Goal: Task Accomplishment & Management: Manage account settings

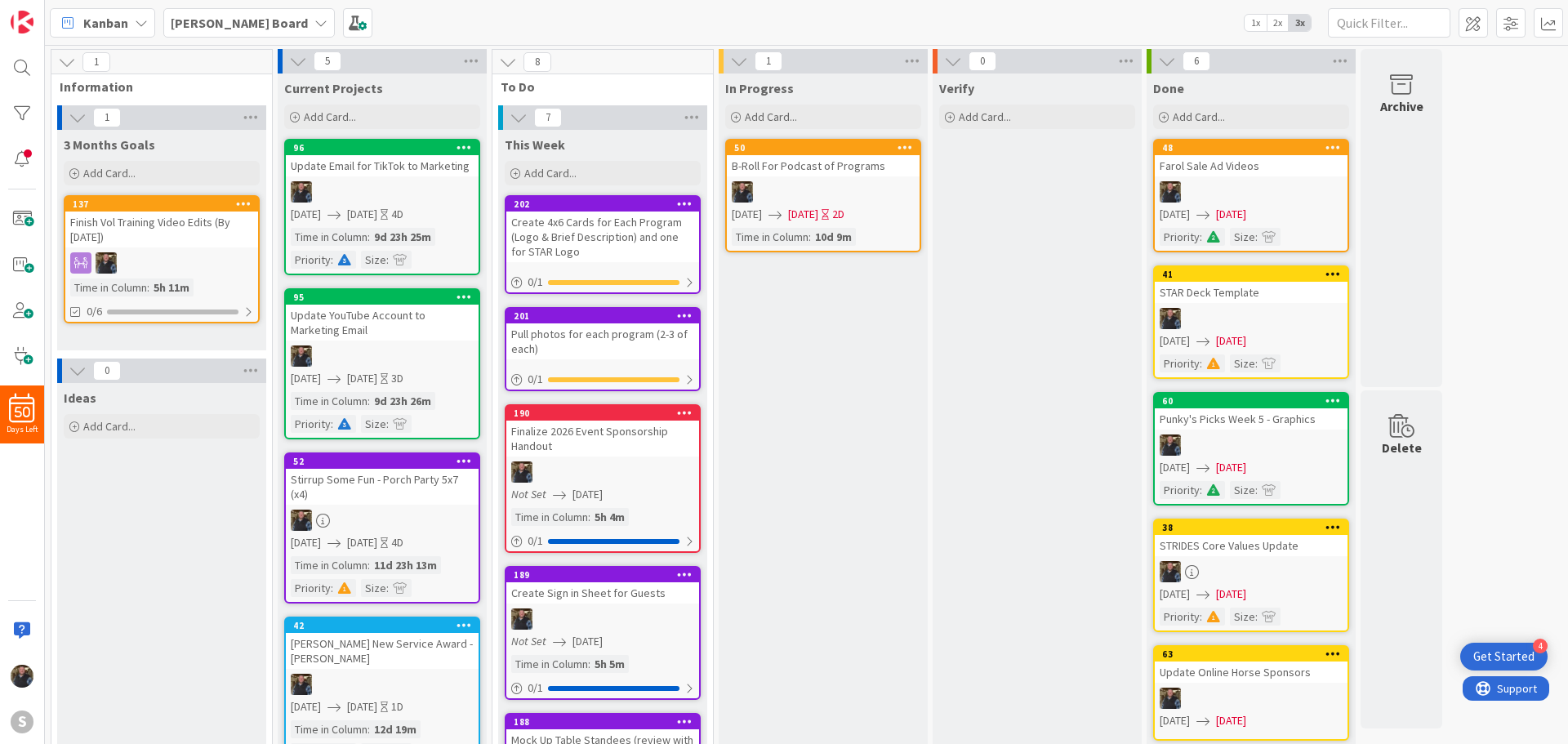
click at [354, 484] on div "Stirrup Some Fun - Porch Party 5x7 (x4)" at bounding box center [383, 486] width 193 height 36
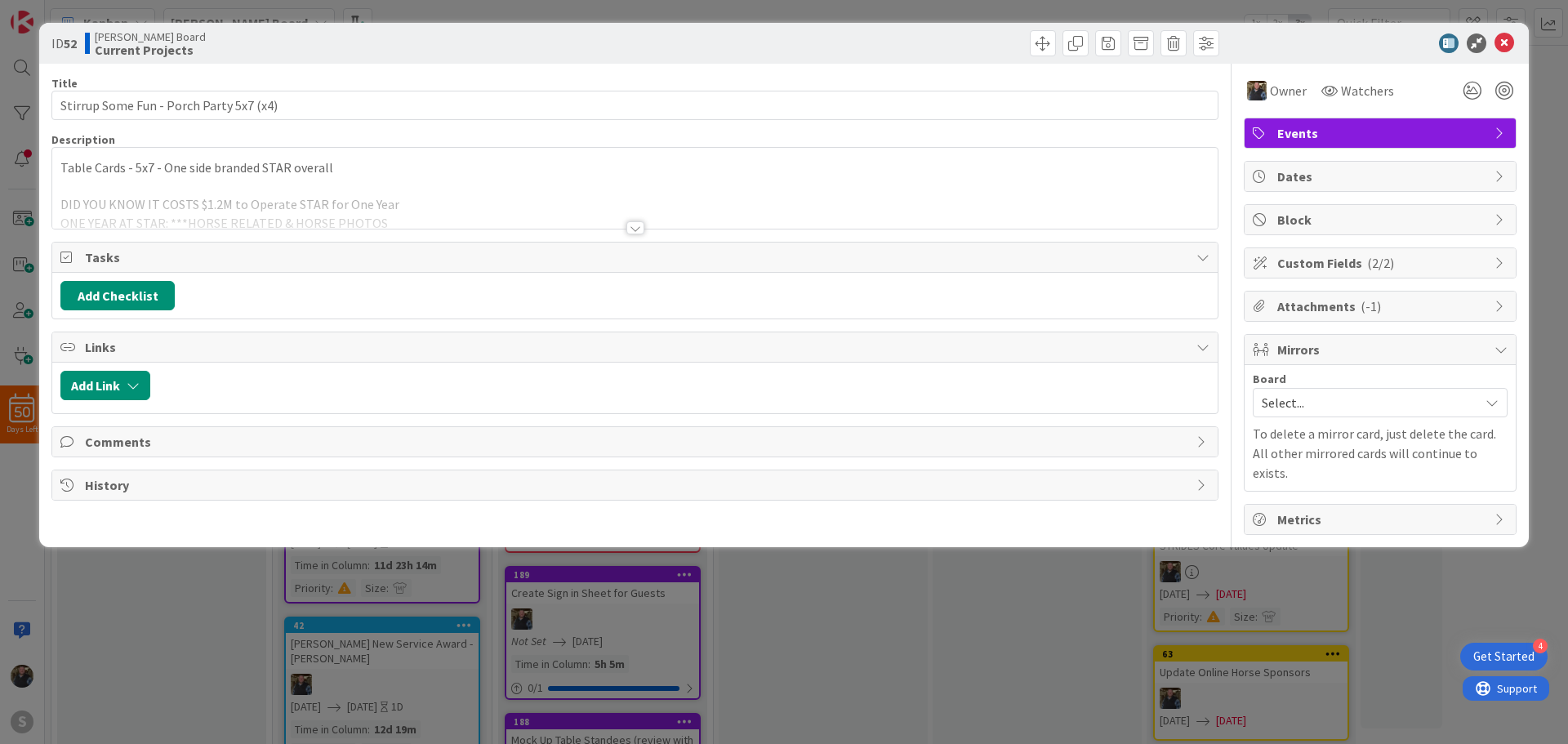
click at [290, 199] on div at bounding box center [634, 208] width 1165 height 42
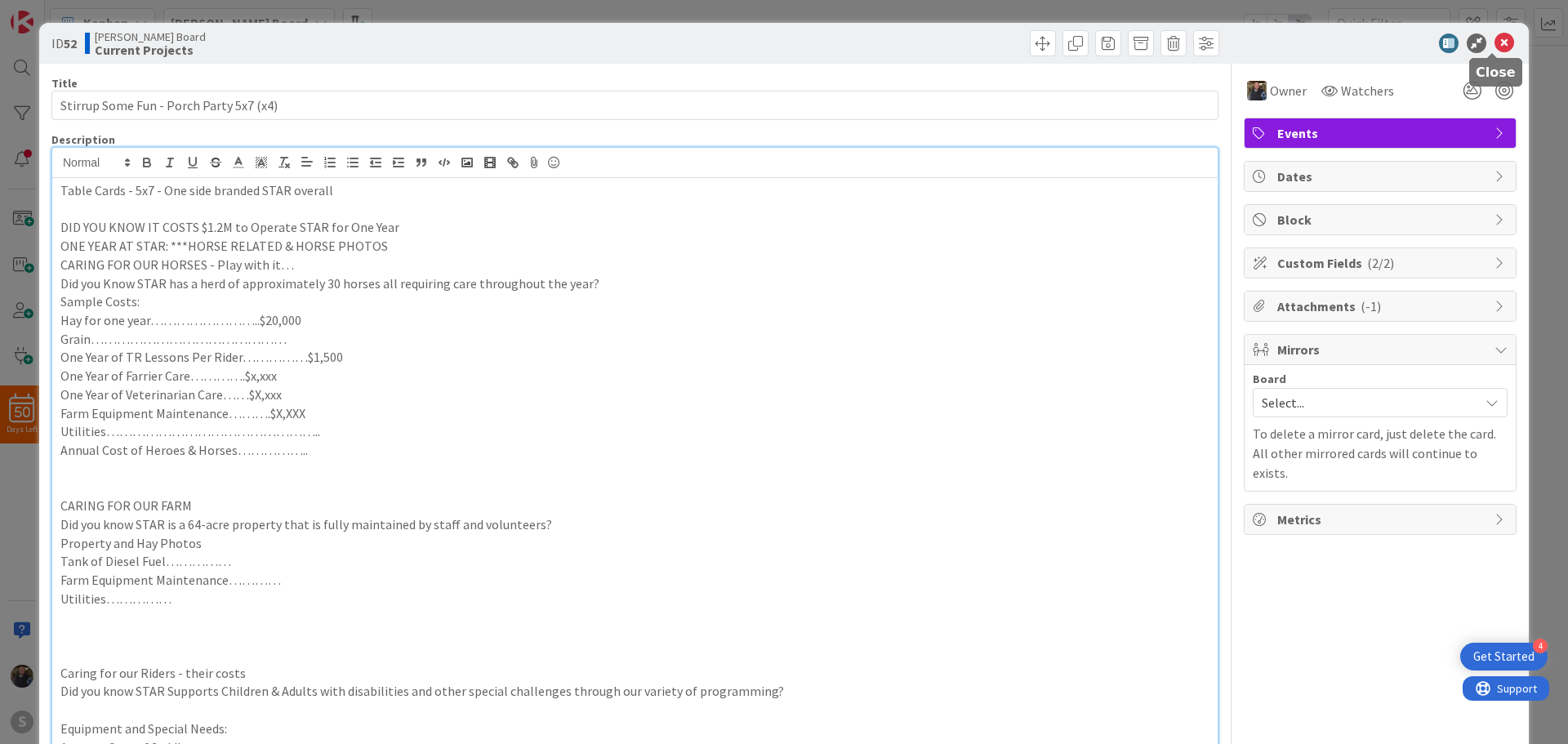
click at [1494, 45] on icon at bounding box center [1504, 43] width 20 height 20
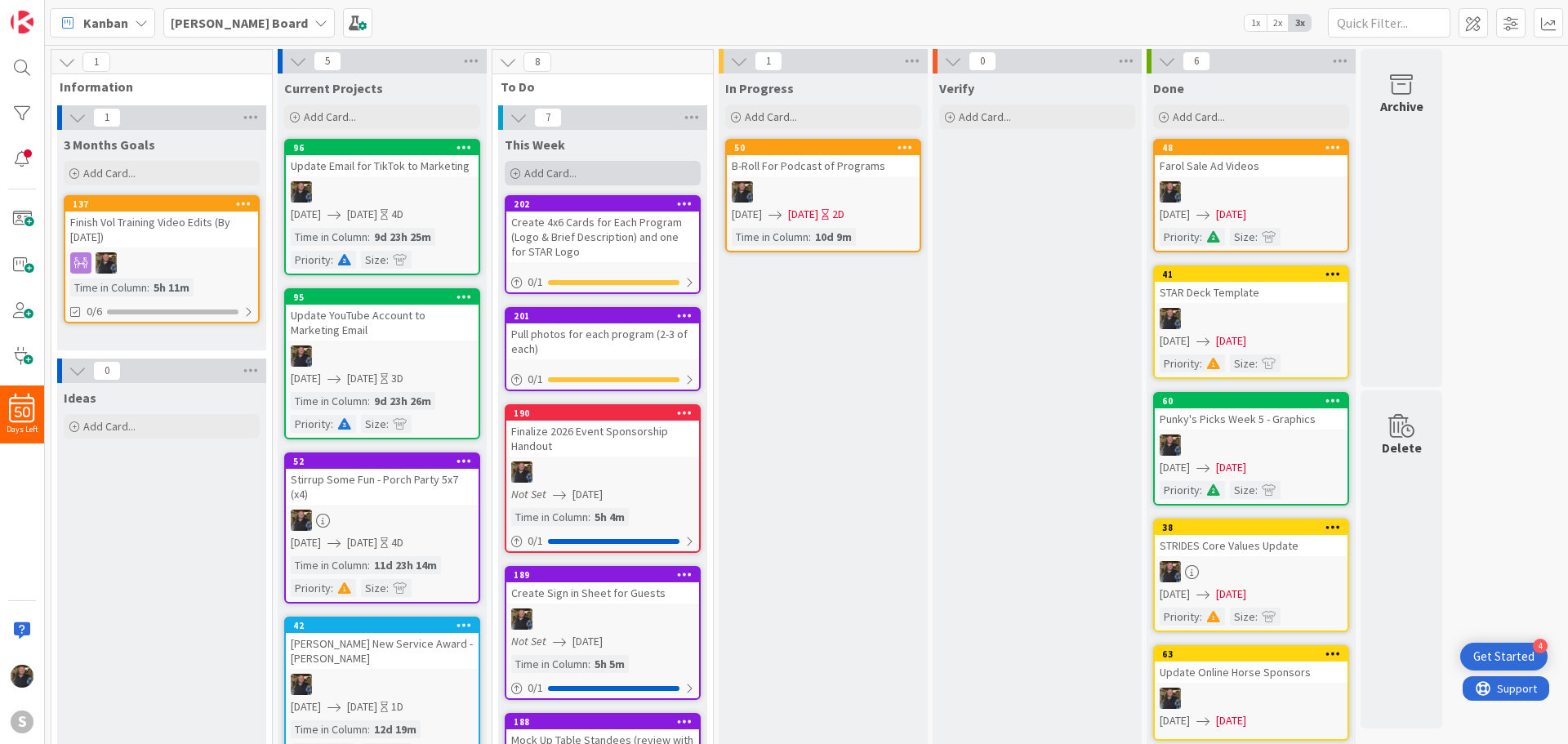
click at [535, 175] on span "Add Card..." at bounding box center [550, 173] width 52 height 15
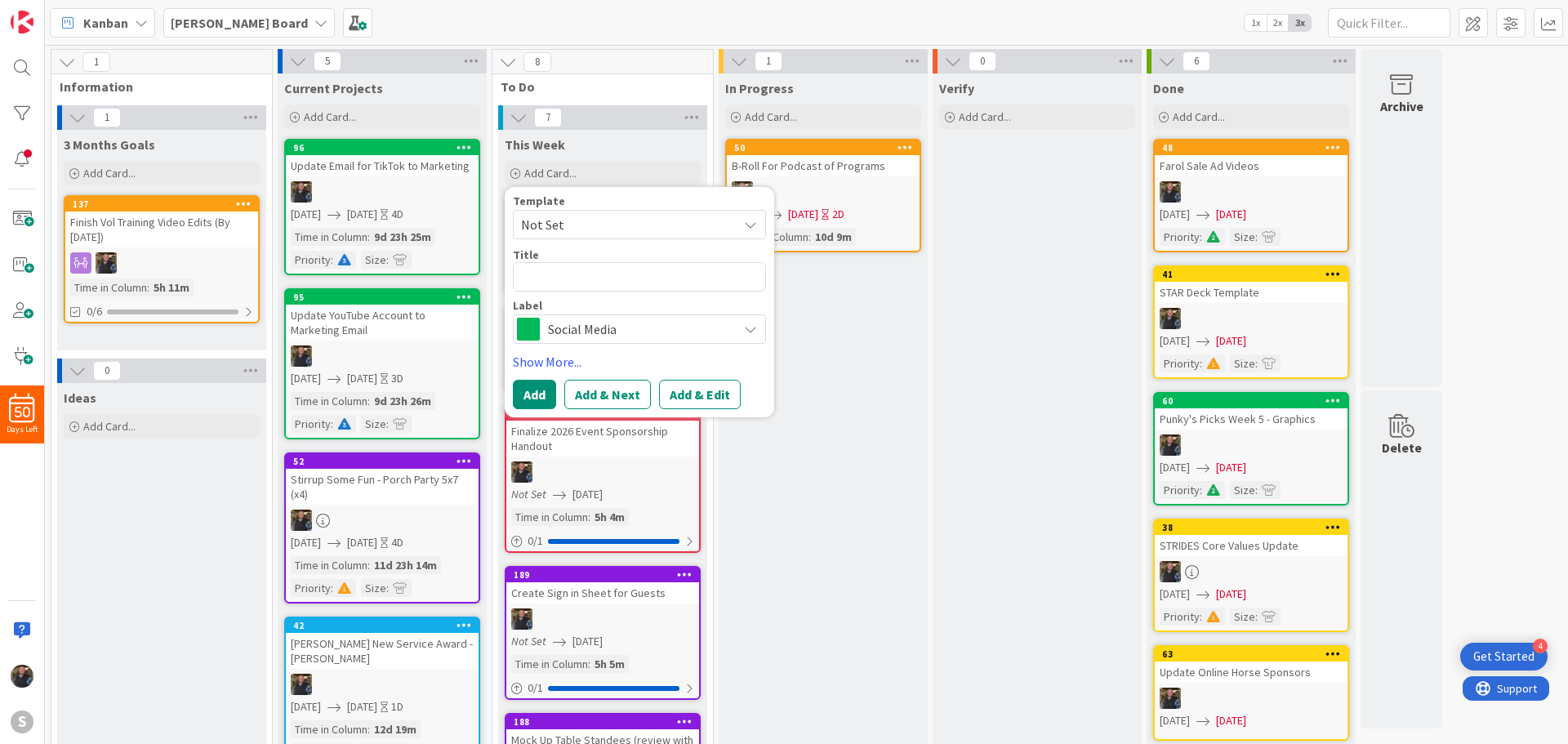
click at [535, 269] on textarea at bounding box center [639, 277] width 253 height 29
type textarea "x"
type textarea "P"
type textarea "x"
type textarea "Ph"
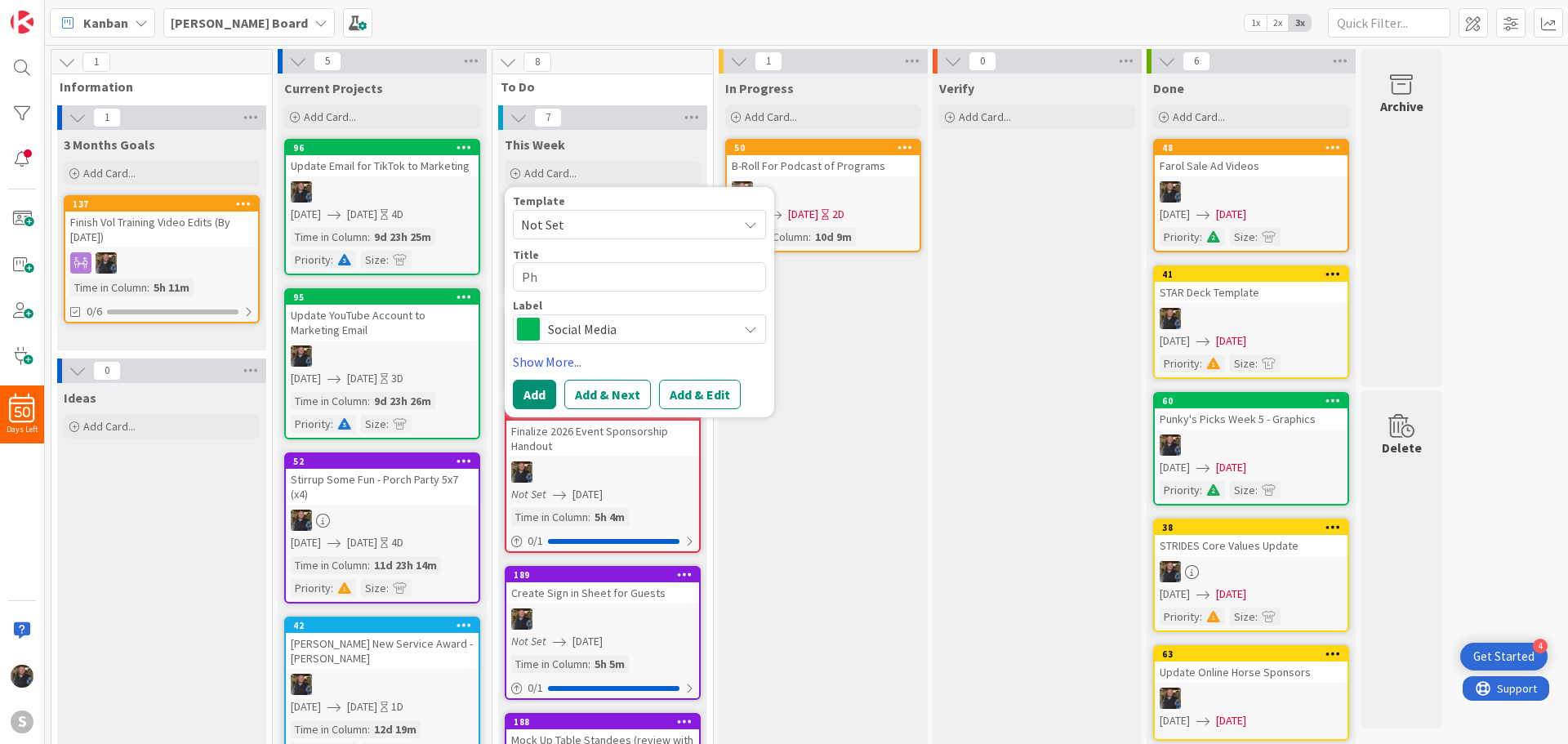
type textarea "x"
type textarea "Pho"
type textarea "x"
type textarea "Phot"
type textarea "x"
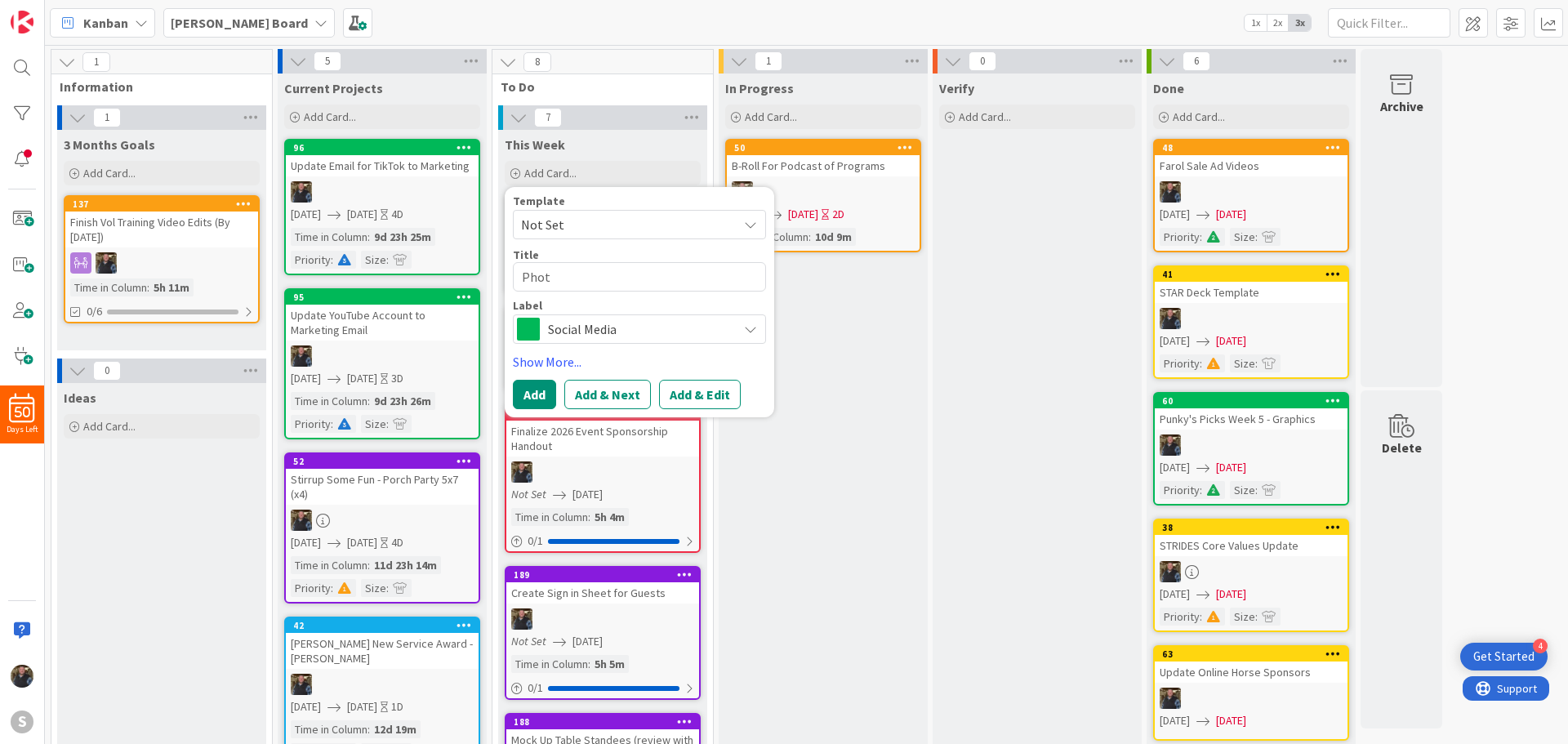
type textarea "Photo"
type textarea "x"
type textarea "Photos"
type textarea "x"
type textarea "Photos"
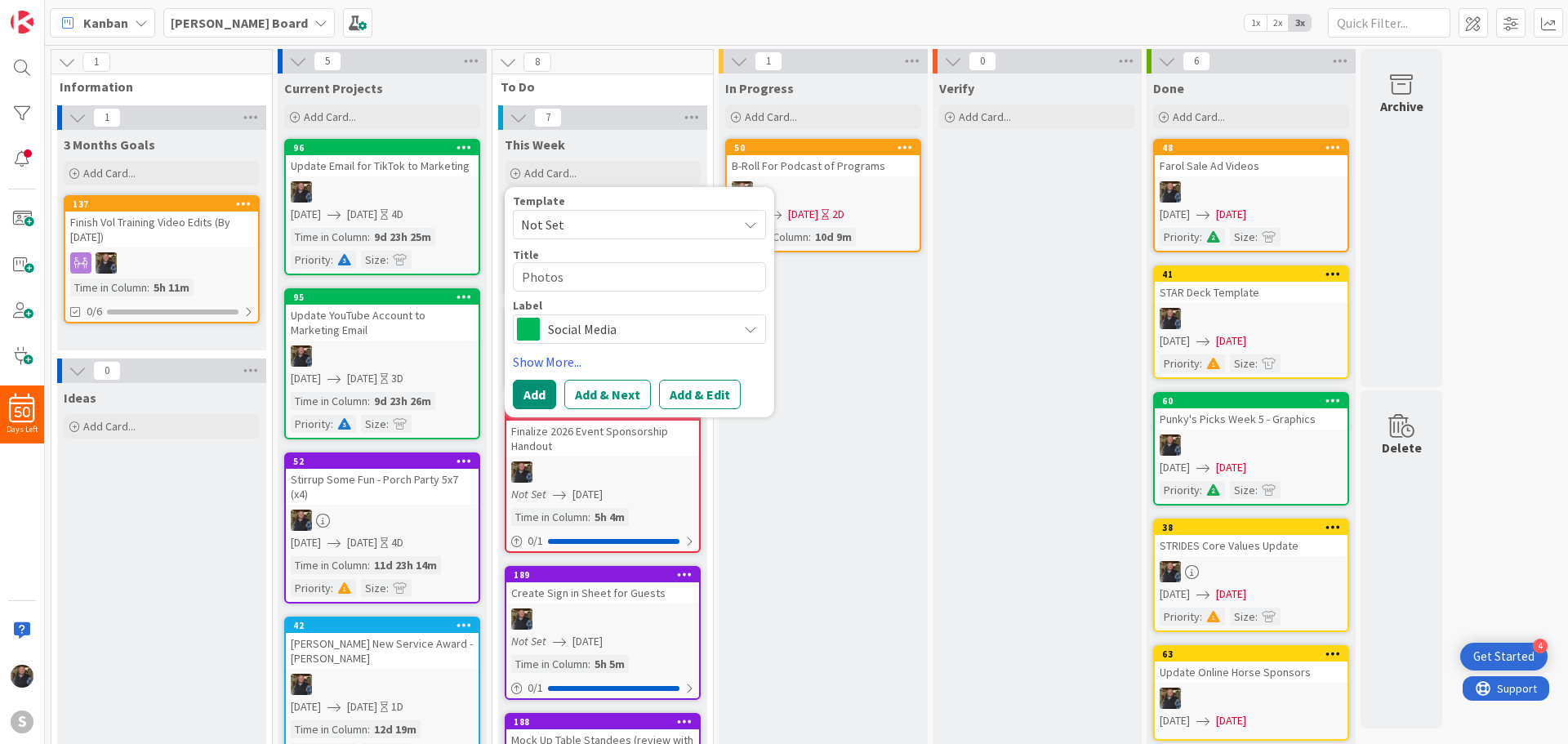
type textarea "x"
type textarea "Photos f"
type textarea "x"
type textarea "Photos fo"
type textarea "x"
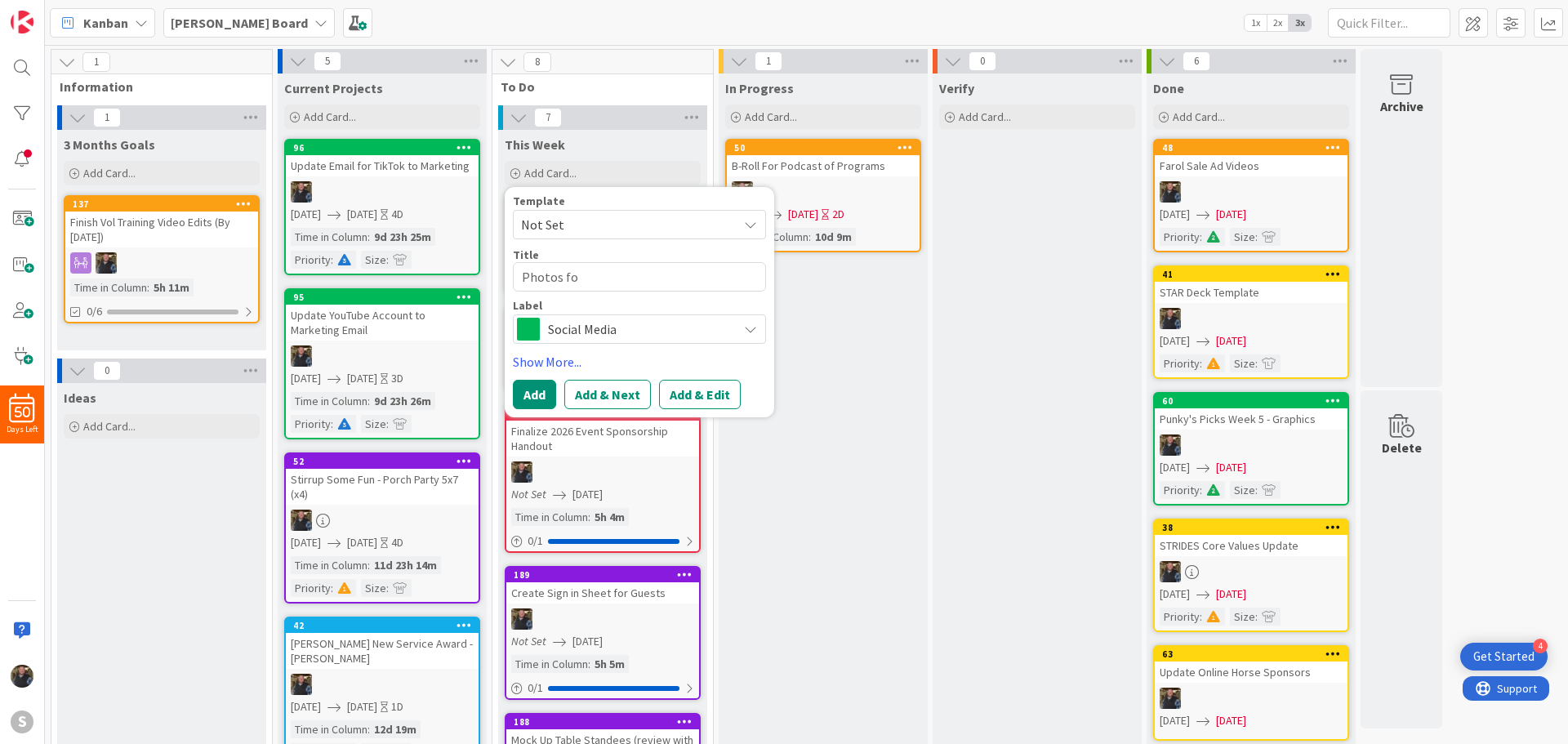
type textarea "Photos for"
type textarea "x"
type textarea "Photos for"
type textarea "x"
type textarea "Photos for F"
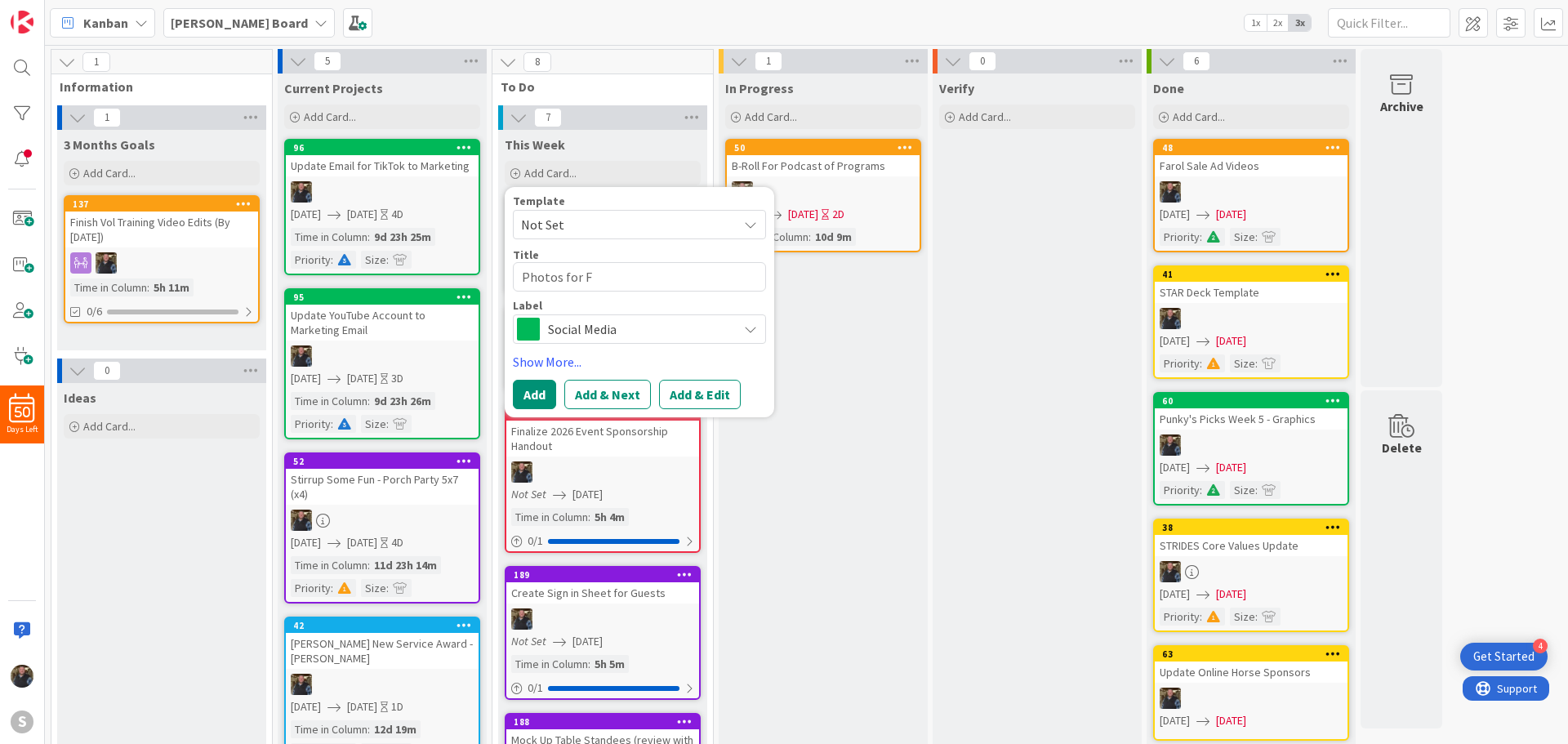
type textarea "x"
type textarea "Photos for Fo"
type textarea "x"
type textarea "Photos for Foo"
type textarea "x"
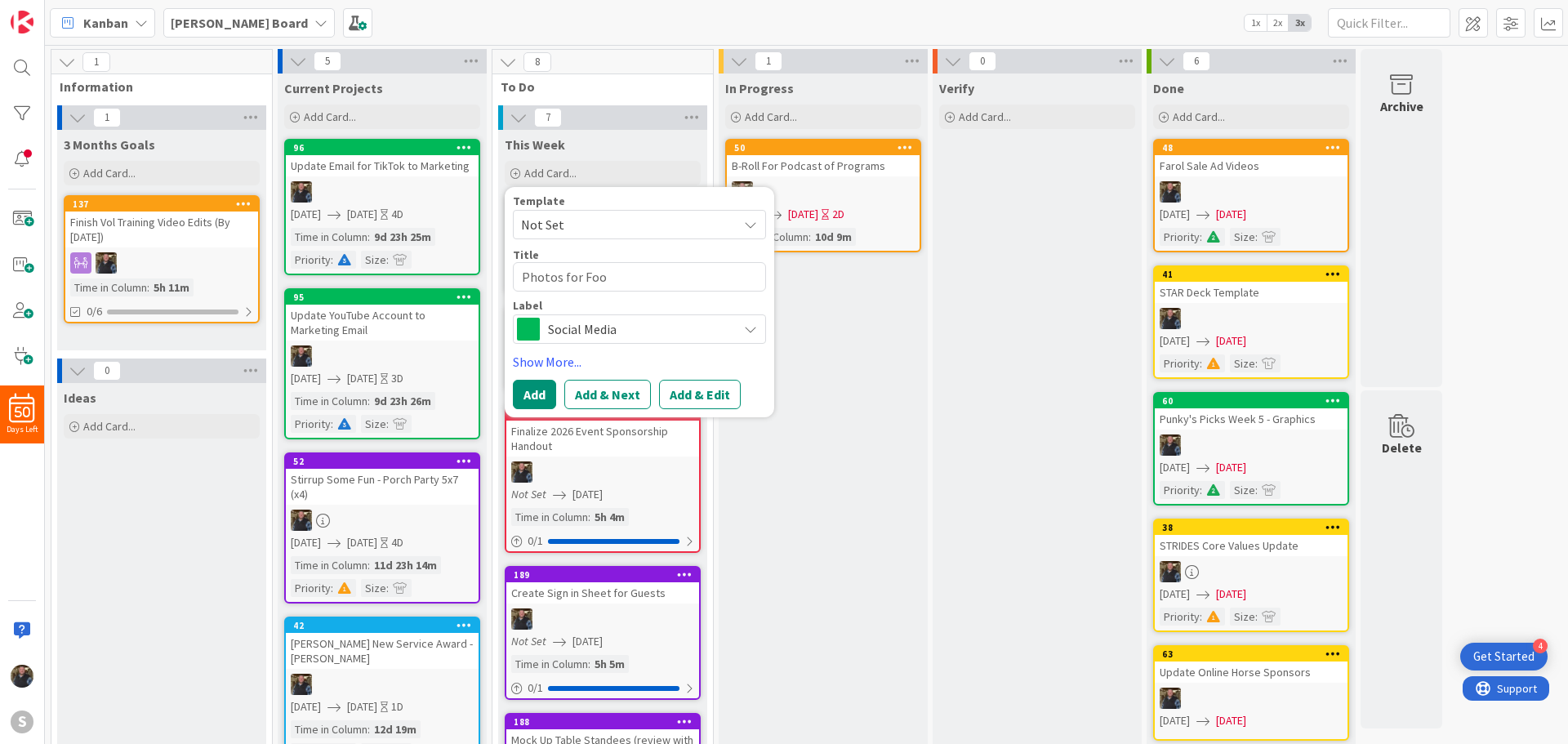
type textarea "Photos for Foot"
type textarea "x"
type textarea "Photos for [PERSON_NAME]"
type textarea "x"
type textarea "Photos for Foothi"
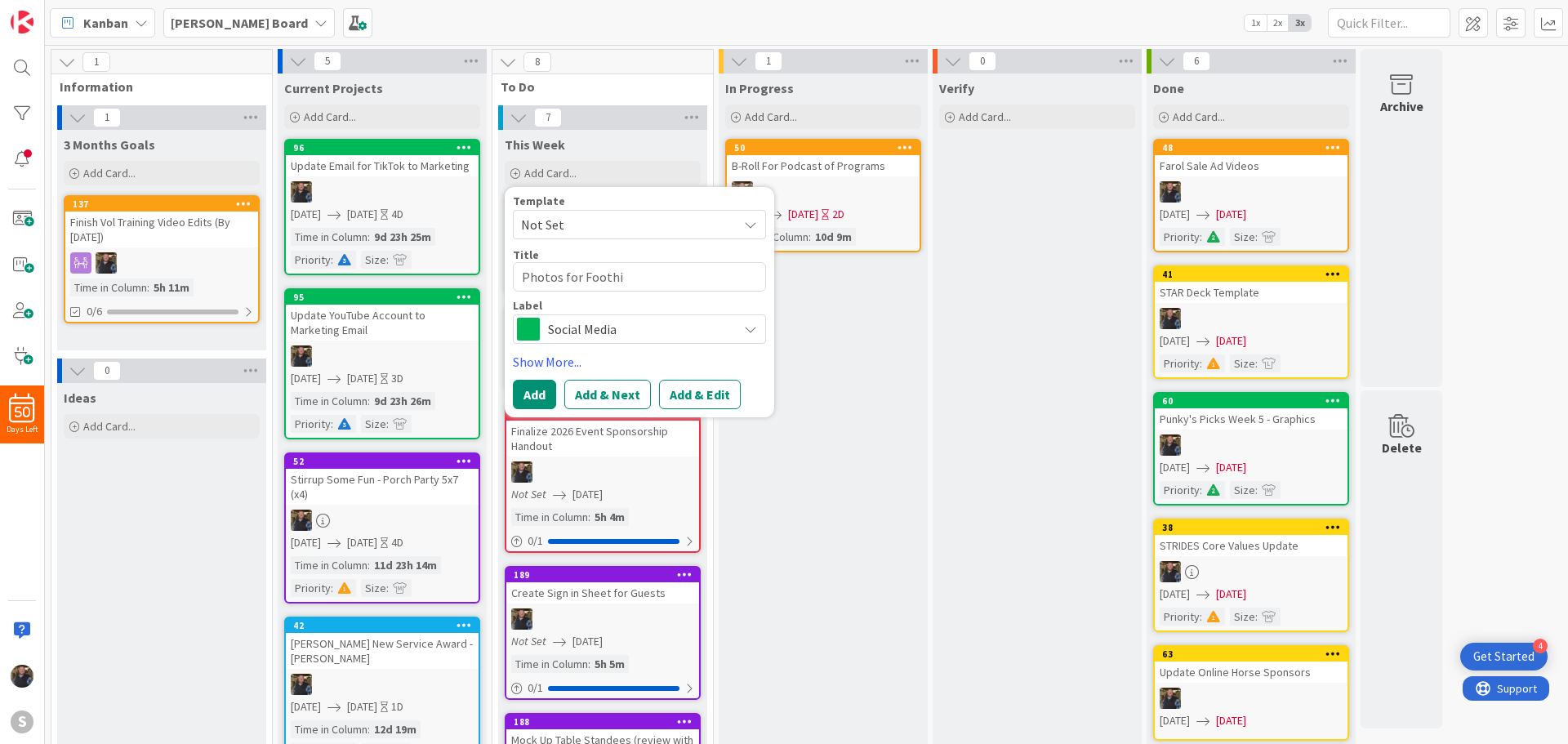
type textarea "x"
type textarea "Photos for Foothil"
type textarea "x"
type textarea "Photos for Foothill"
type textarea "x"
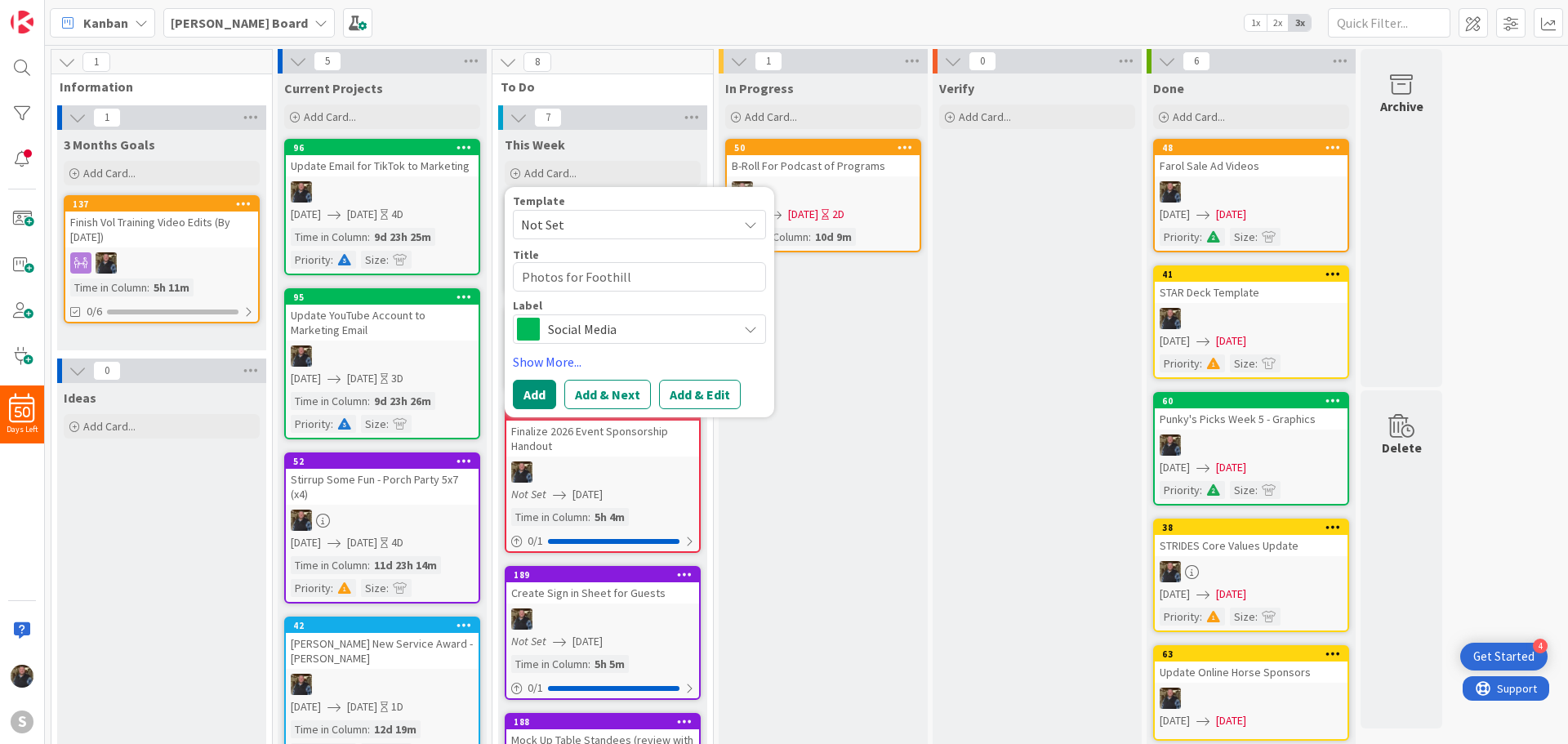
type textarea "Photos for Foothills"
type textarea "x"
type textarea "Photos for Foothills"
type textarea "x"
type textarea "Photos for Foothills t"
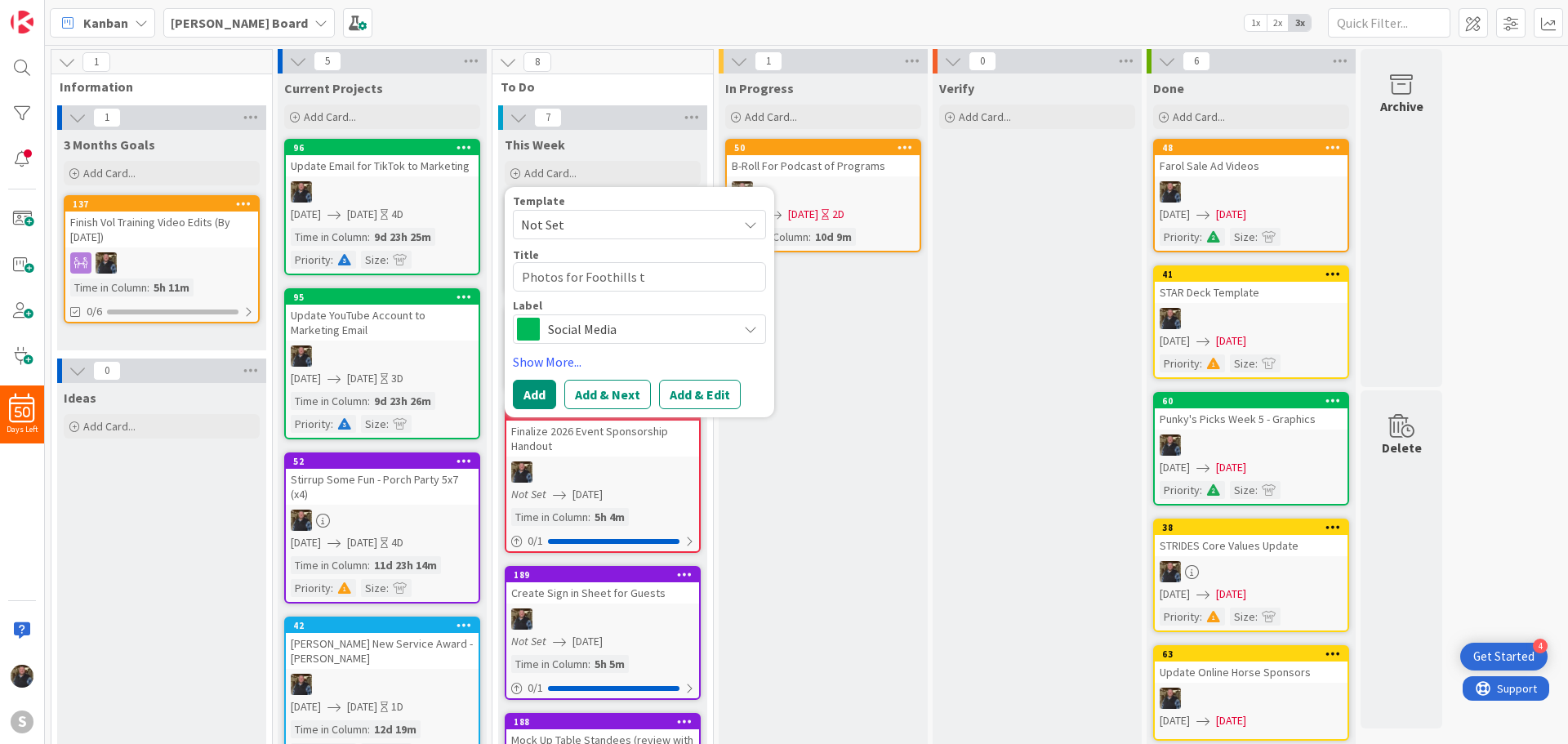
type textarea "x"
type textarea "Photos for Foothills to"
type textarea "x"
type textarea "Photos for Foothills to"
type textarea "x"
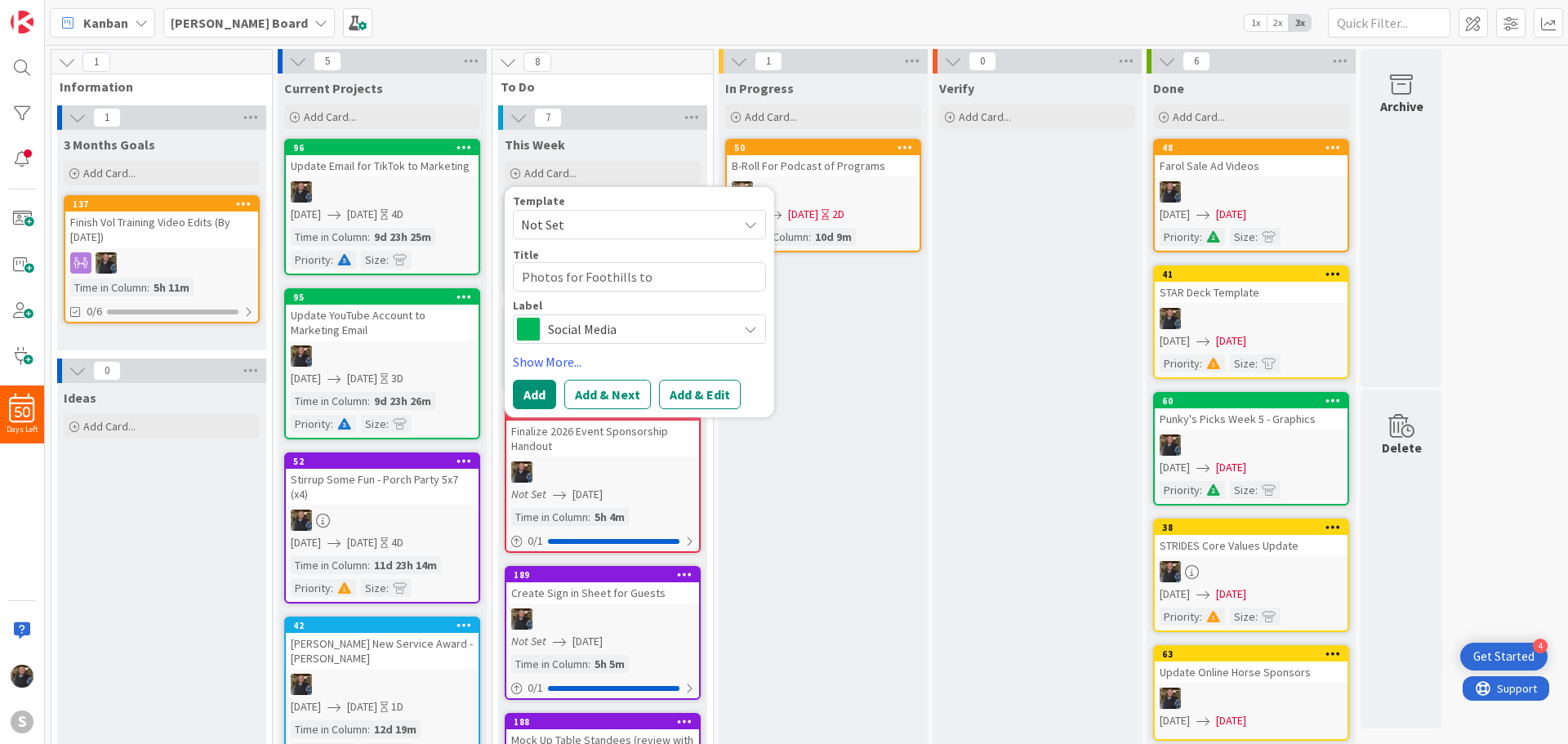
type textarea "Photos for Foothills to E"
type textarea "x"
type textarea "Photos for Foothills to Em"
type textarea "x"
type textarea "Photos for Foothills to Emi"
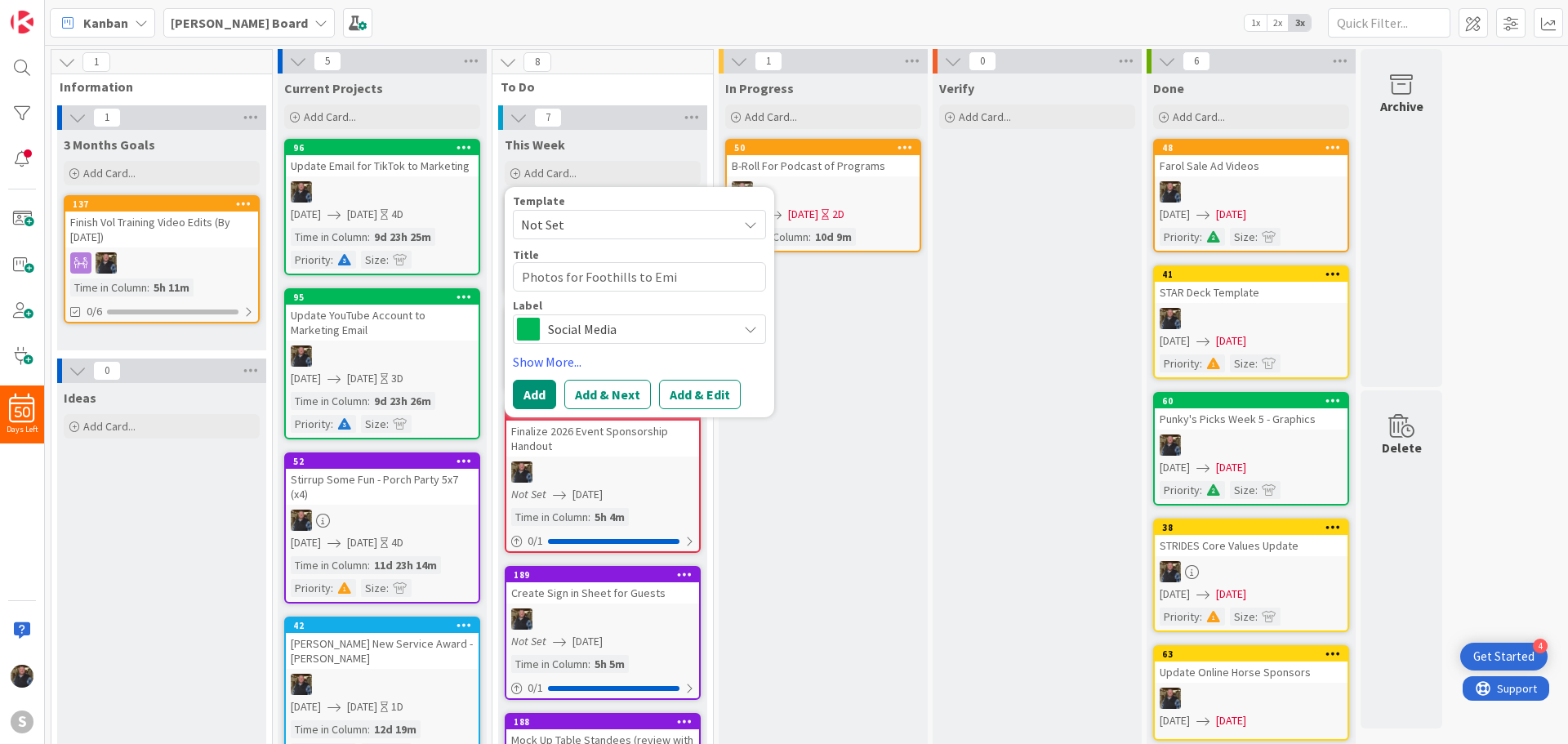
type textarea "x"
type textarea "Photos for Foothills to [PERSON_NAME]"
type textarea "x"
type textarea "Photos for Foothills to [PERSON_NAME]"
click at [572, 331] on span "Social Media" at bounding box center [638, 329] width 181 height 23
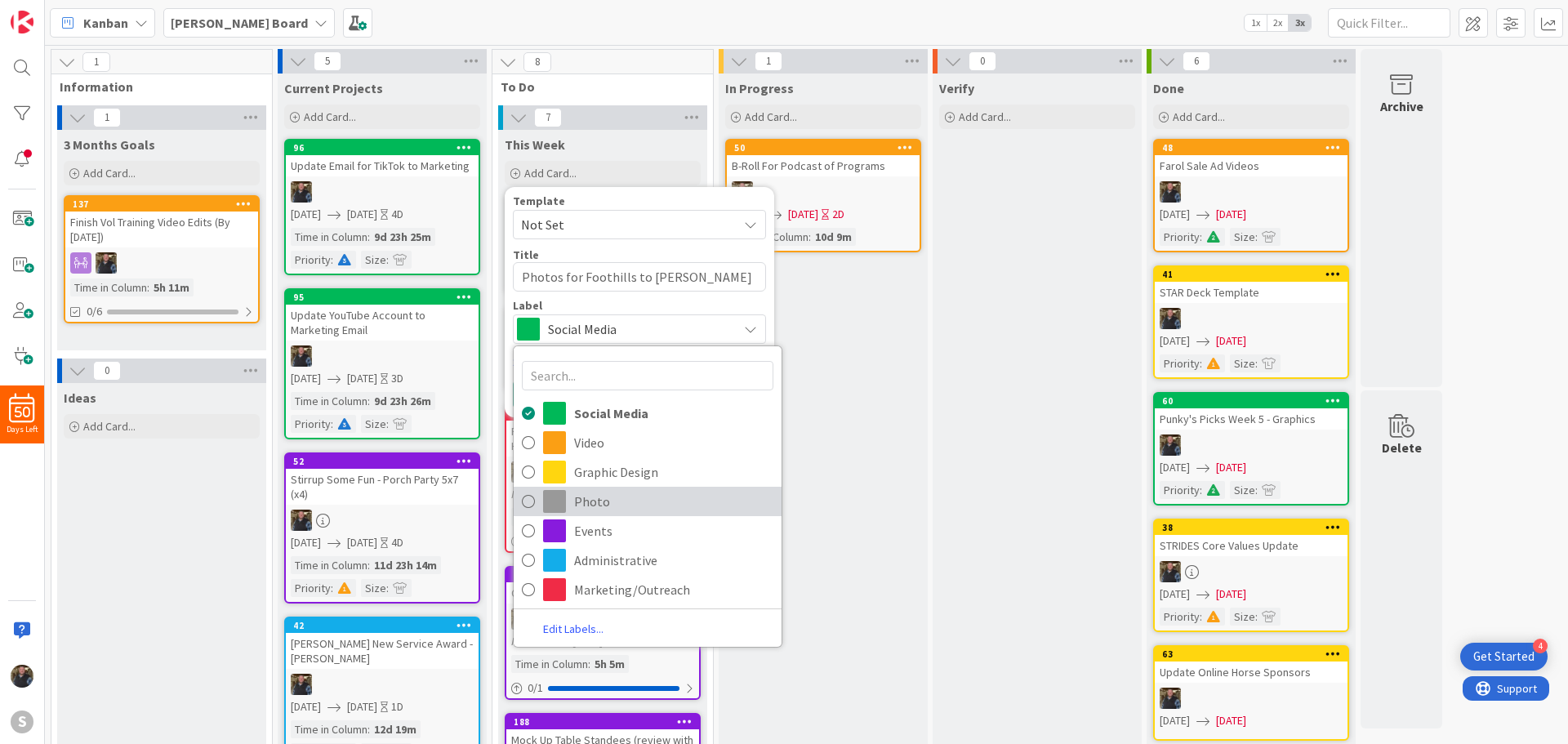
click at [524, 496] on icon at bounding box center [528, 501] width 13 height 25
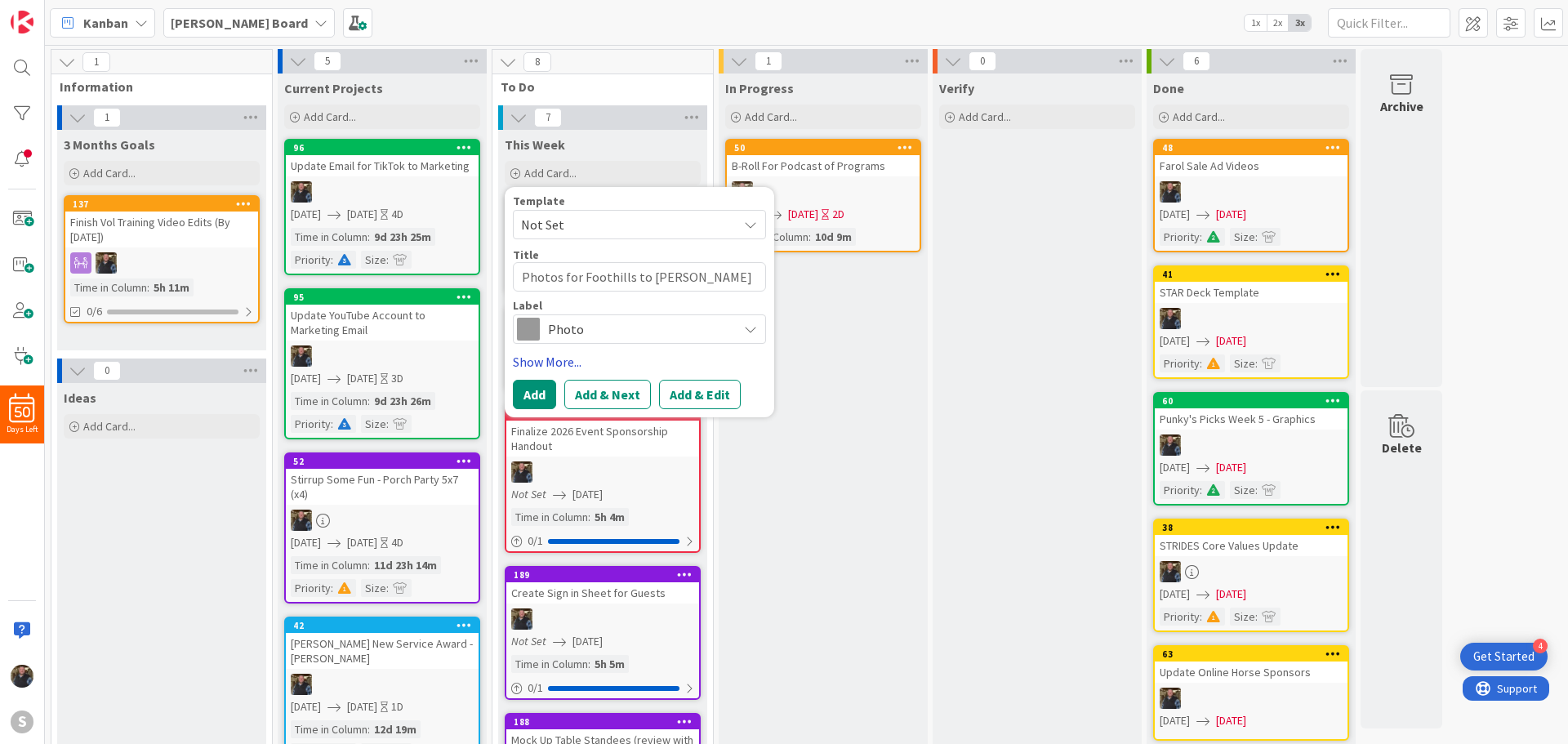
click at [549, 358] on link "Show More..." at bounding box center [639, 362] width 253 height 20
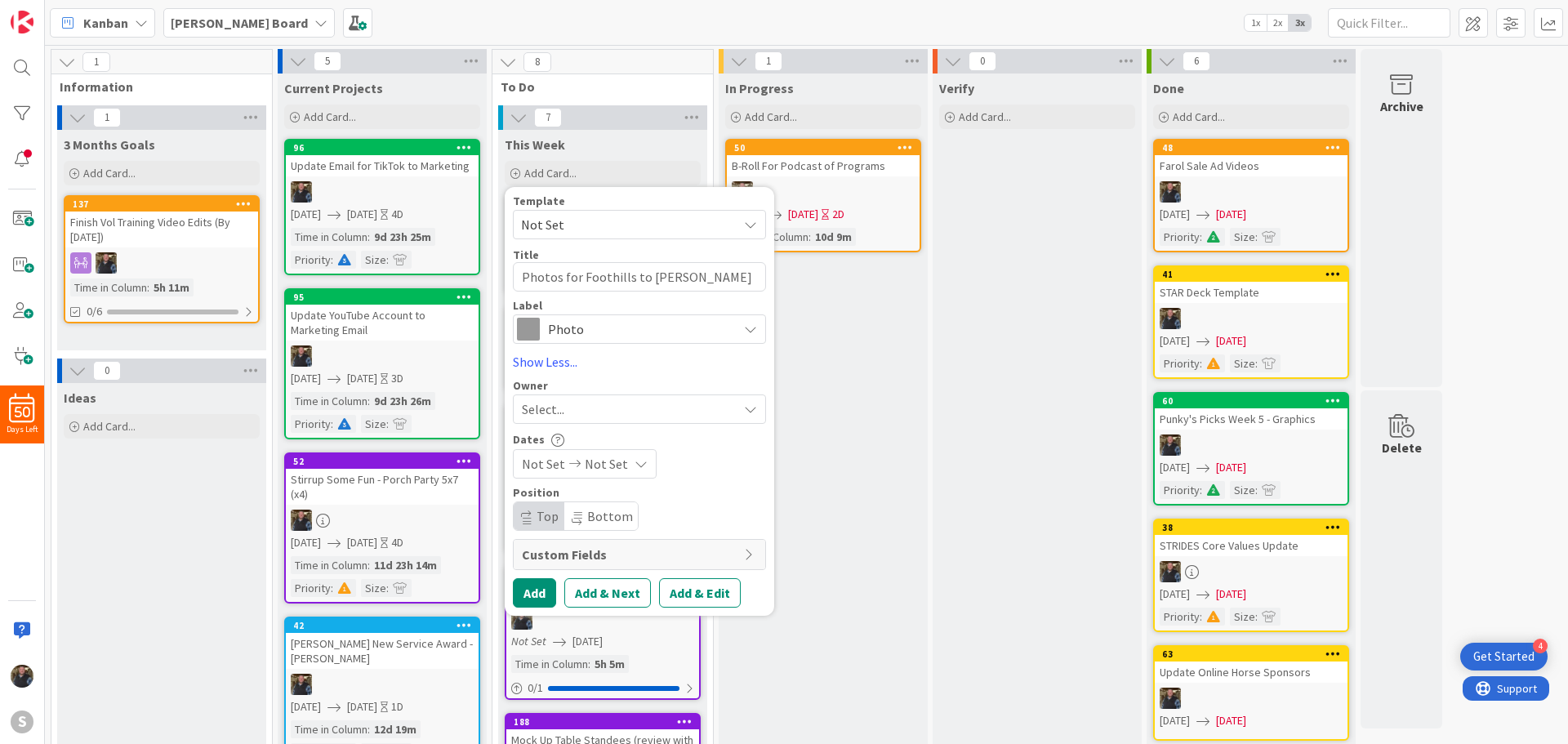
click at [540, 409] on span "Select..." at bounding box center [543, 409] width 43 height 20
click at [529, 480] on span at bounding box center [528, 484] width 13 height 25
type textarea "x"
click at [565, 465] on icon at bounding box center [575, 464] width 20 height 11
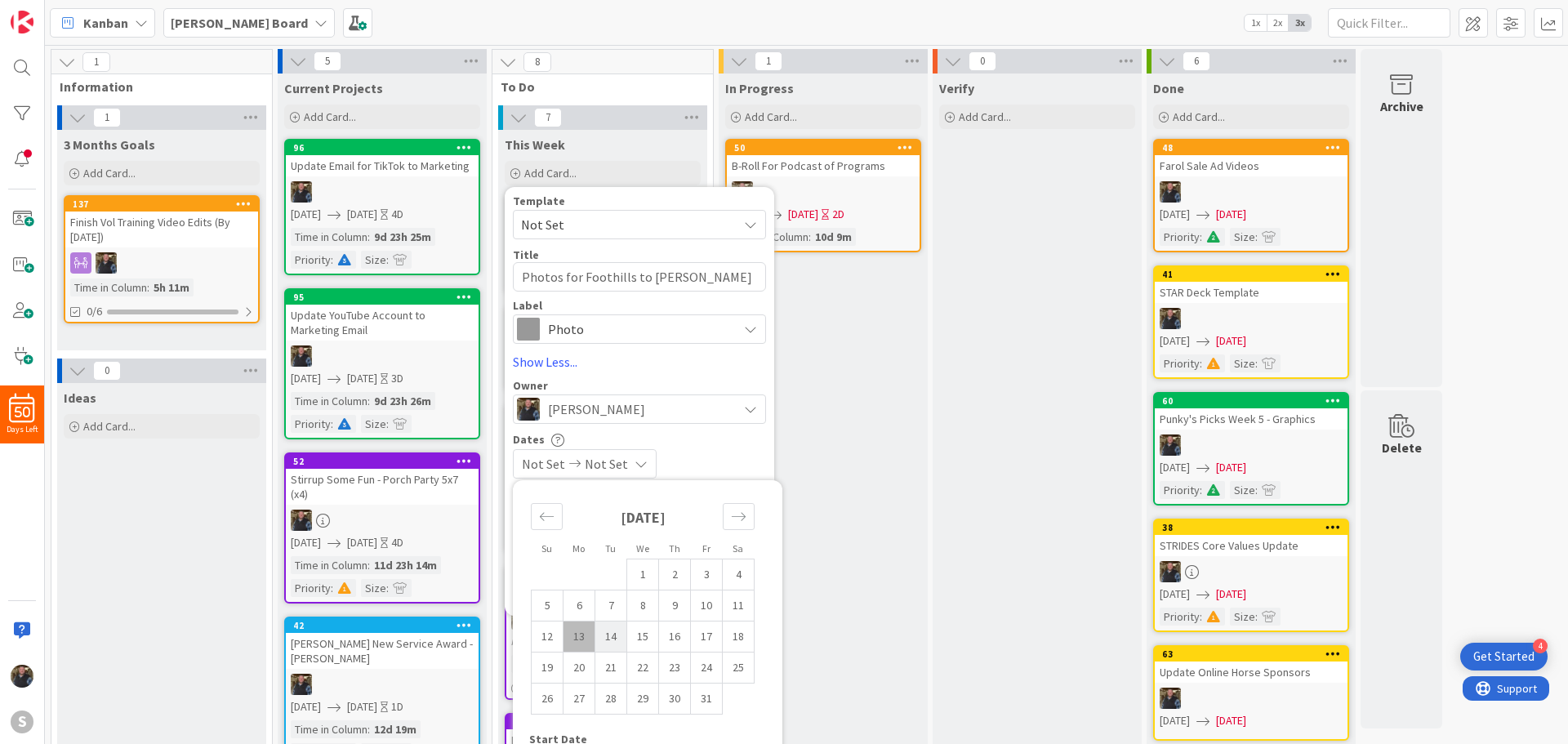
click at [610, 631] on td "14" at bounding box center [611, 637] width 32 height 31
type input "[DATE]"
type textarea "x"
click at [619, 462] on span "Not Set" at bounding box center [602, 464] width 43 height 20
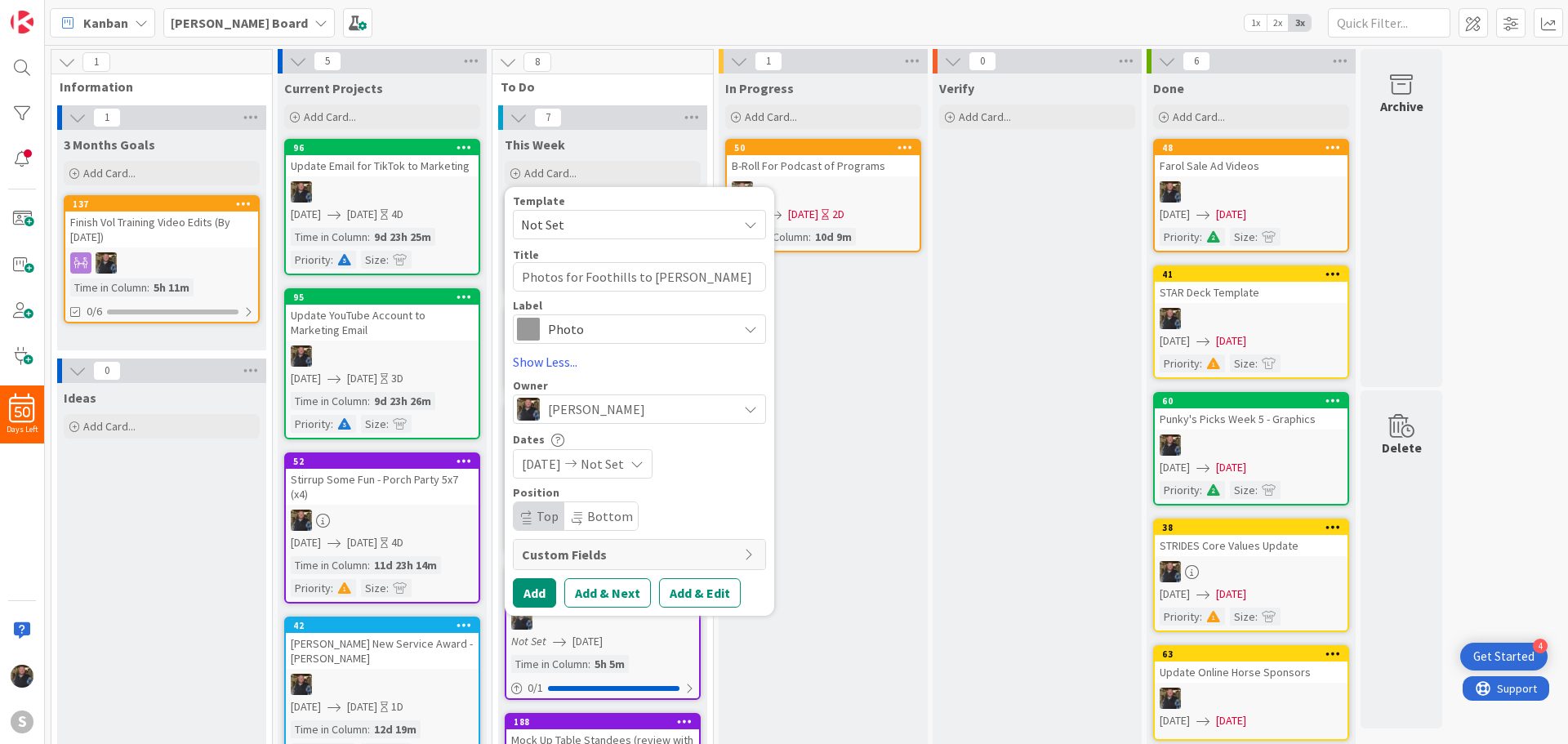
click at [618, 458] on span "Not Set" at bounding box center [602, 464] width 43 height 20
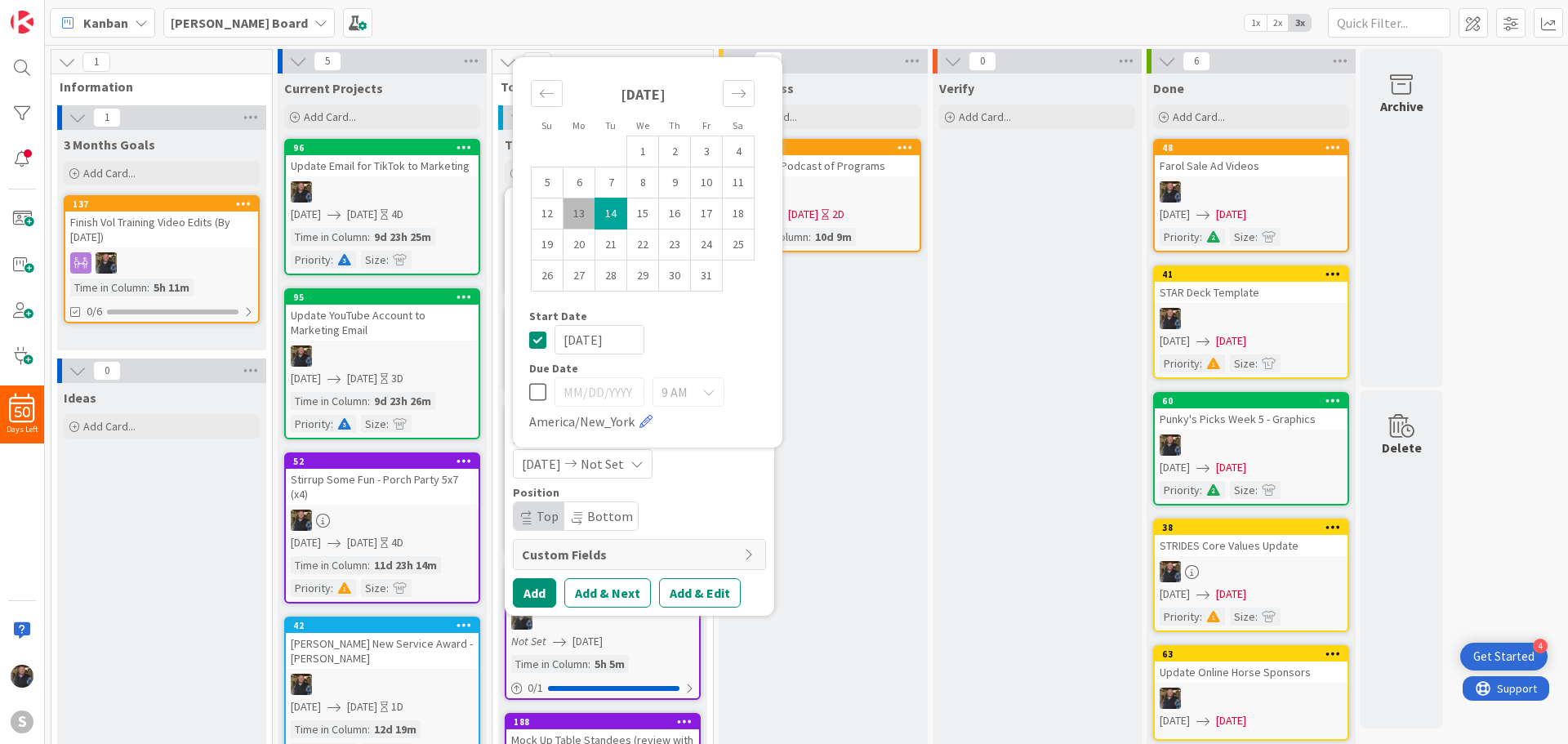
click at [532, 390] on icon at bounding box center [537, 392] width 17 height 20
type input "[DATE]"
type textarea "x"
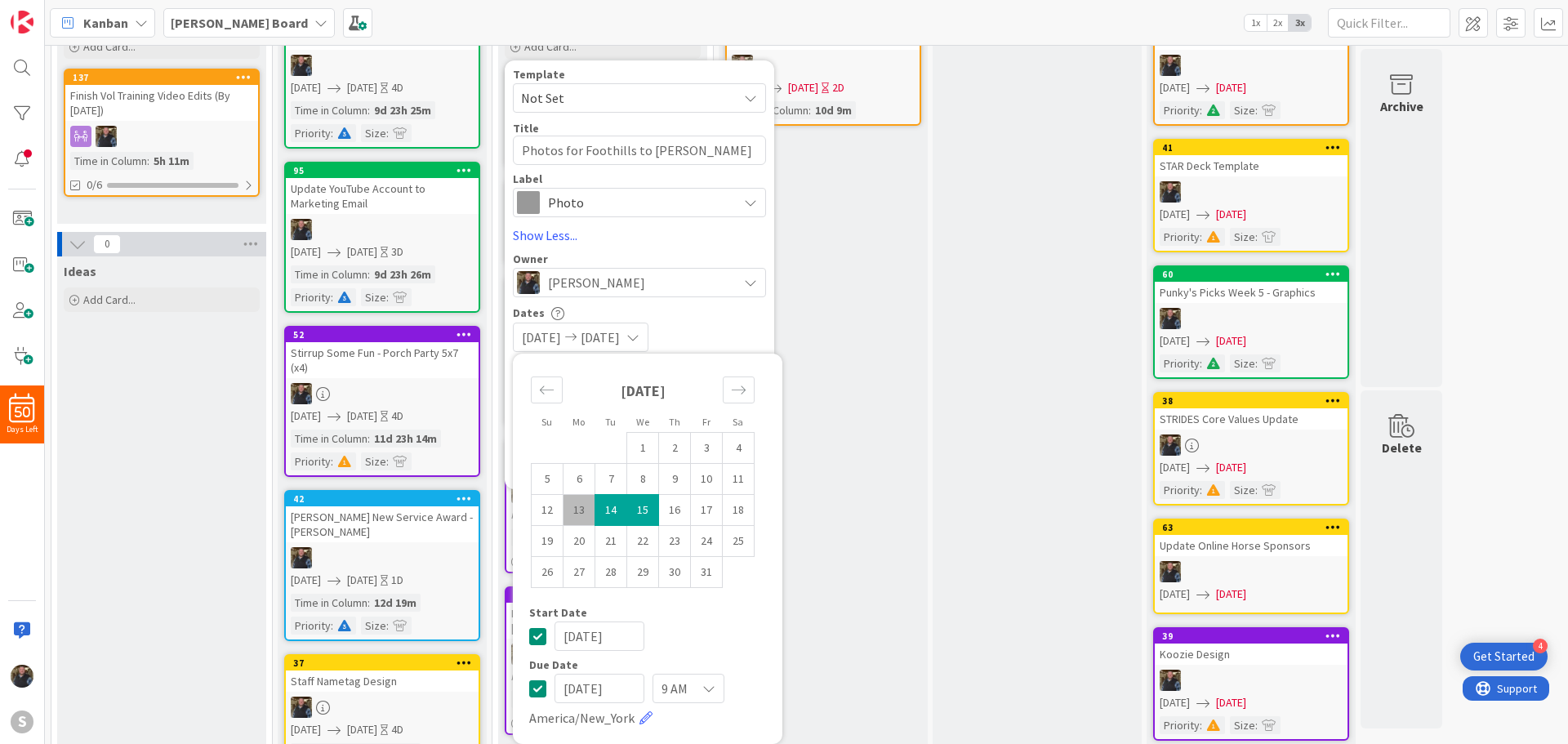
scroll to position [164, 0]
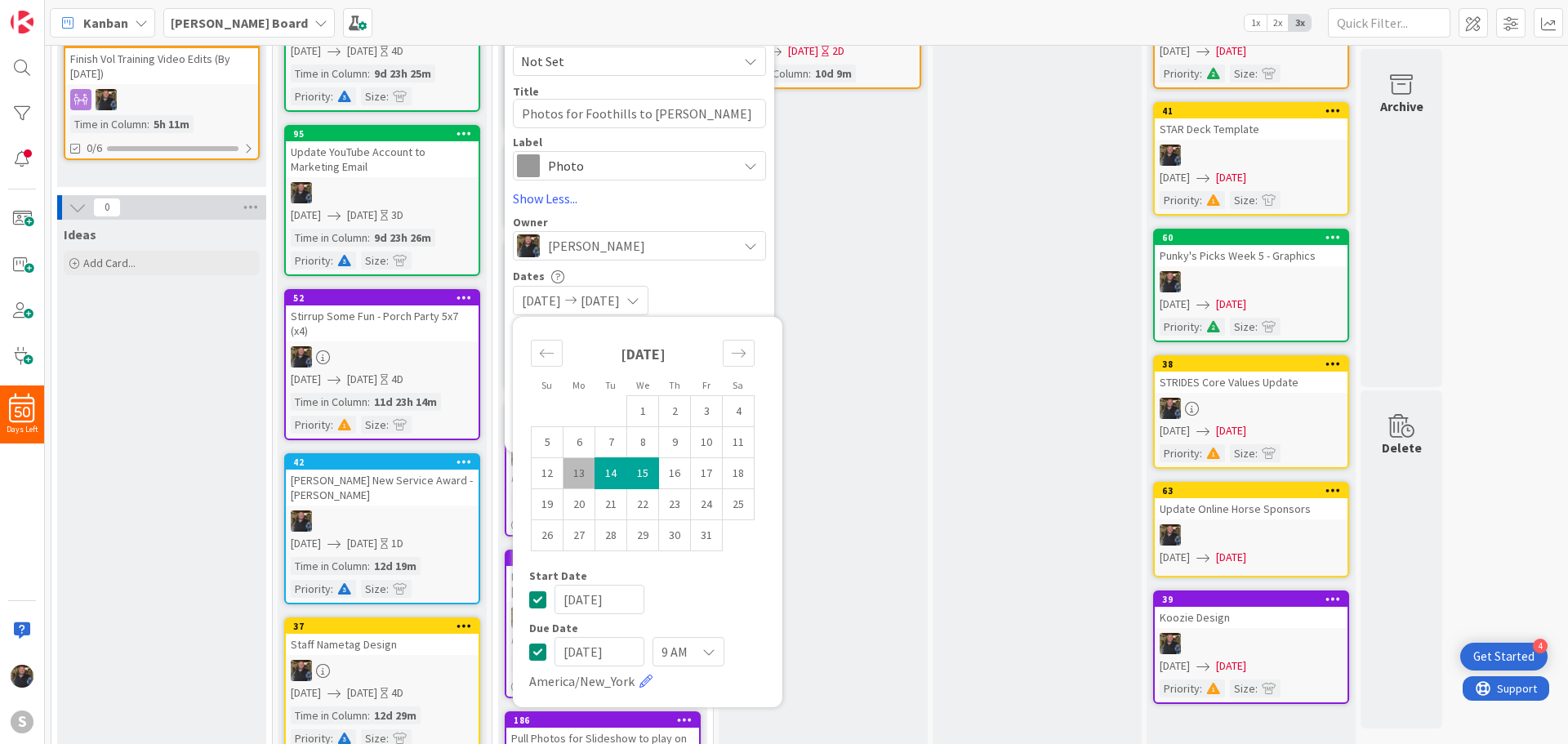
click at [708, 307] on div "[DATE] [DATE]" at bounding box center [639, 301] width 253 height 29
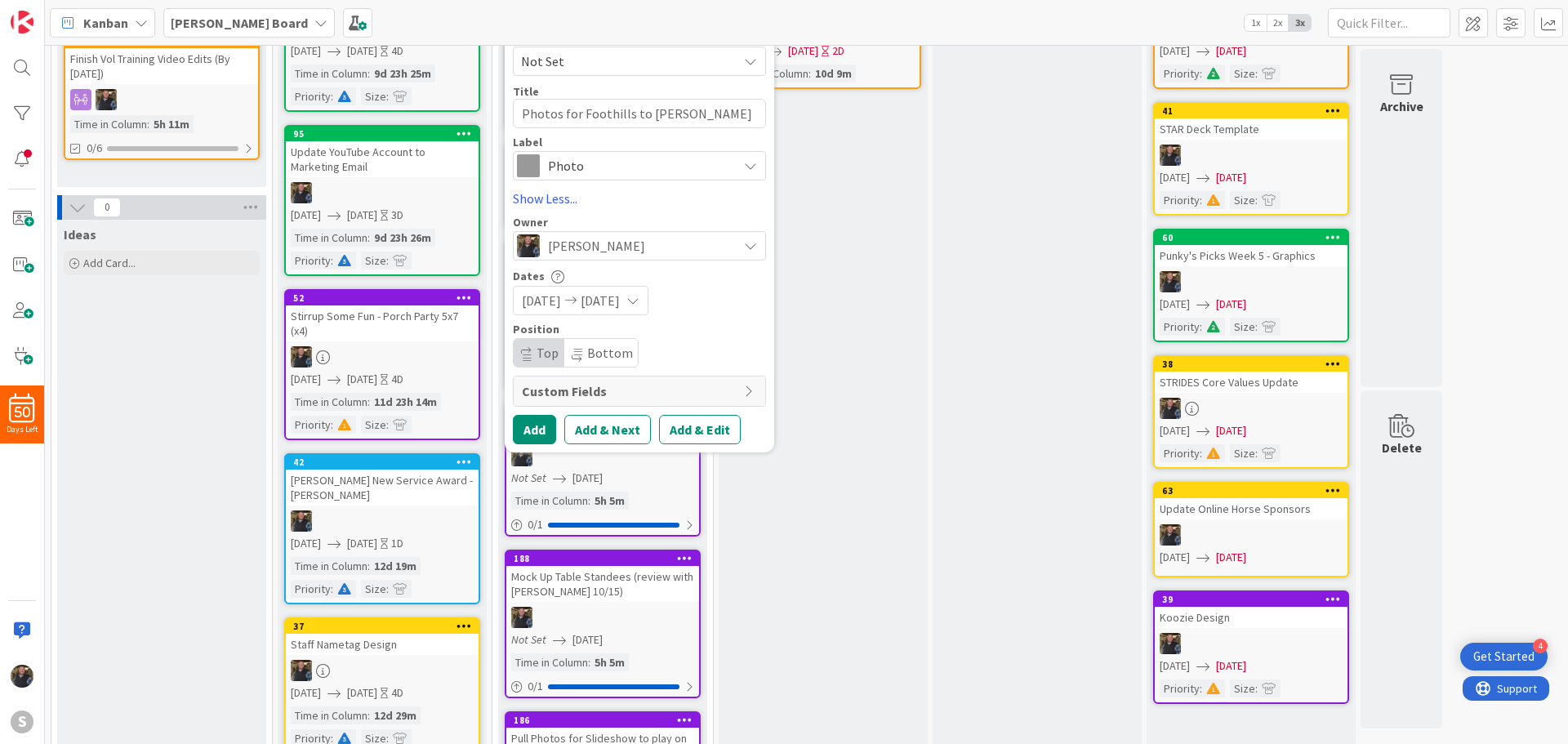
scroll to position [245, 0]
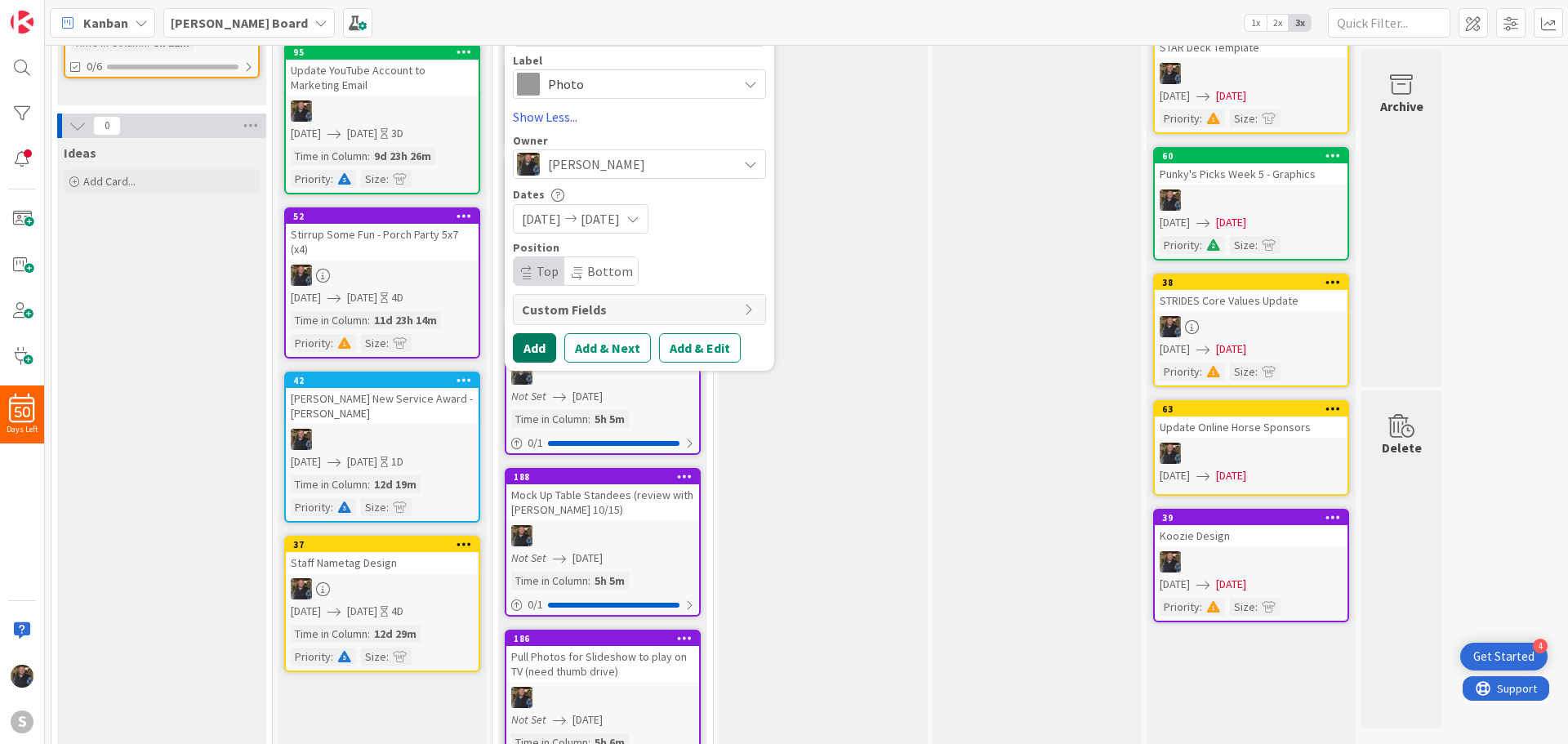
click at [539, 345] on button "Add" at bounding box center [534, 348] width 43 height 29
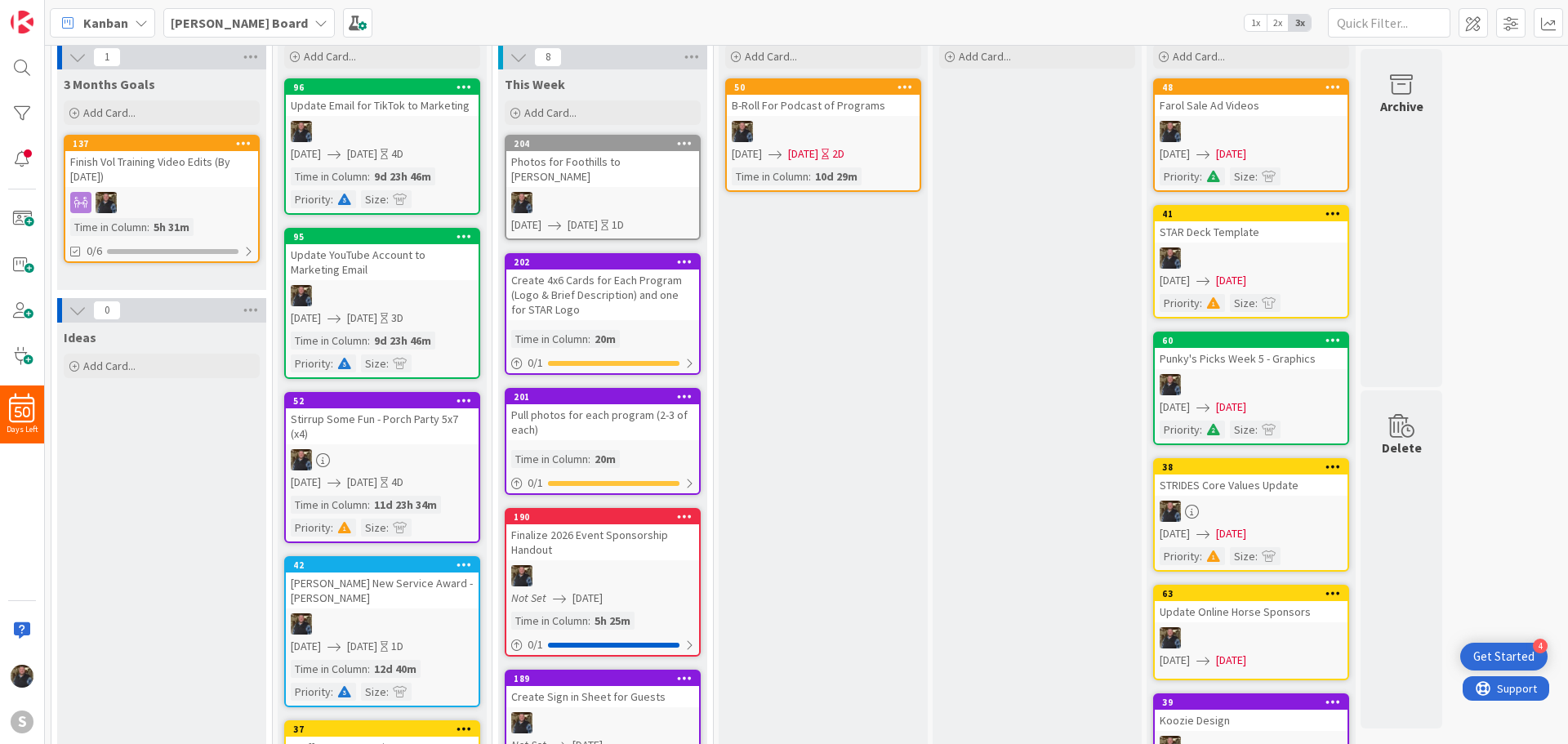
scroll to position [0, 0]
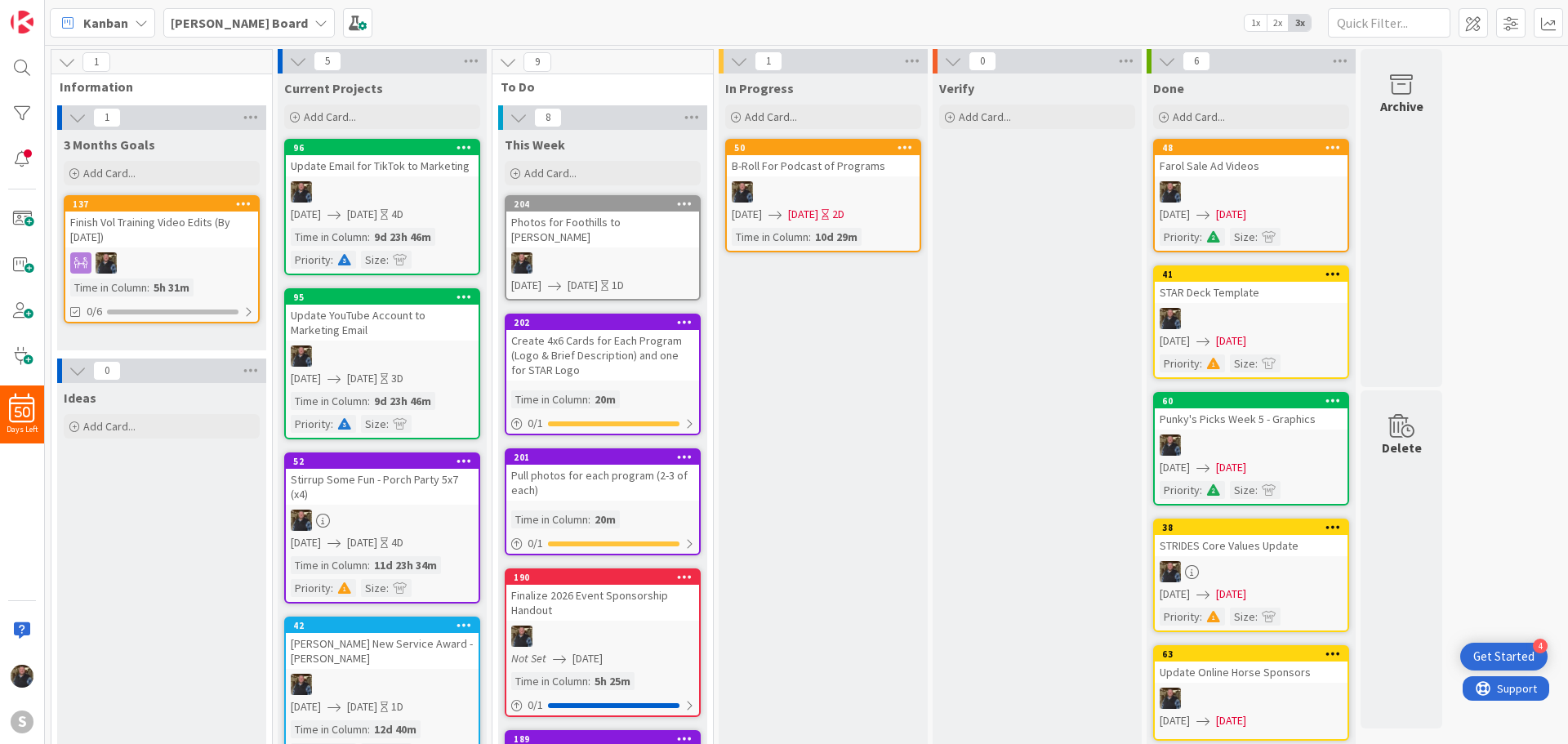
click at [560, 212] on div "Photos for Foothills to [PERSON_NAME]" at bounding box center [603, 230] width 193 height 36
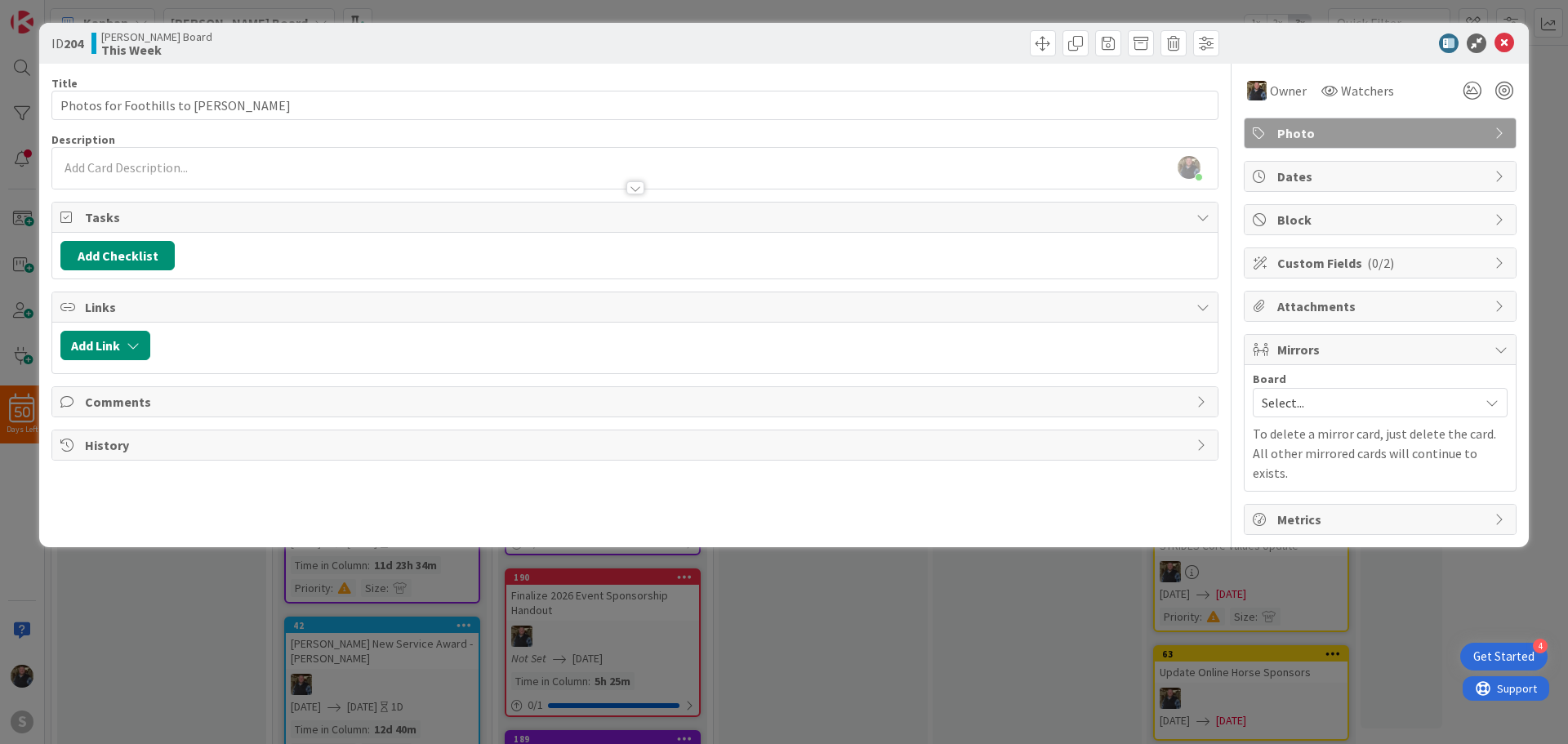
click at [92, 155] on div "[PERSON_NAME] just joined" at bounding box center [634, 168] width 1165 height 41
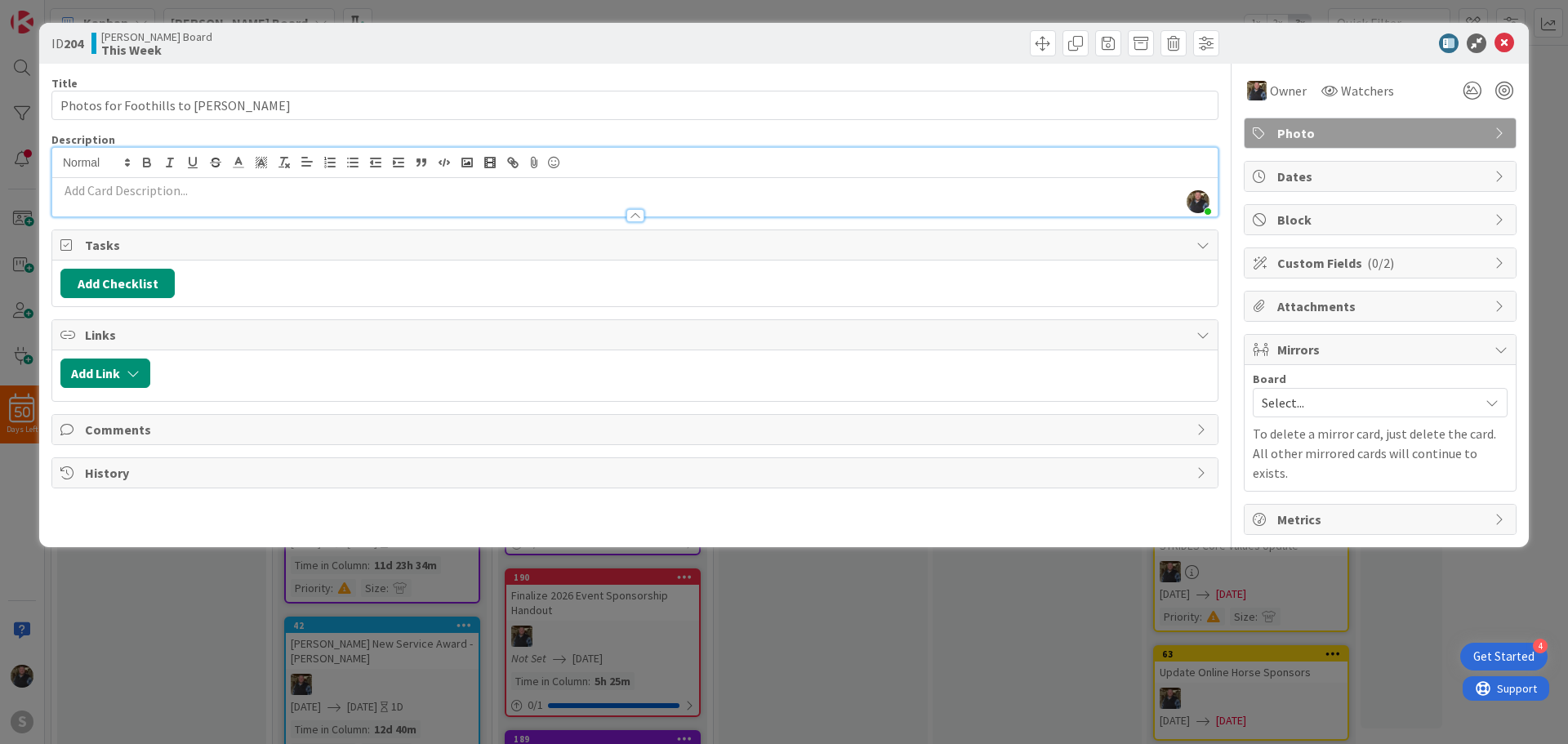
click at [86, 187] on p at bounding box center [634, 190] width 1149 height 19
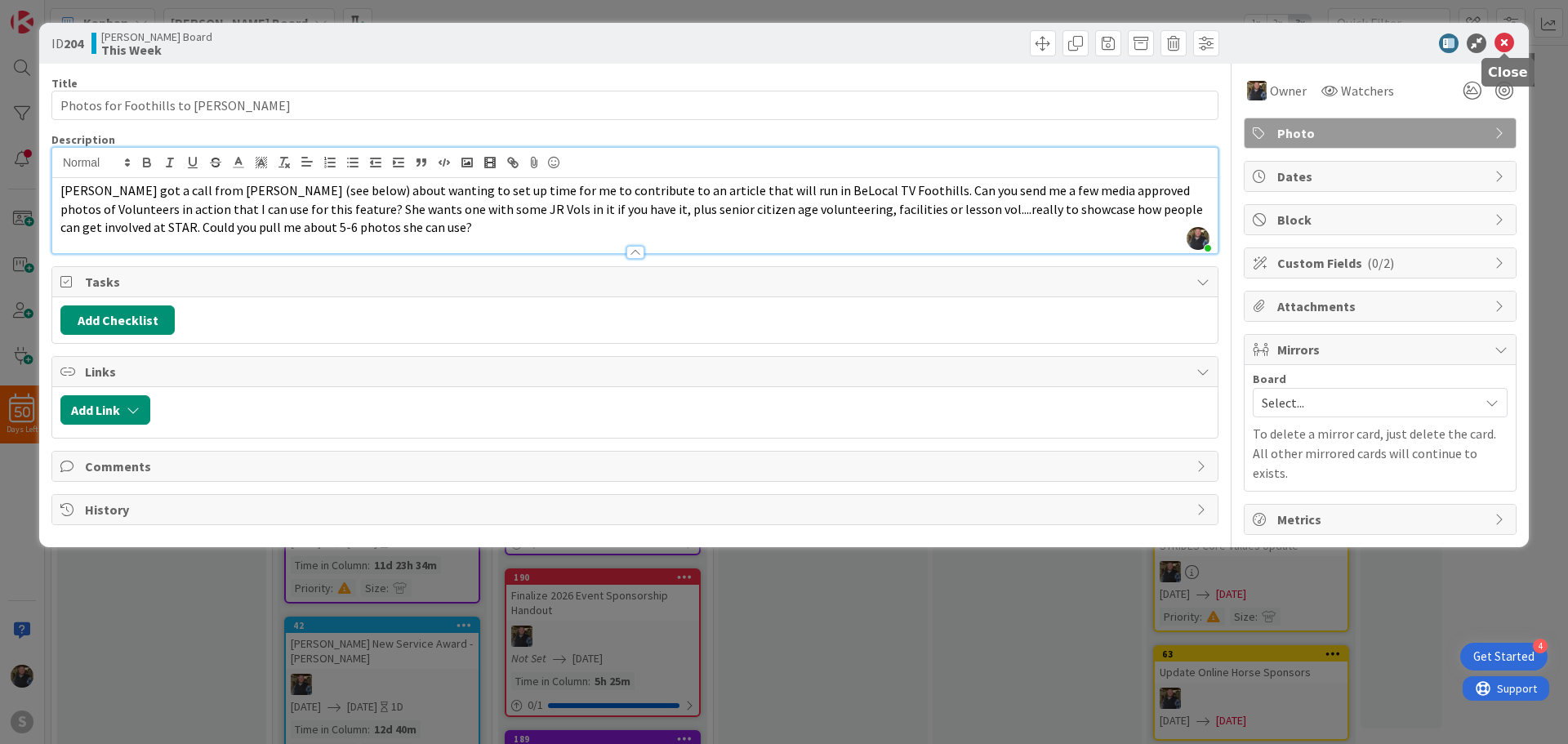
click at [1503, 41] on icon at bounding box center [1504, 43] width 20 height 20
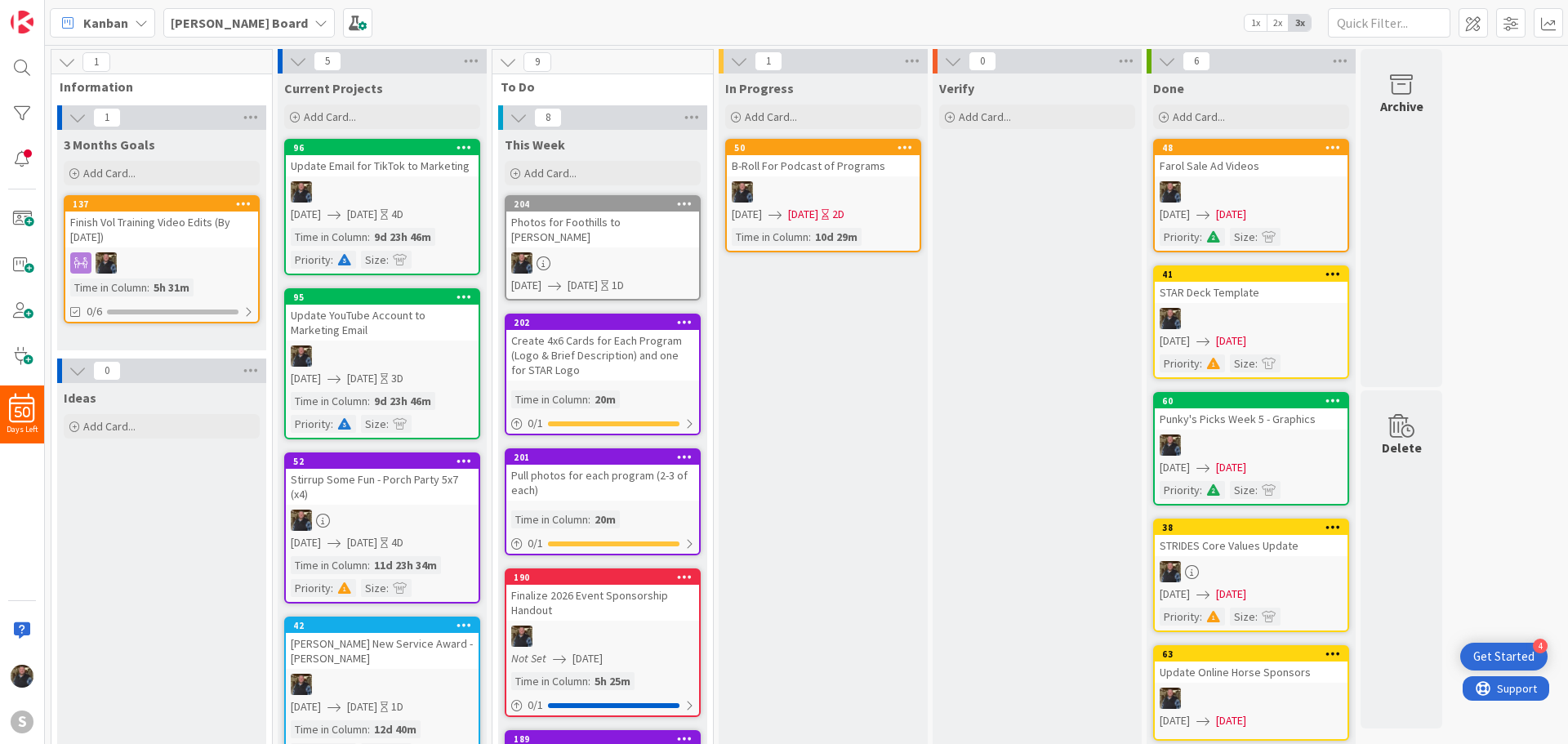
click at [585, 226] on div "Photos for Foothills to [PERSON_NAME]" at bounding box center [603, 230] width 193 height 36
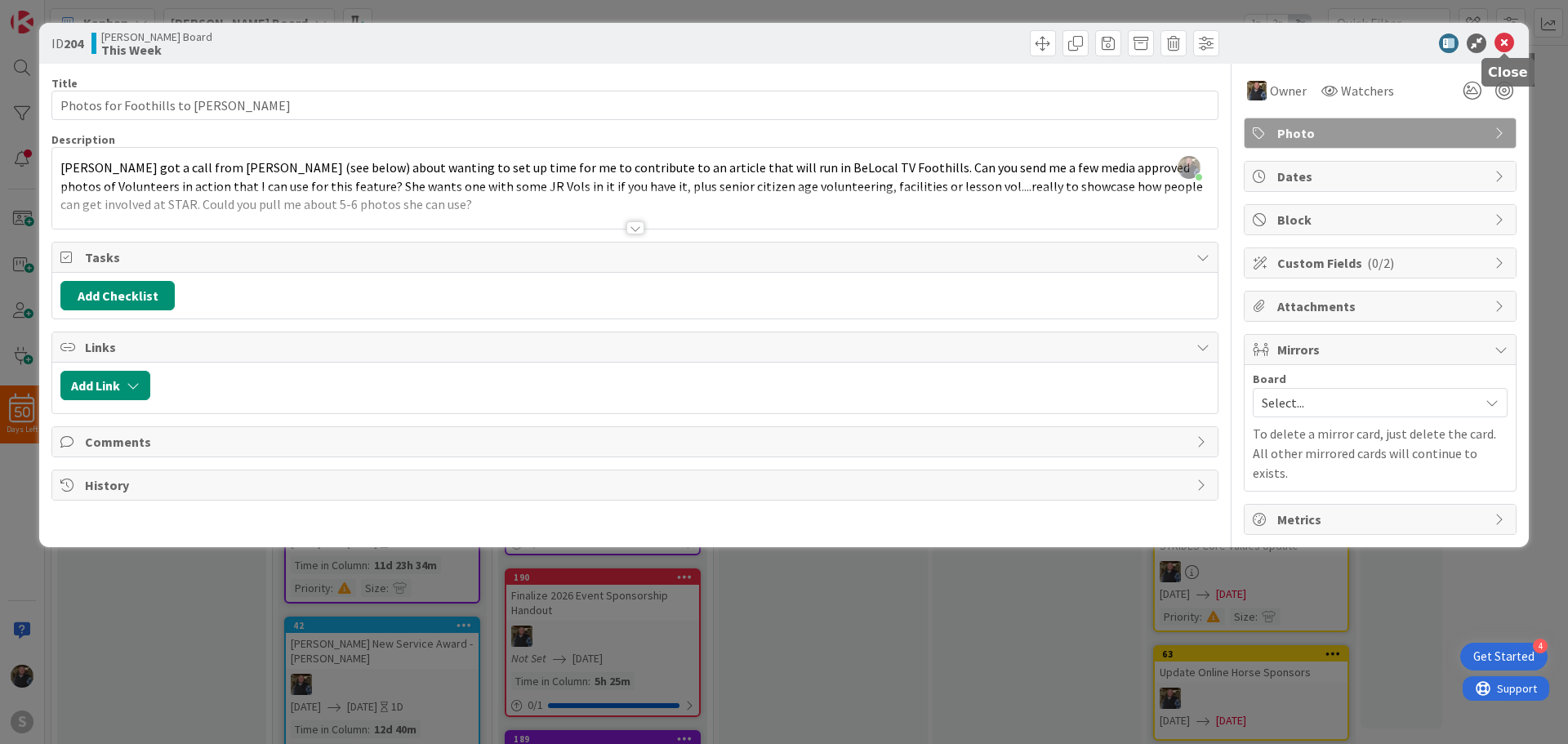
click at [1499, 38] on icon at bounding box center [1504, 43] width 20 height 20
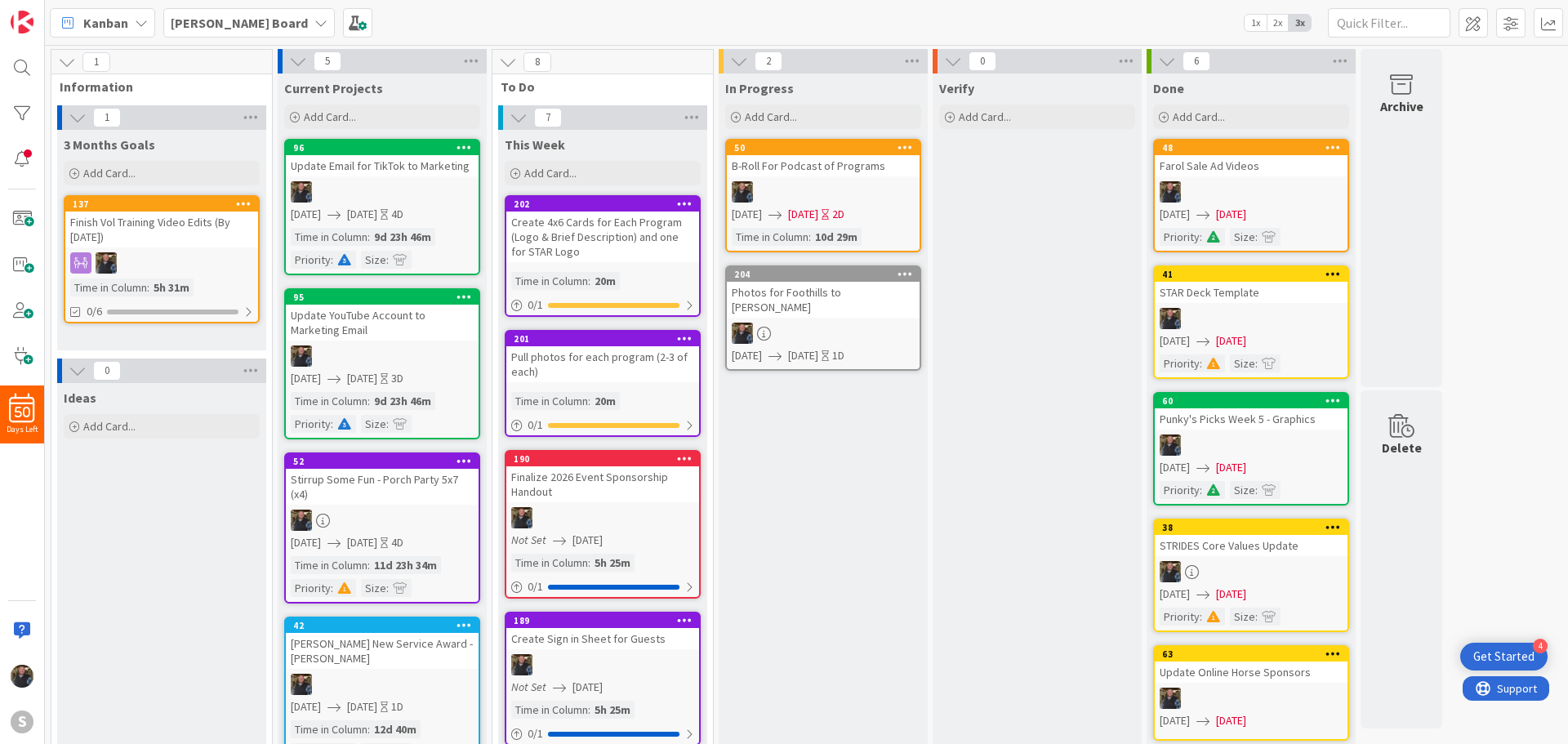
click at [412, 158] on div "Update Email for TikTok to Marketing" at bounding box center [383, 166] width 193 height 21
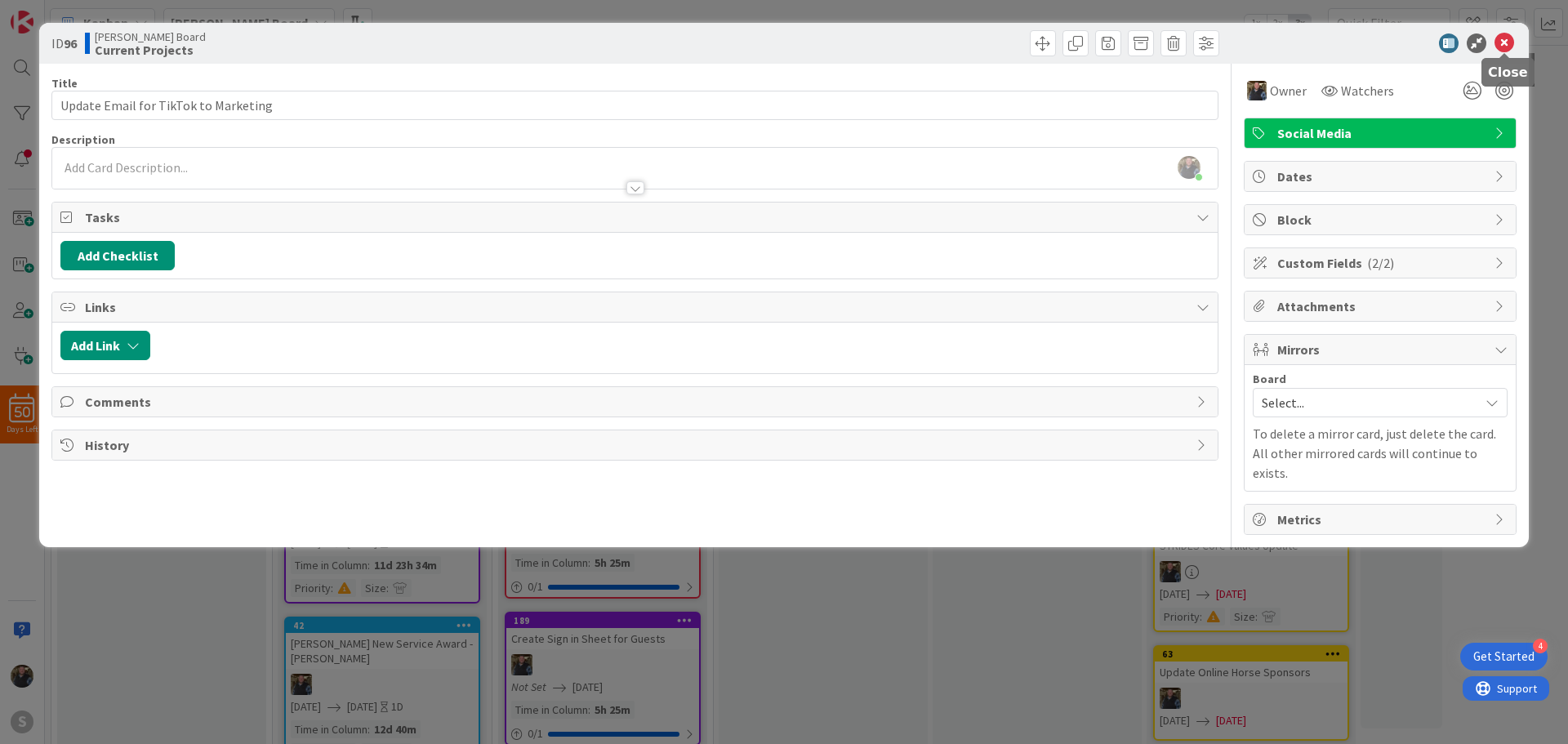
click at [1507, 42] on icon at bounding box center [1504, 43] width 20 height 20
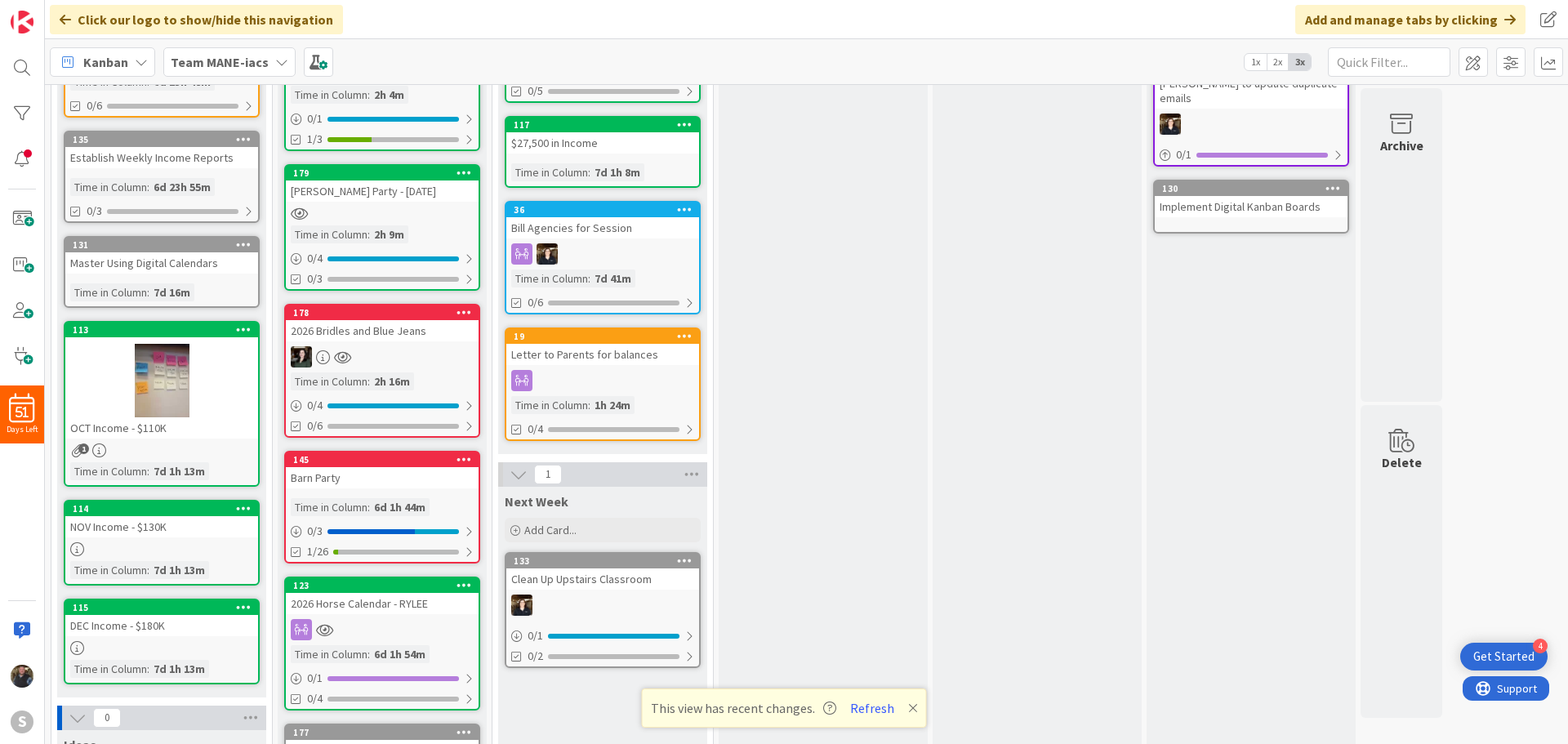
scroll to position [327, 0]
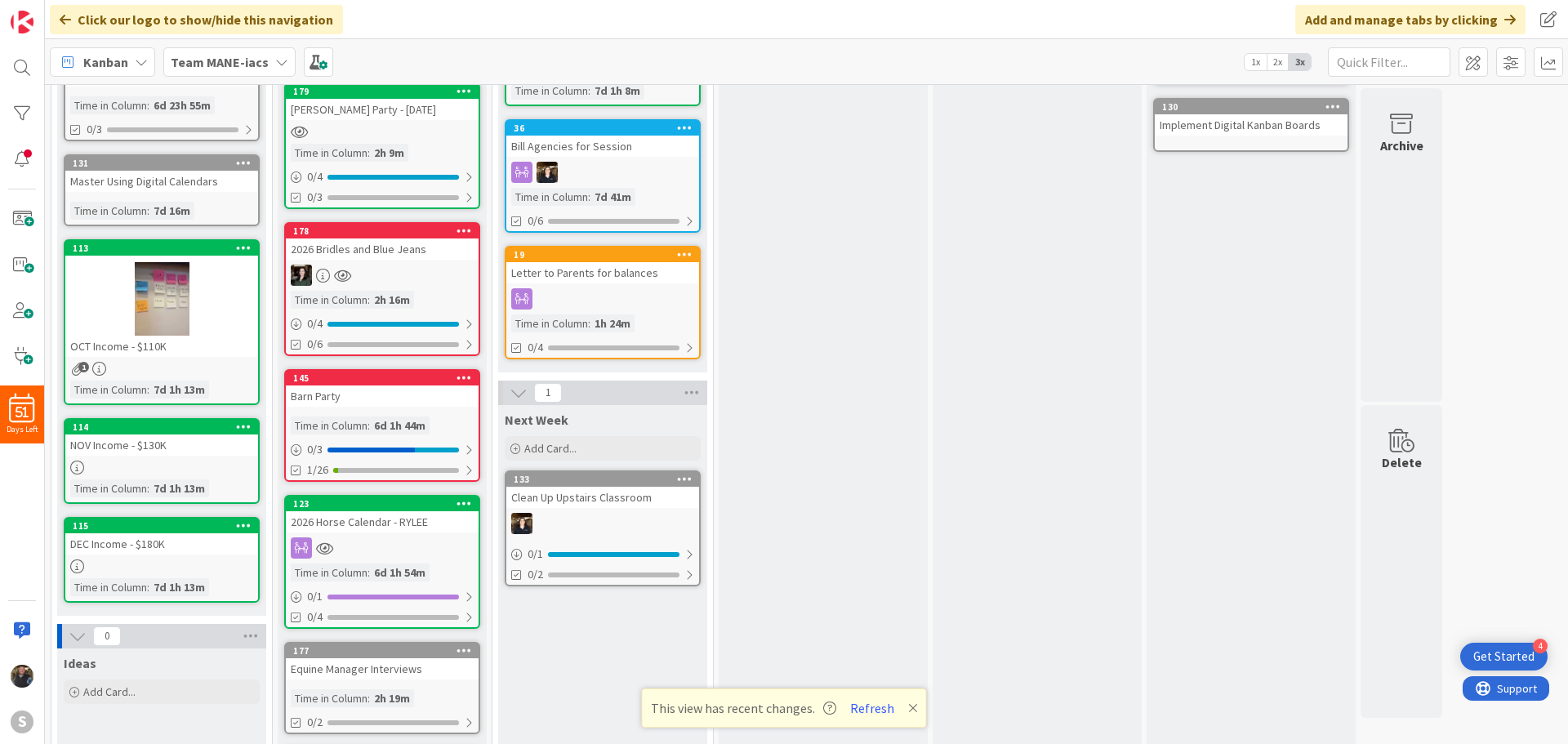
click at [372, 523] on div "2026 Horse Calendar - RYLEE" at bounding box center [383, 522] width 193 height 21
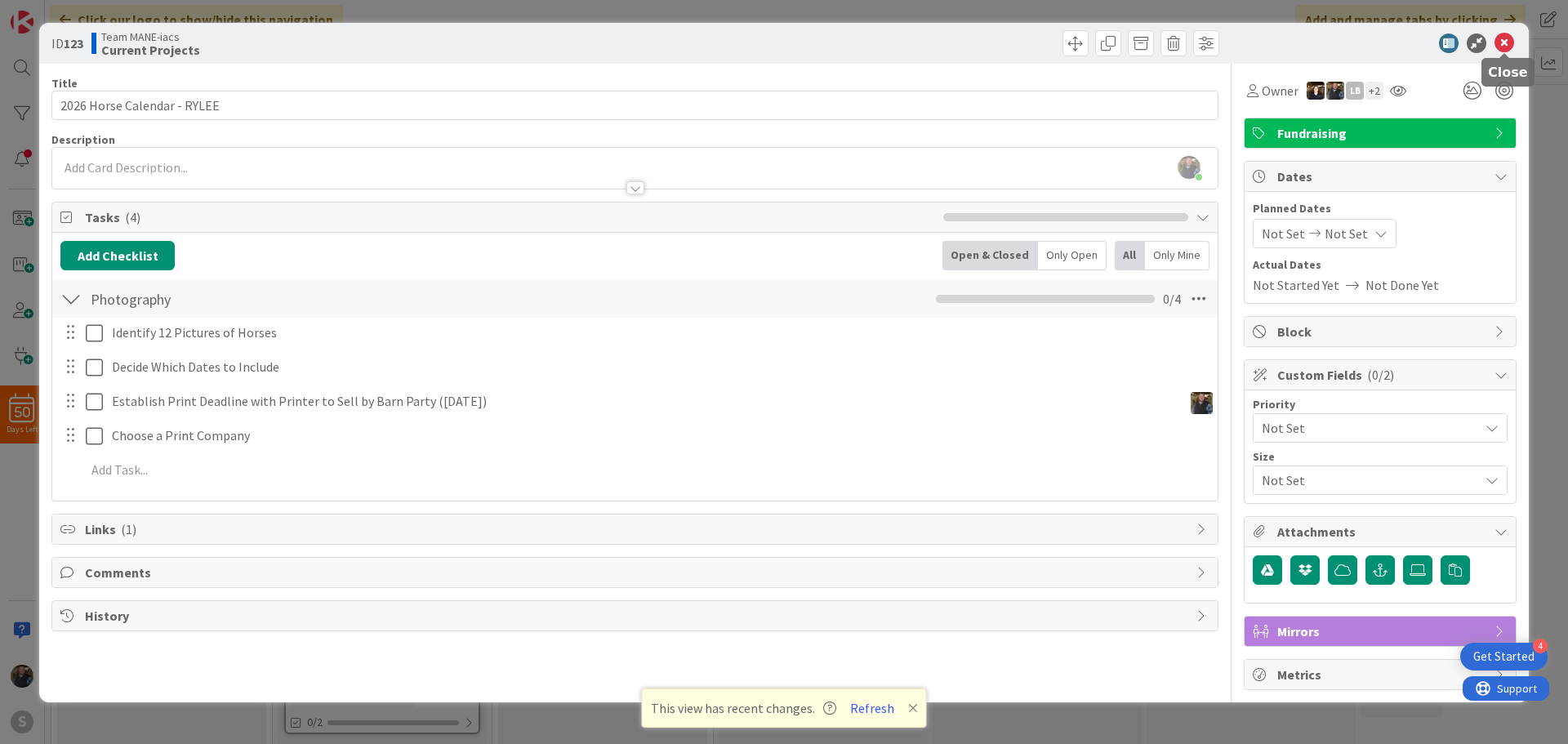
click at [1497, 39] on icon at bounding box center [1504, 43] width 20 height 20
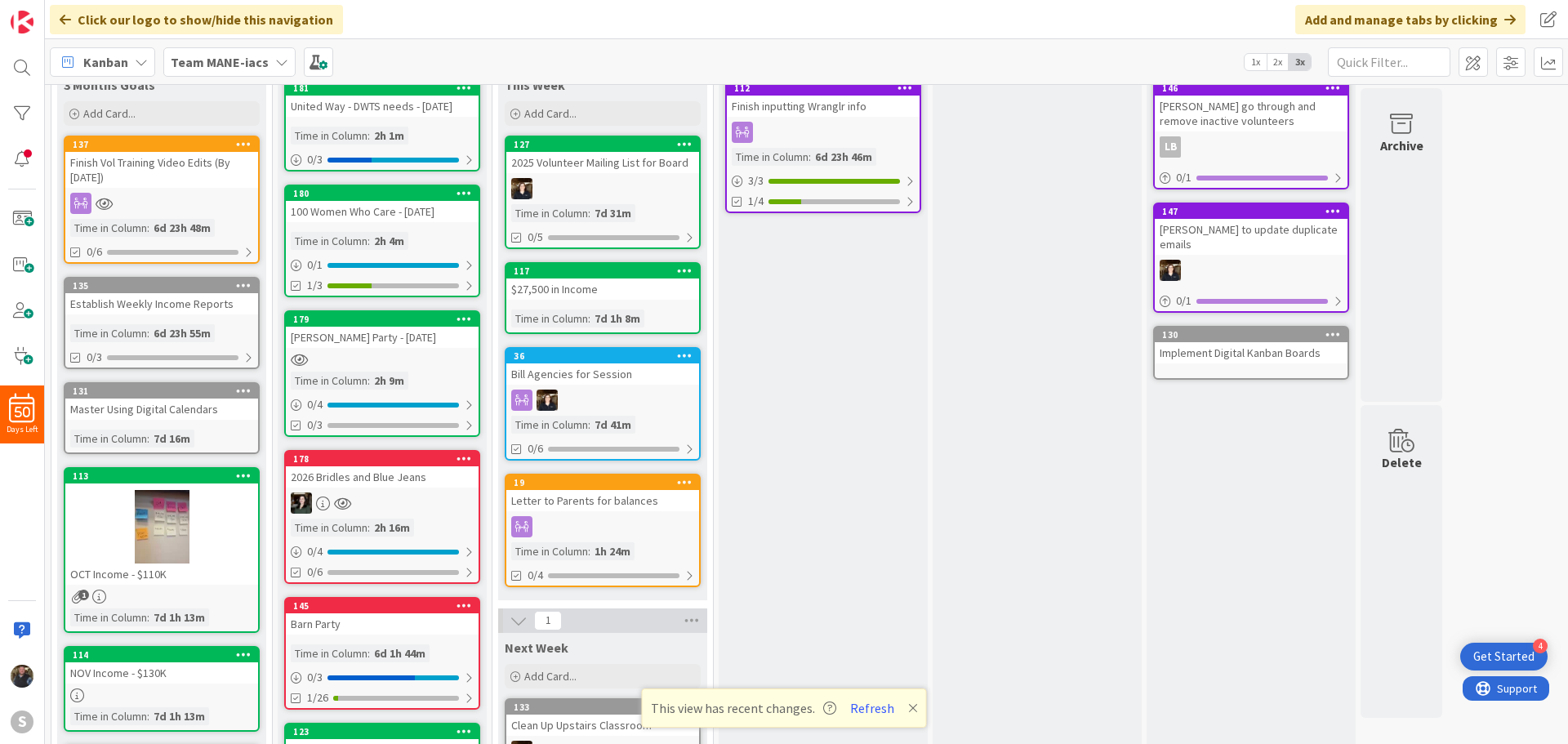
scroll to position [61, 0]
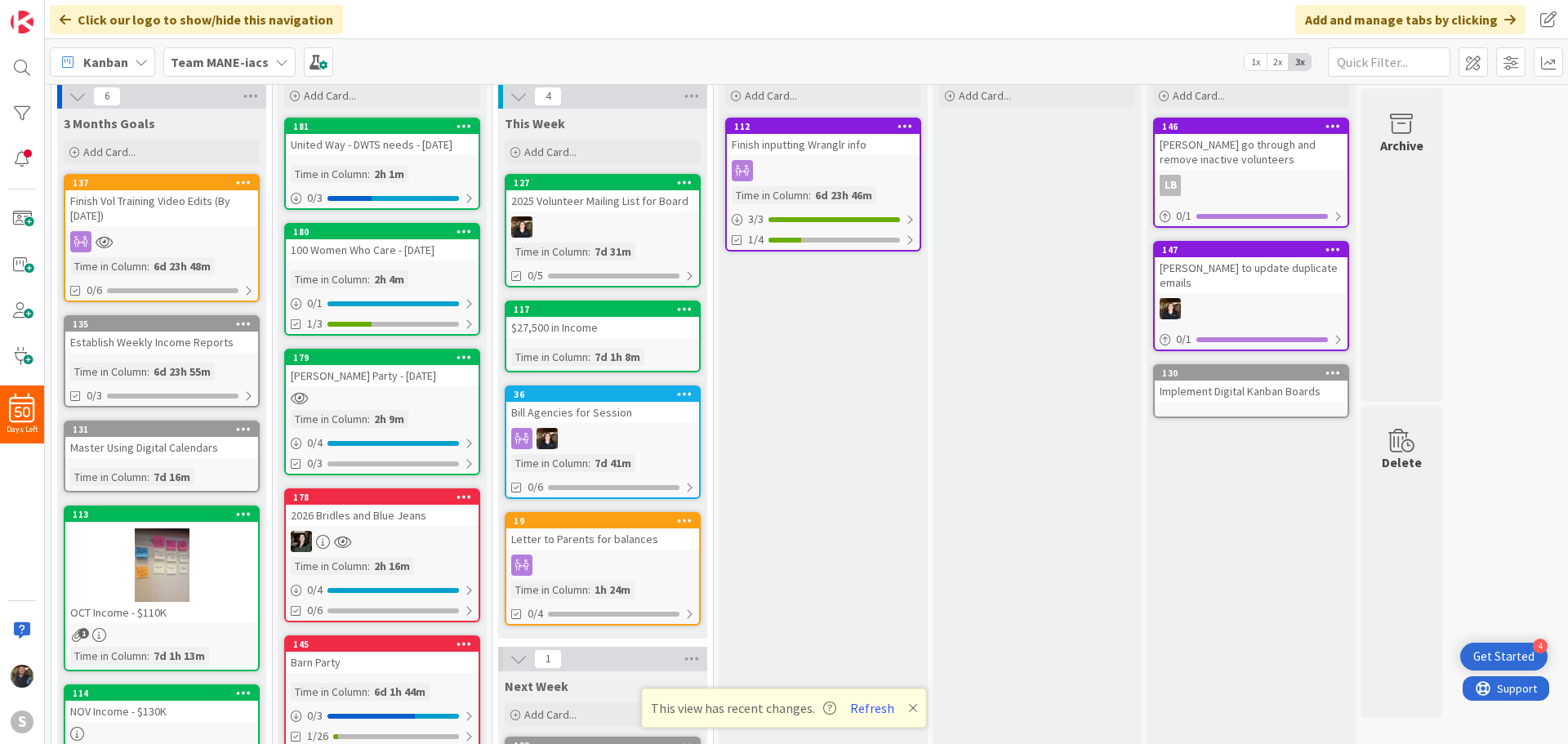
click at [397, 151] on div "United Way - DWTS needs - Oct 23" at bounding box center [383, 145] width 193 height 21
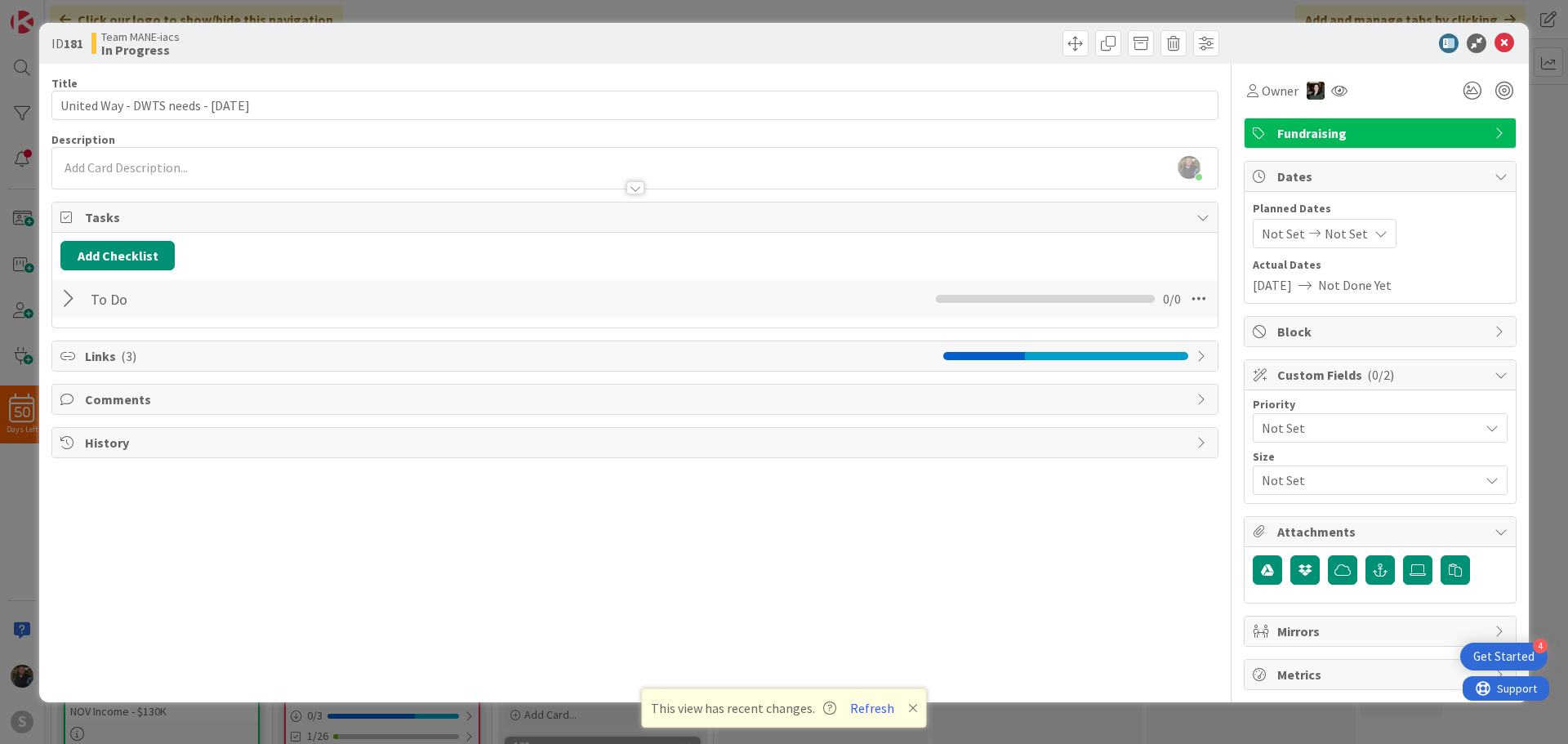
click at [73, 292] on div at bounding box center [71, 299] width 21 height 29
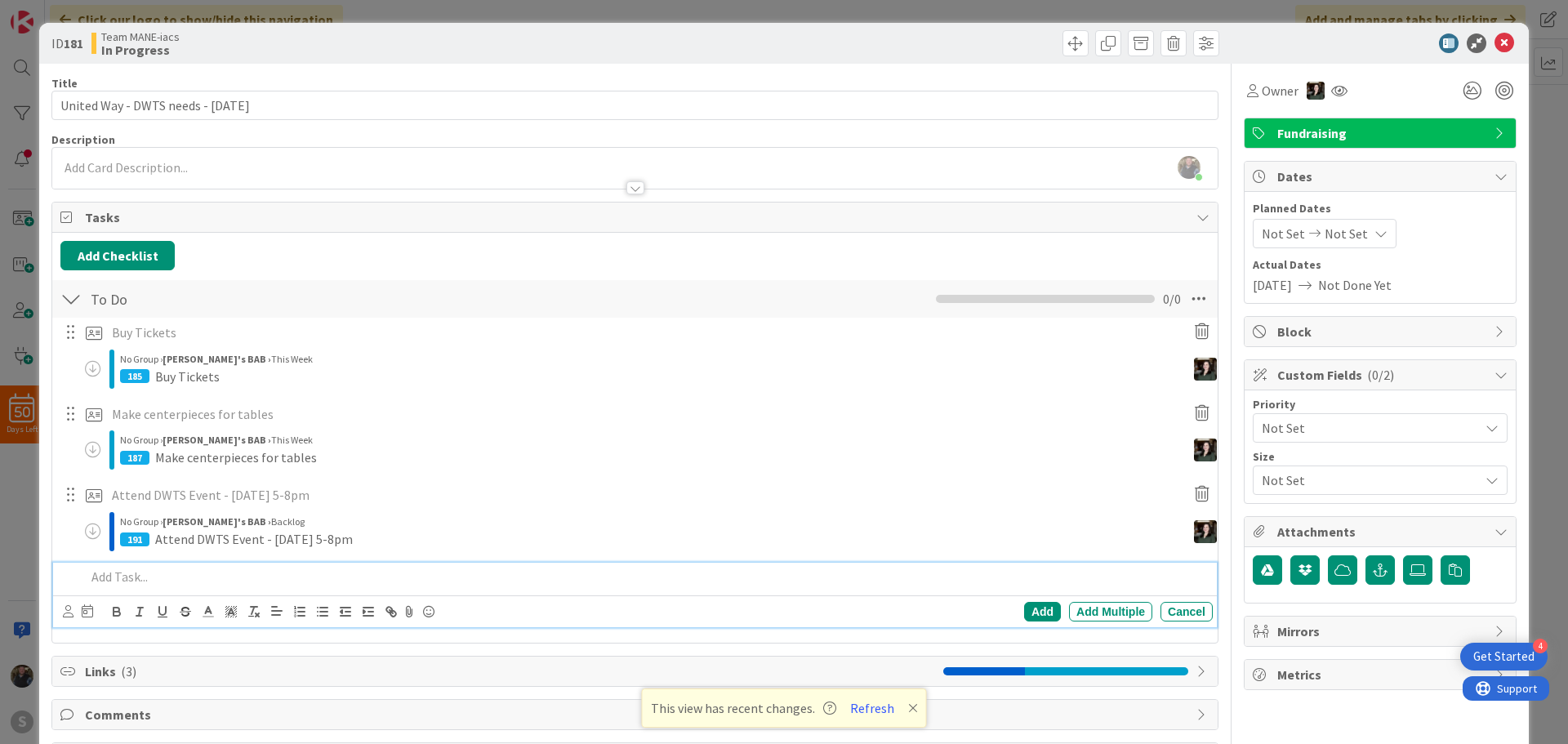
click at [132, 581] on p at bounding box center [646, 576] width 1120 height 19
click at [1042, 610] on div "Add" at bounding box center [1042, 612] width 37 height 20
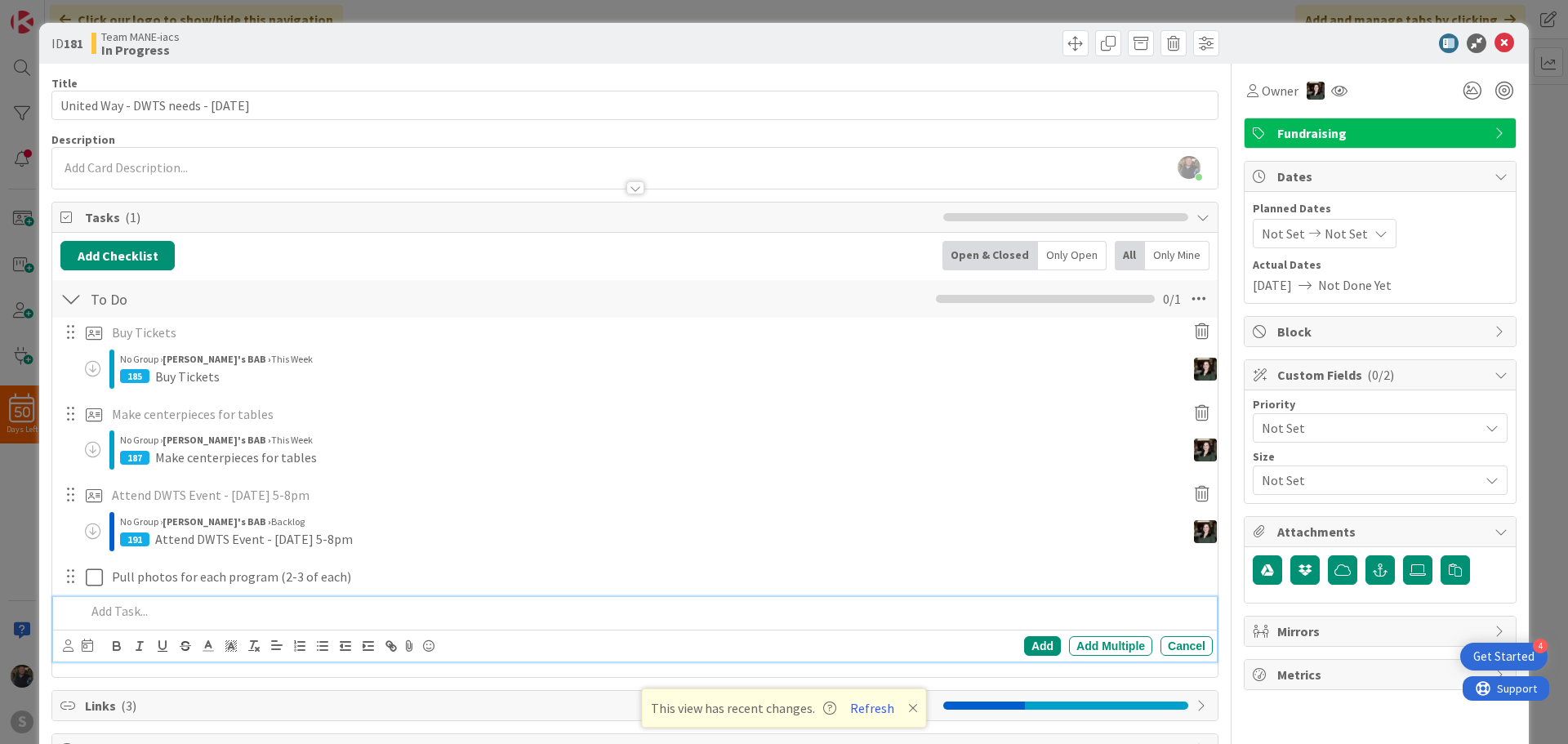
click at [159, 616] on p at bounding box center [646, 611] width 1120 height 19
click at [1034, 642] on div "Add" at bounding box center [1042, 646] width 37 height 20
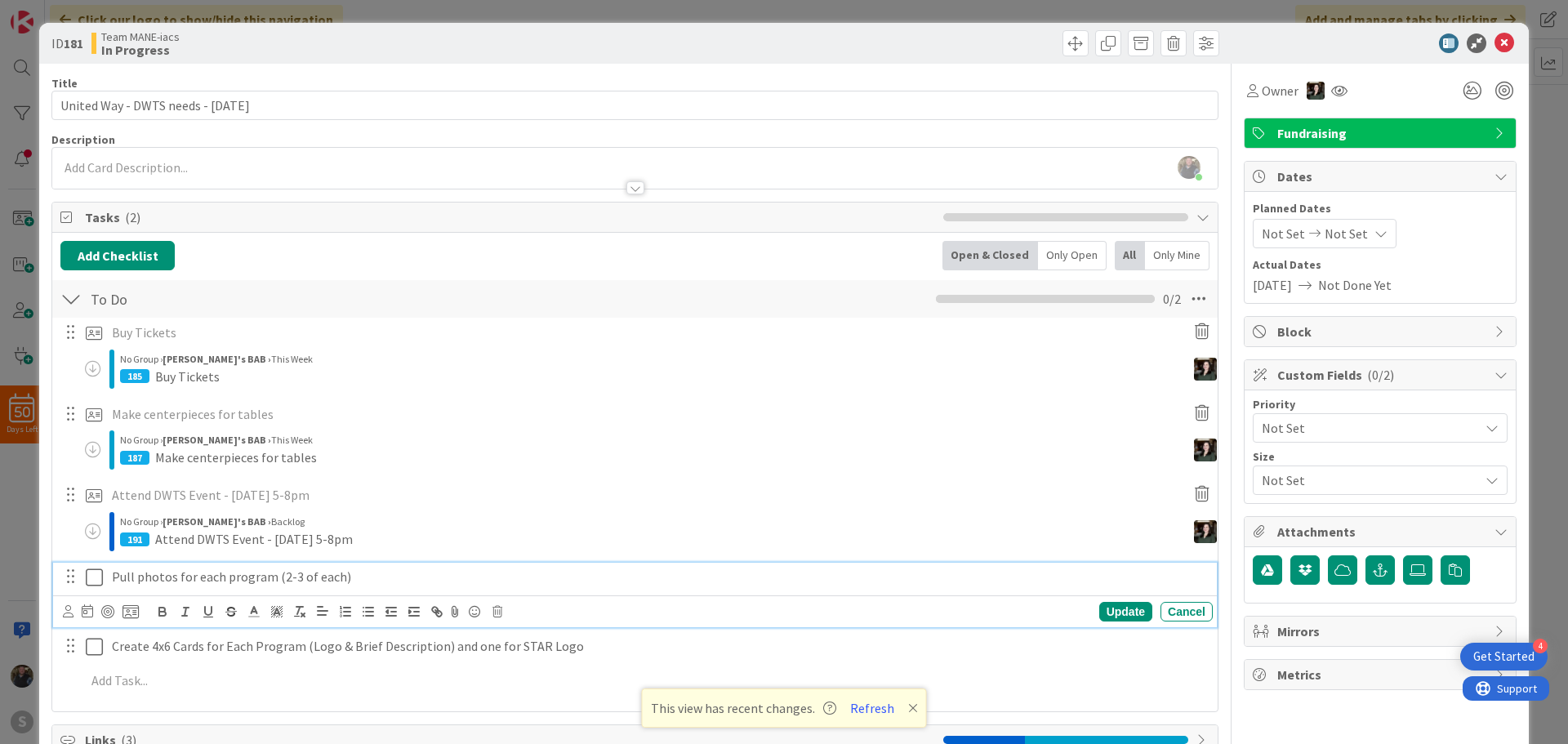
click at [179, 577] on p "Pull photos for each program (2-3 of each)" at bounding box center [659, 576] width 1095 height 19
click at [129, 616] on icon at bounding box center [131, 612] width 16 height 15
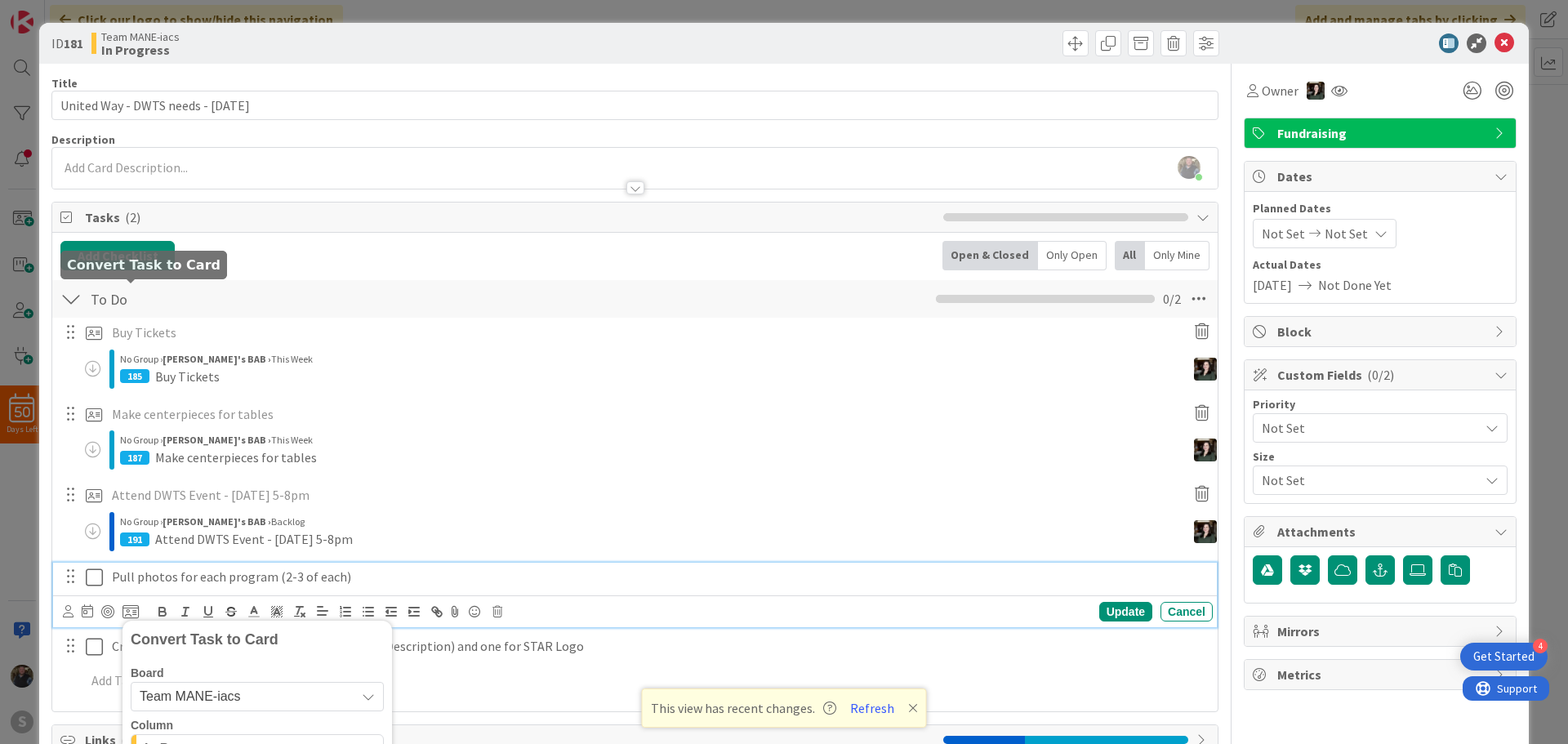
scroll to position [320, 0]
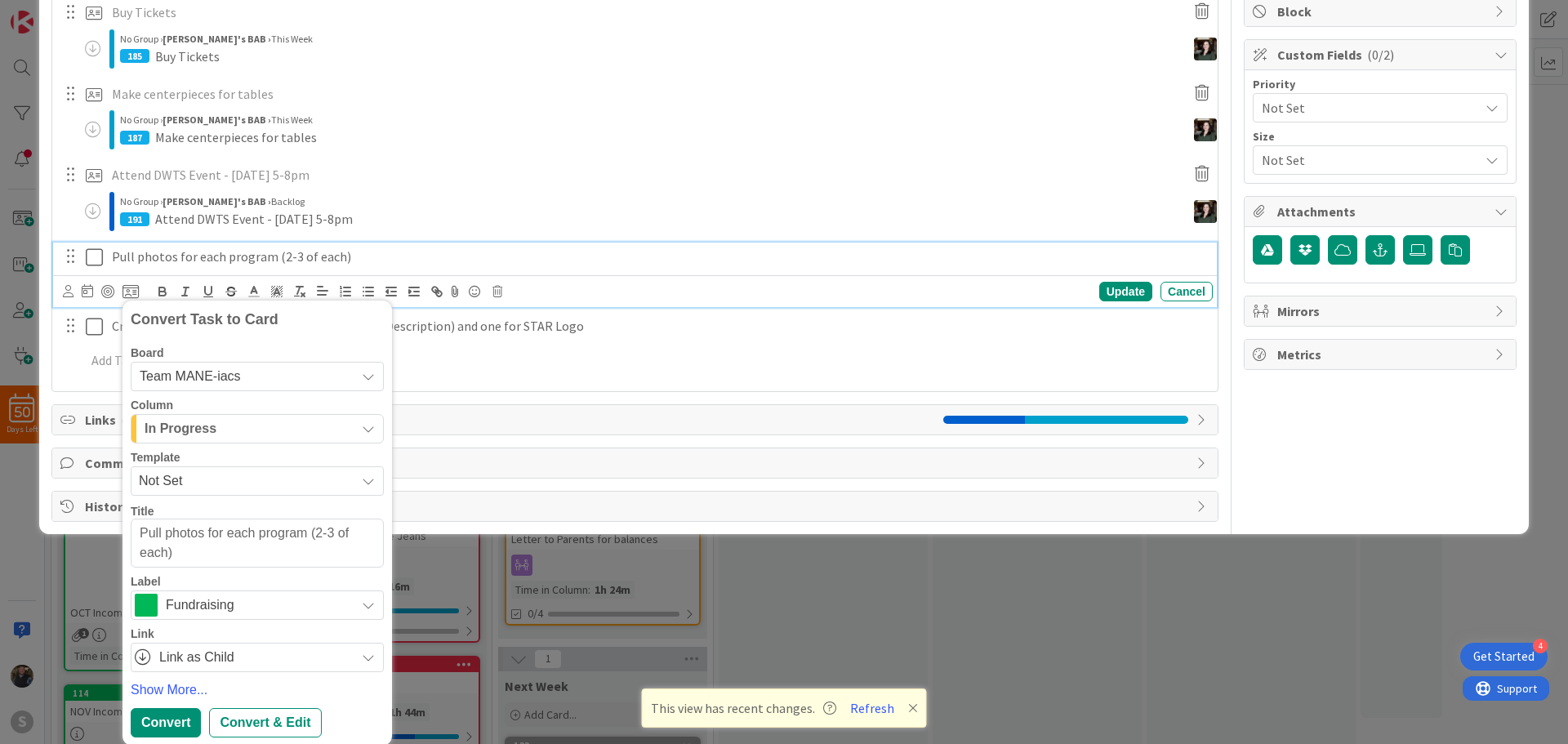
click at [240, 379] on span "Team MANE-iacs" at bounding box center [190, 375] width 101 height 14
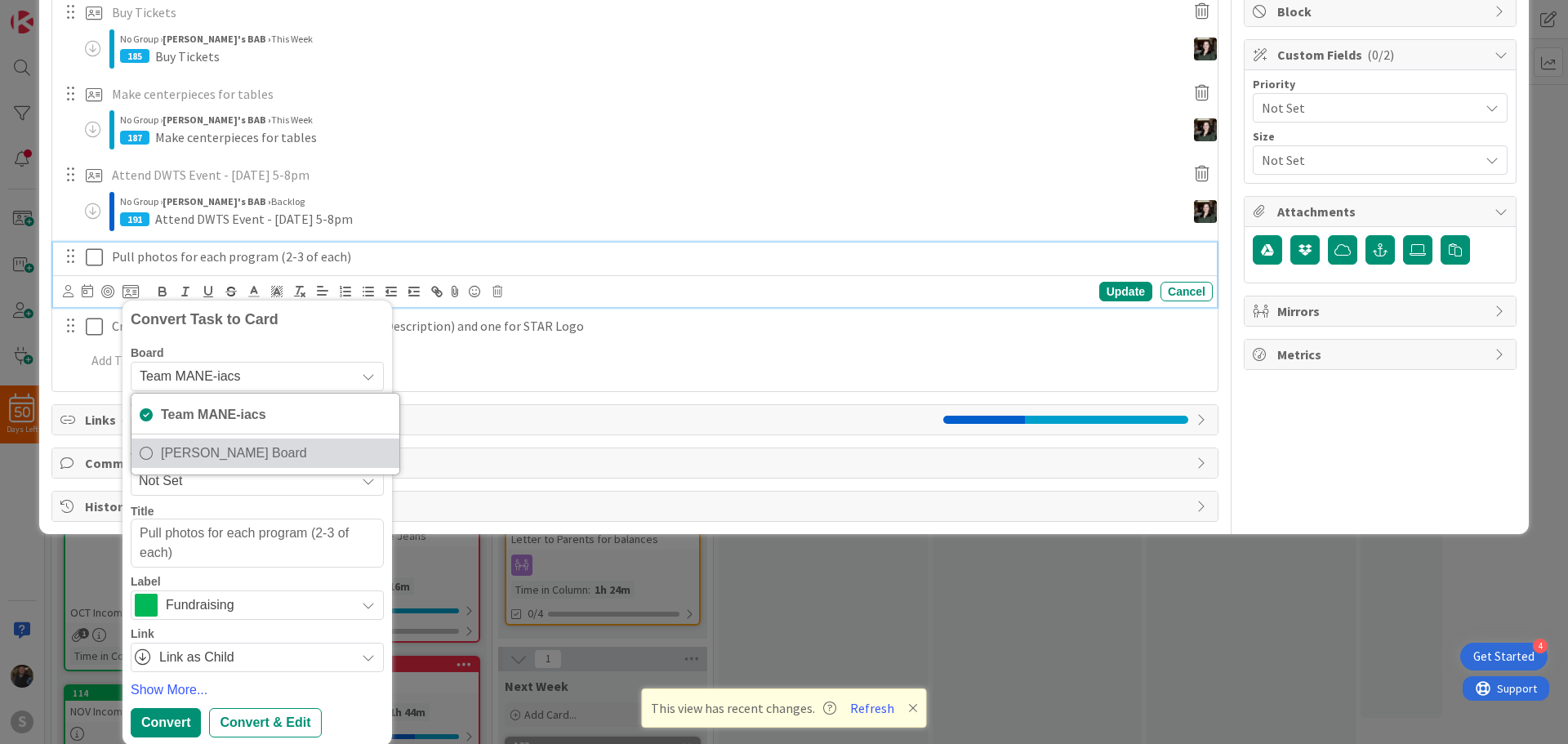
click at [152, 453] on icon at bounding box center [146, 453] width 13 height 25
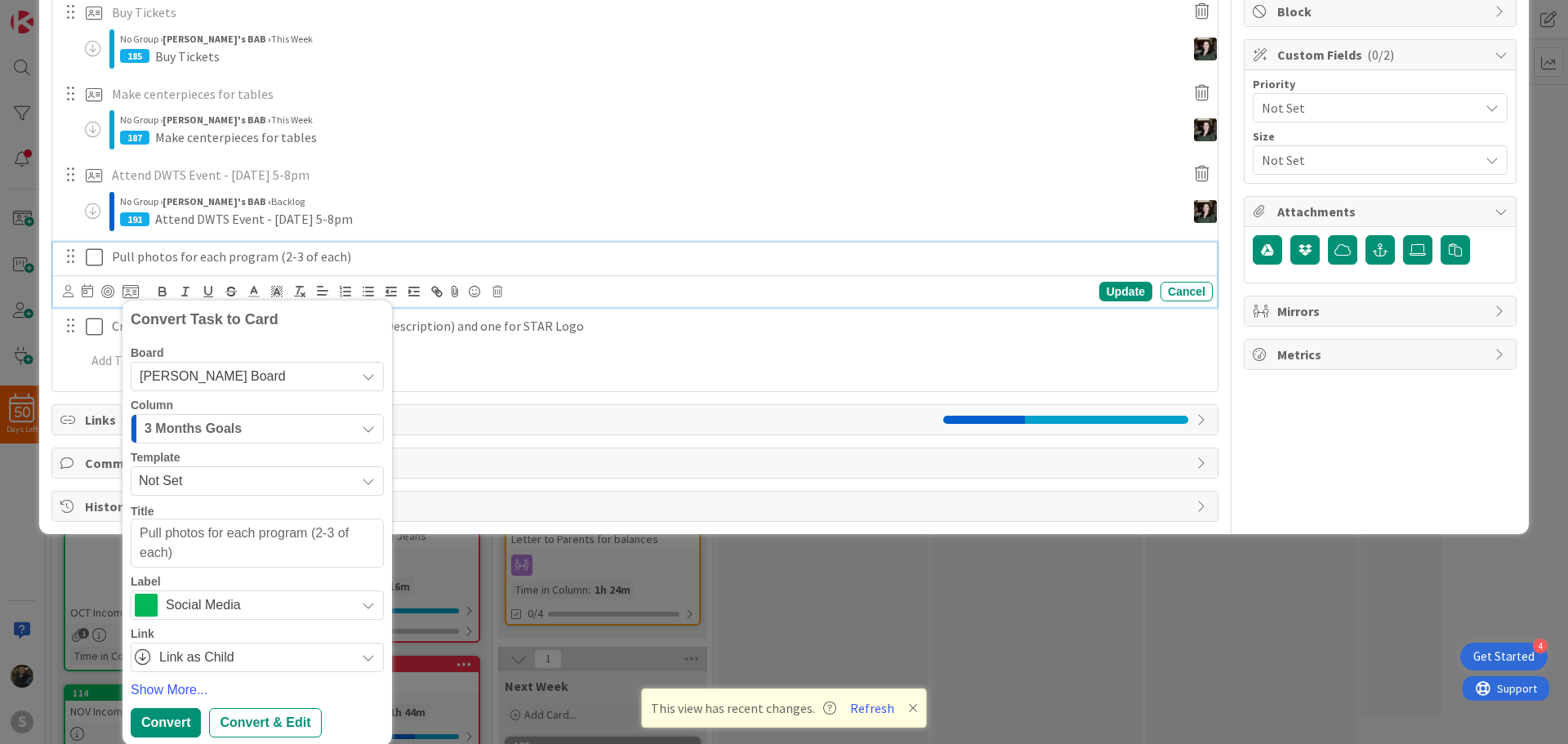
click at [208, 427] on span "3 Months Goals" at bounding box center [193, 428] width 97 height 21
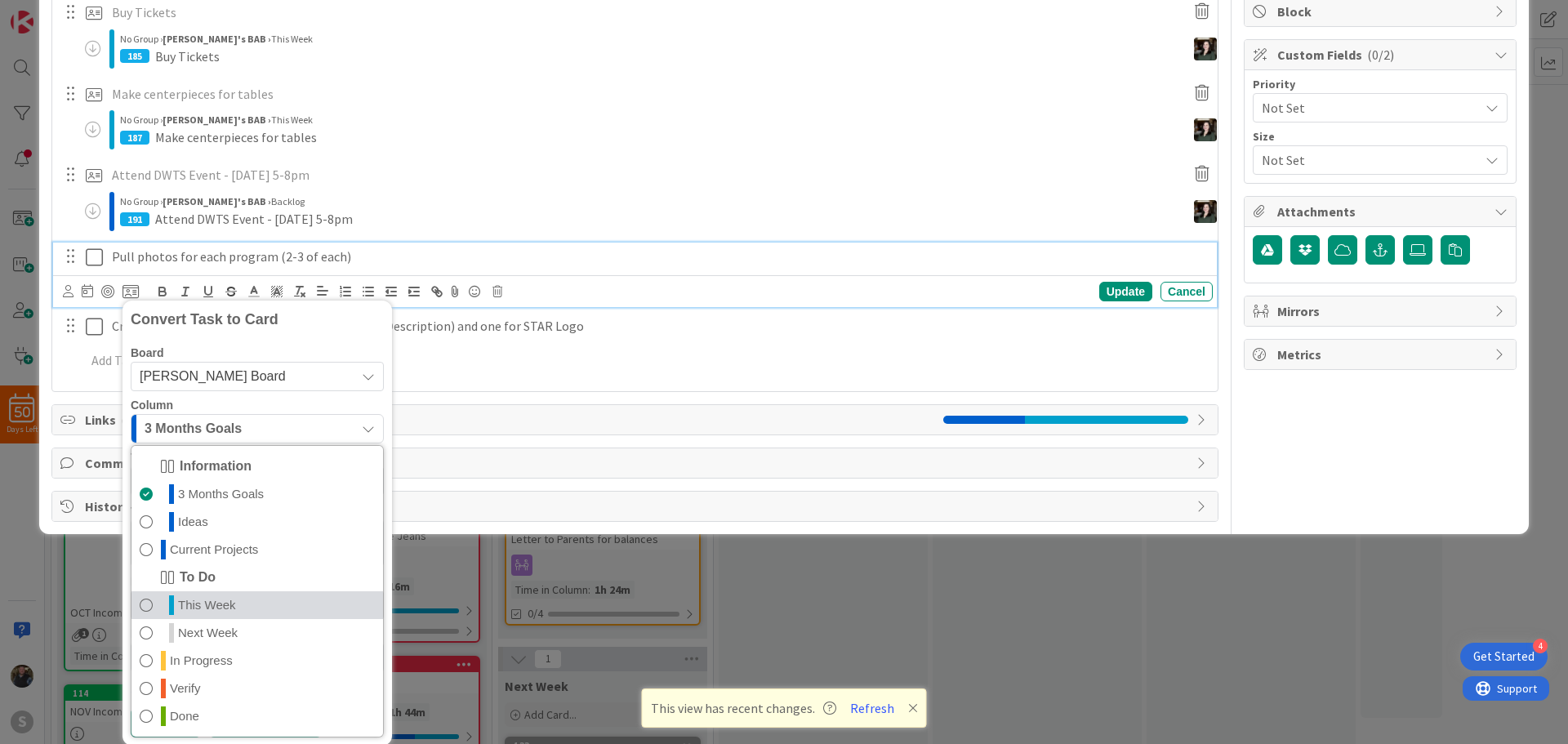
click at [144, 596] on span at bounding box center [146, 605] width 13 height 20
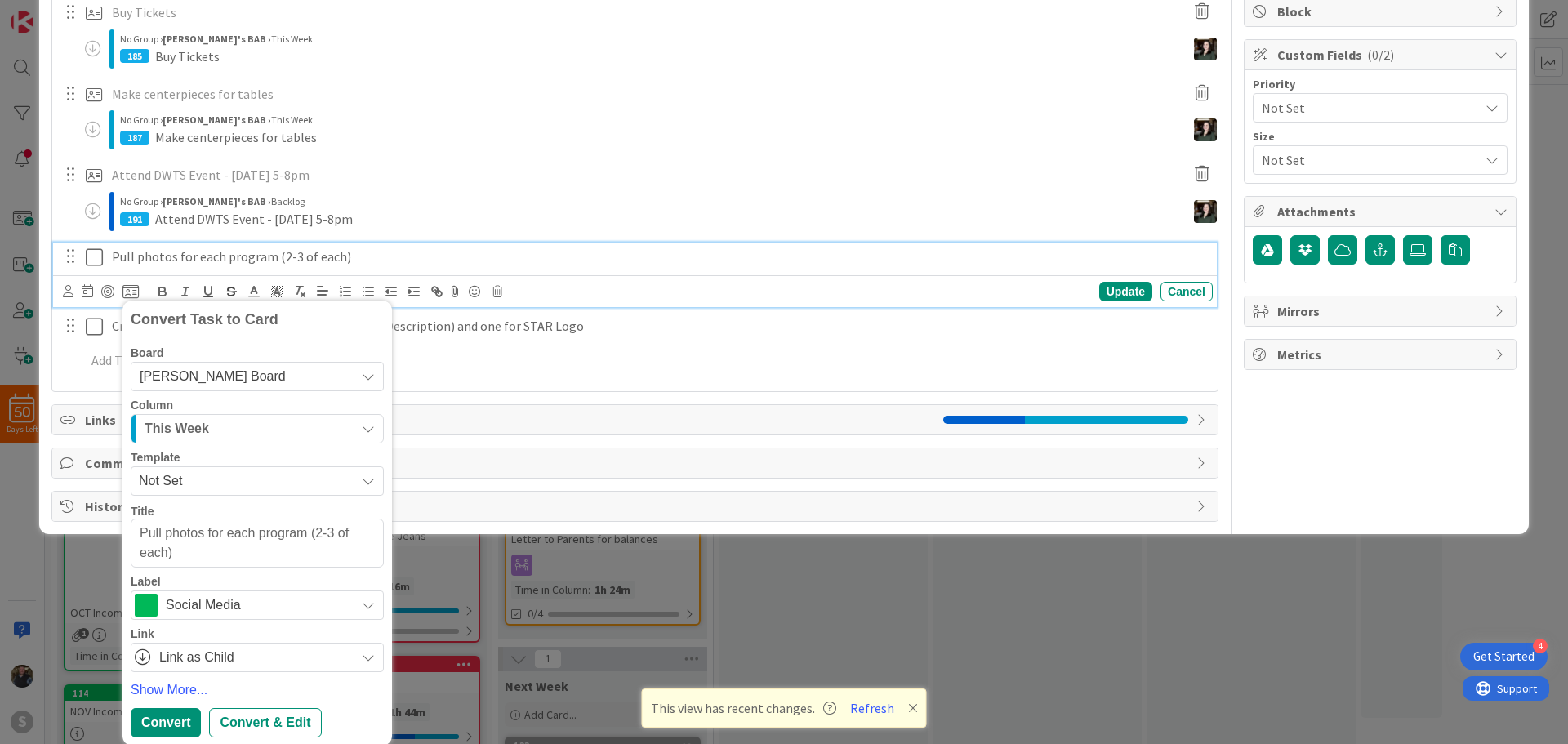
click at [169, 603] on span "Social Media" at bounding box center [257, 605] width 181 height 23
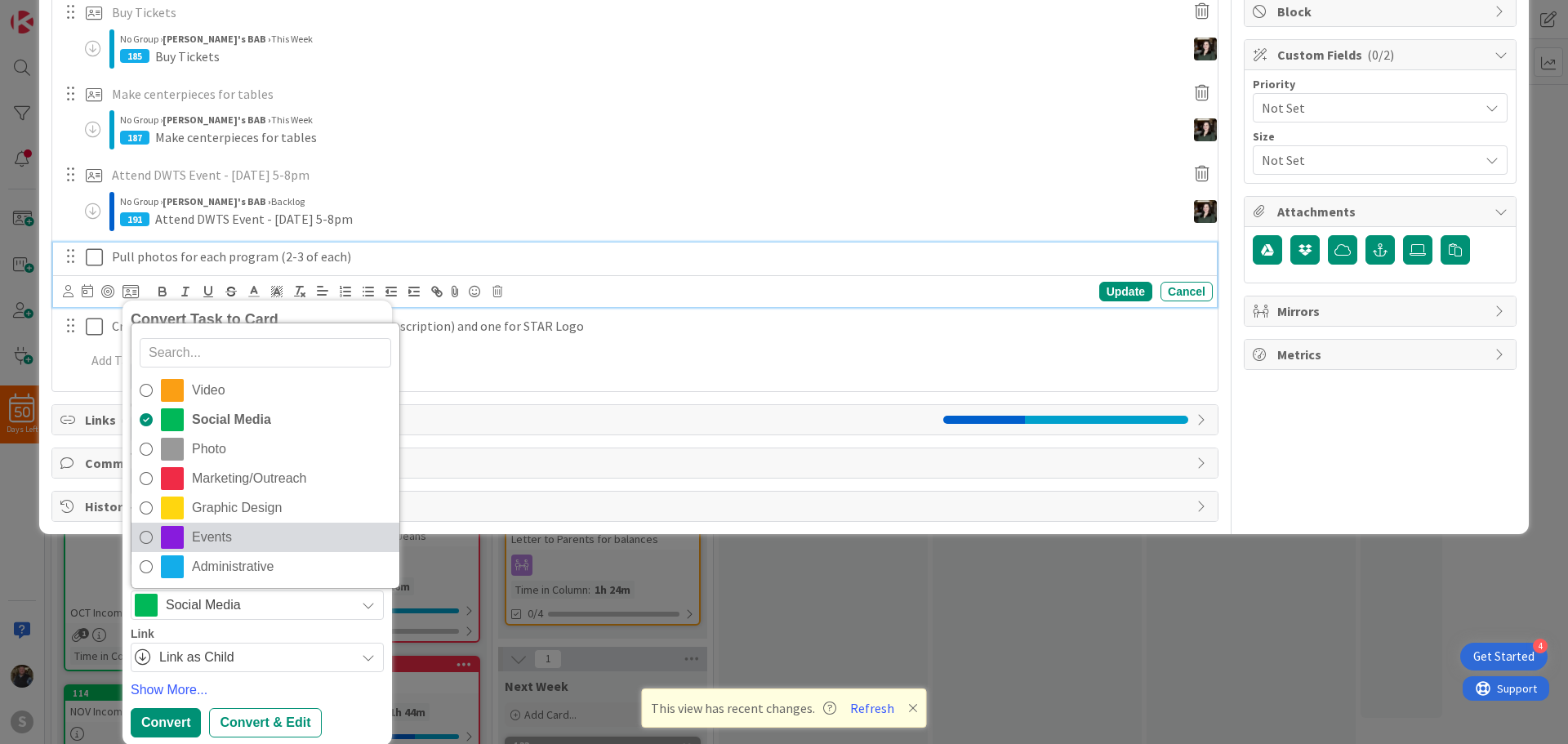
click at [149, 540] on icon at bounding box center [146, 537] width 13 height 25
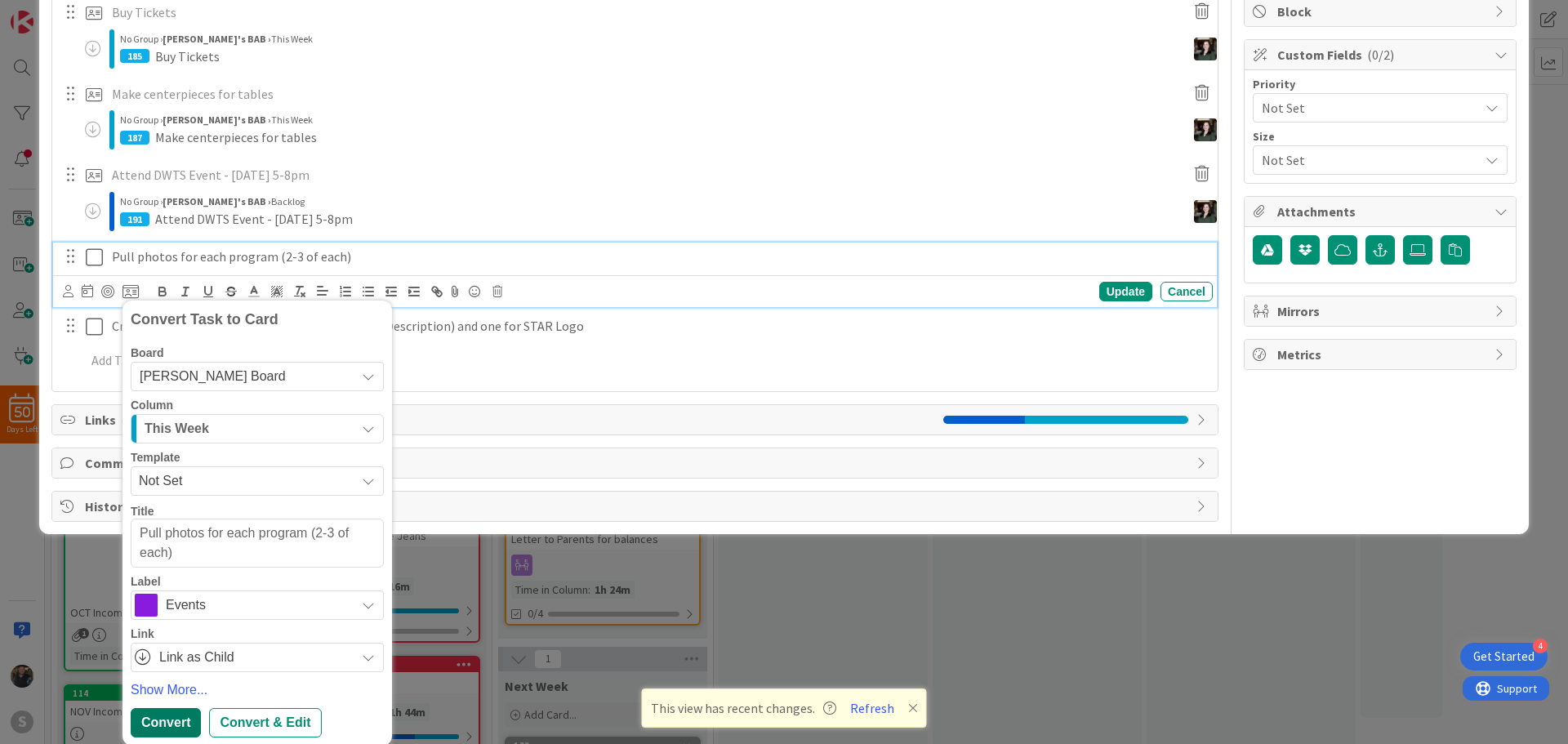
click at [178, 717] on div "Convert" at bounding box center [166, 723] width 70 height 29
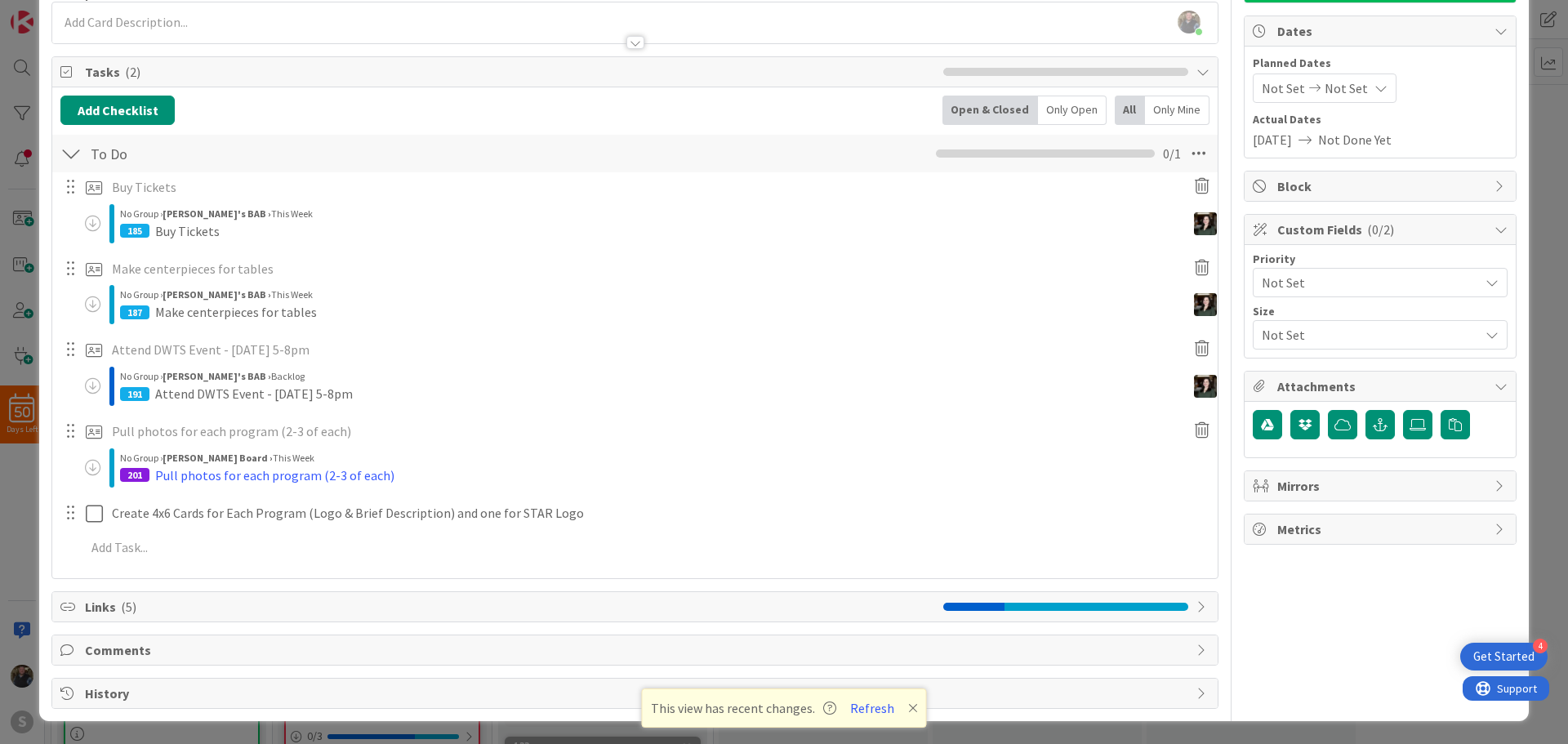
scroll to position [146, 0]
click at [176, 531] on div "Buy Tickets Update Cancel No Group › Angela's BAB › This Week 185 Buy Tickets M…" at bounding box center [634, 370] width 1149 height 396
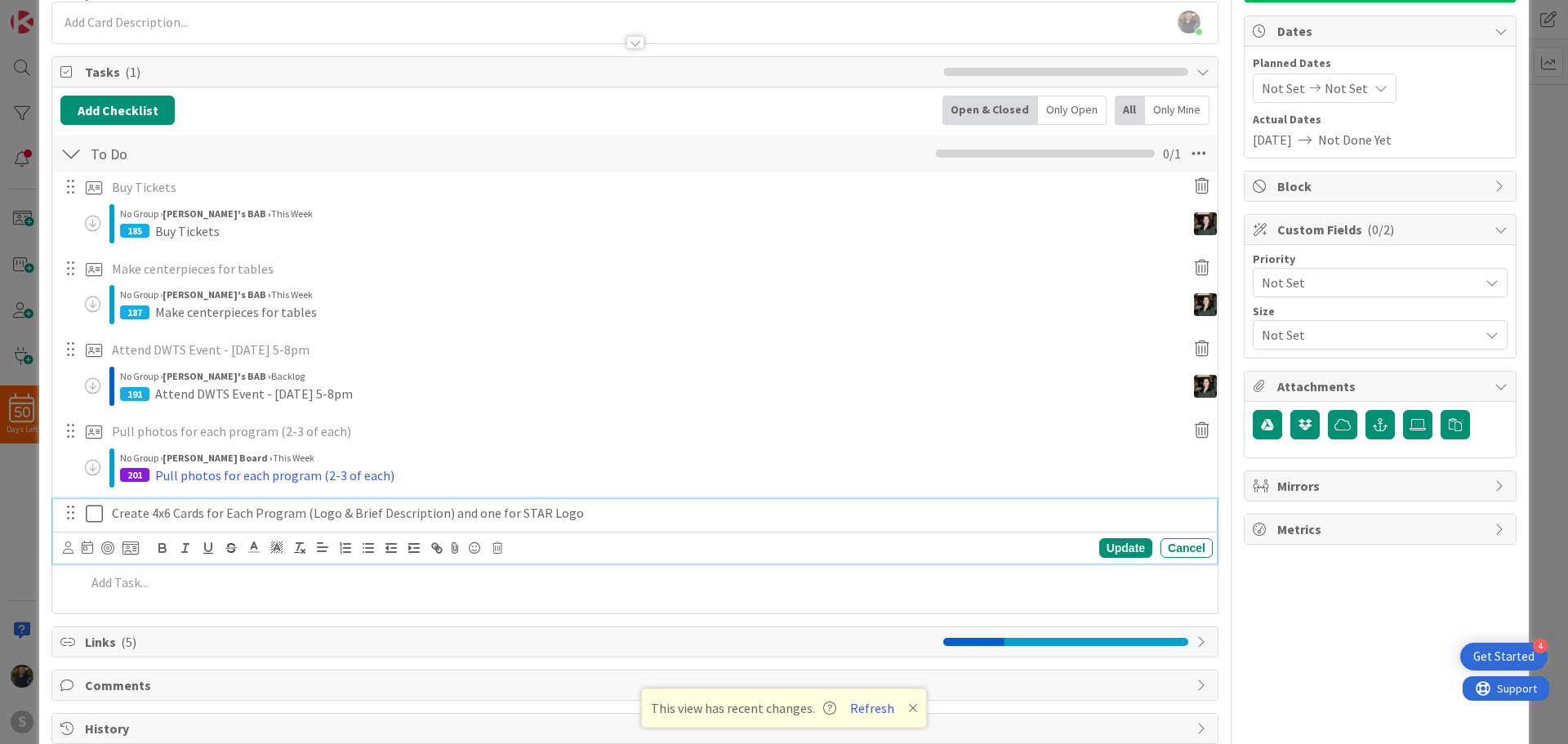
scroll to position [181, 0]
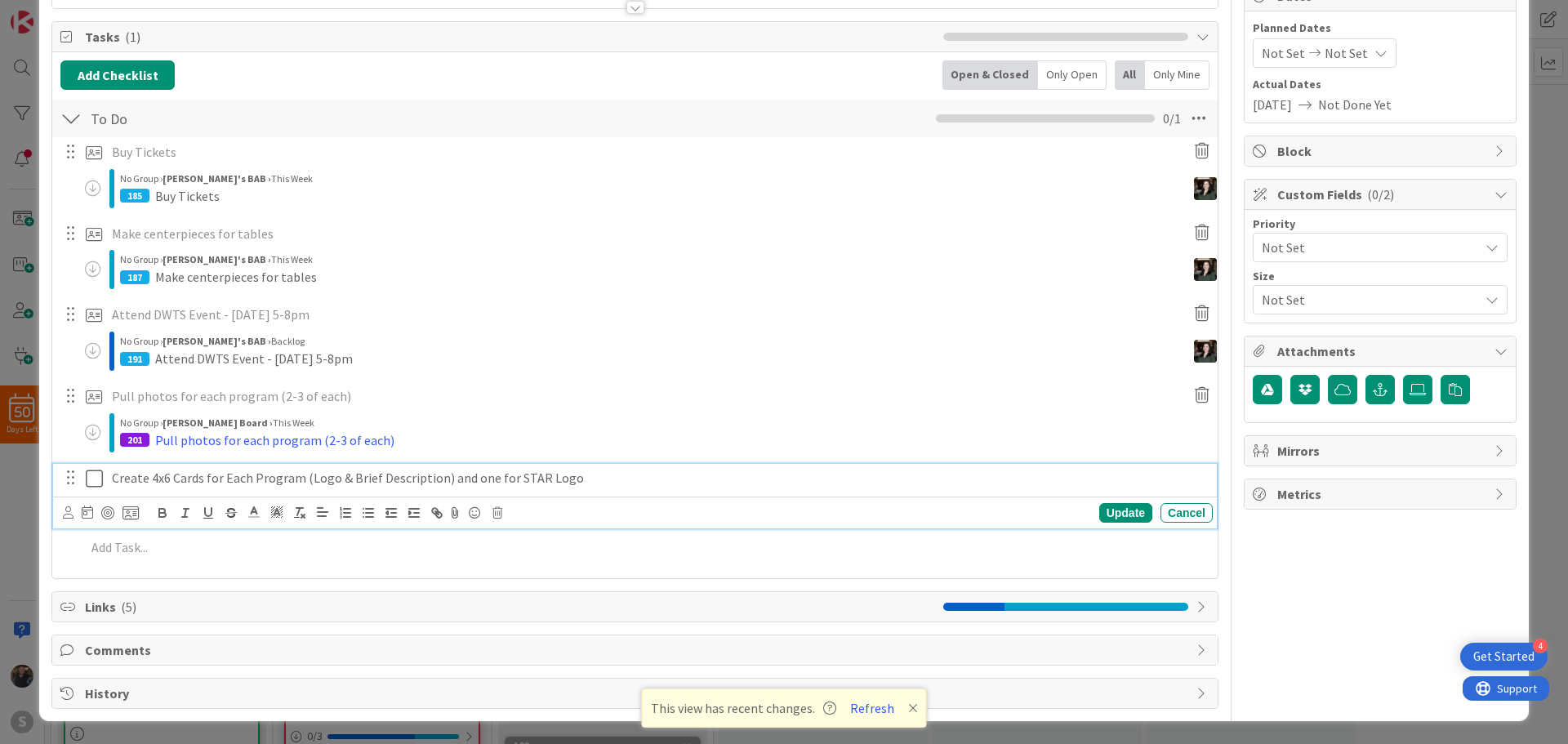
click at [179, 513] on div "Create 4x6 Cards for Each Program (Logo & Brief Description) and one for STAR L…" at bounding box center [634, 495] width 1163 height 65
click at [135, 514] on icon at bounding box center [131, 513] width 16 height 15
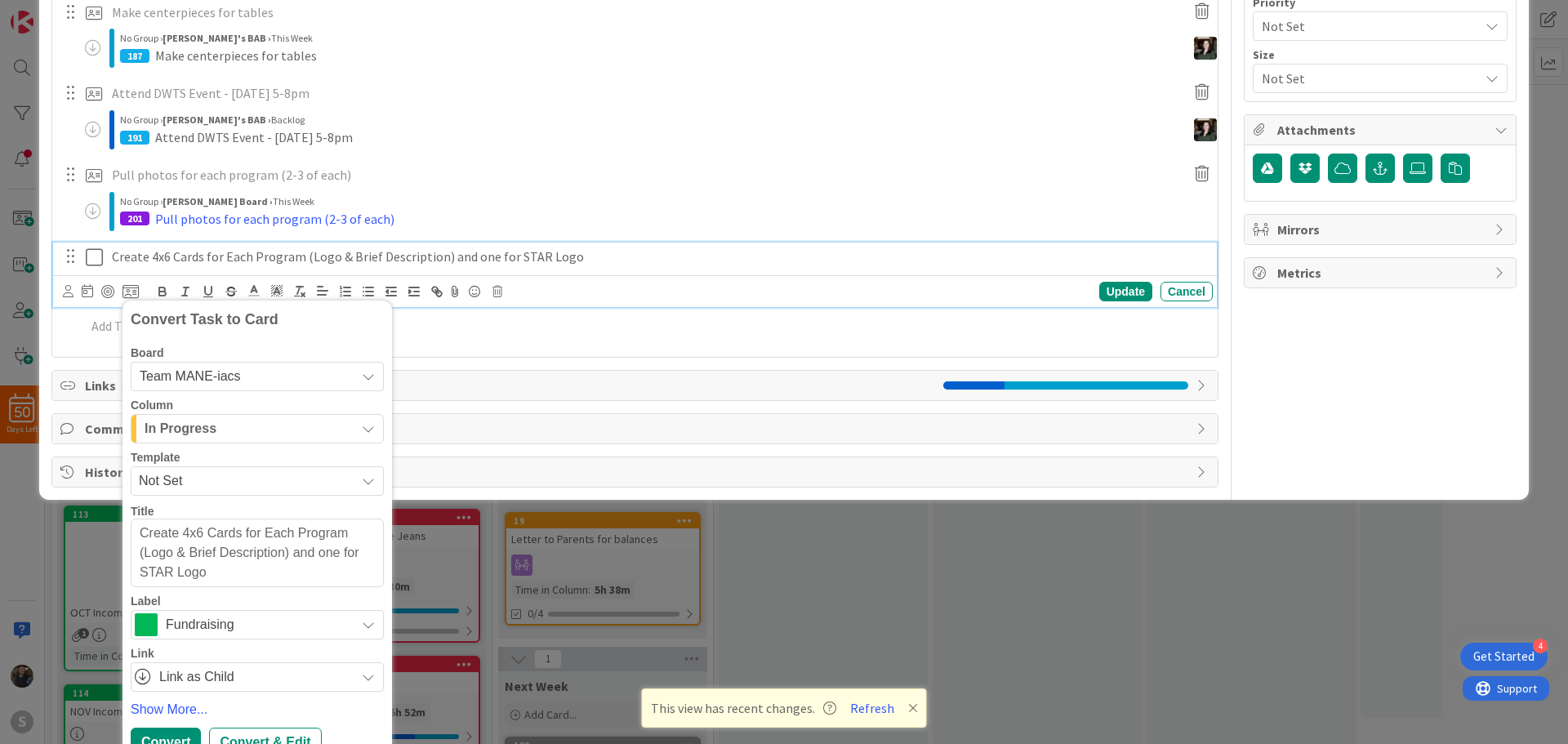
click at [201, 373] on span "Team MANE-iacs" at bounding box center [190, 375] width 101 height 14
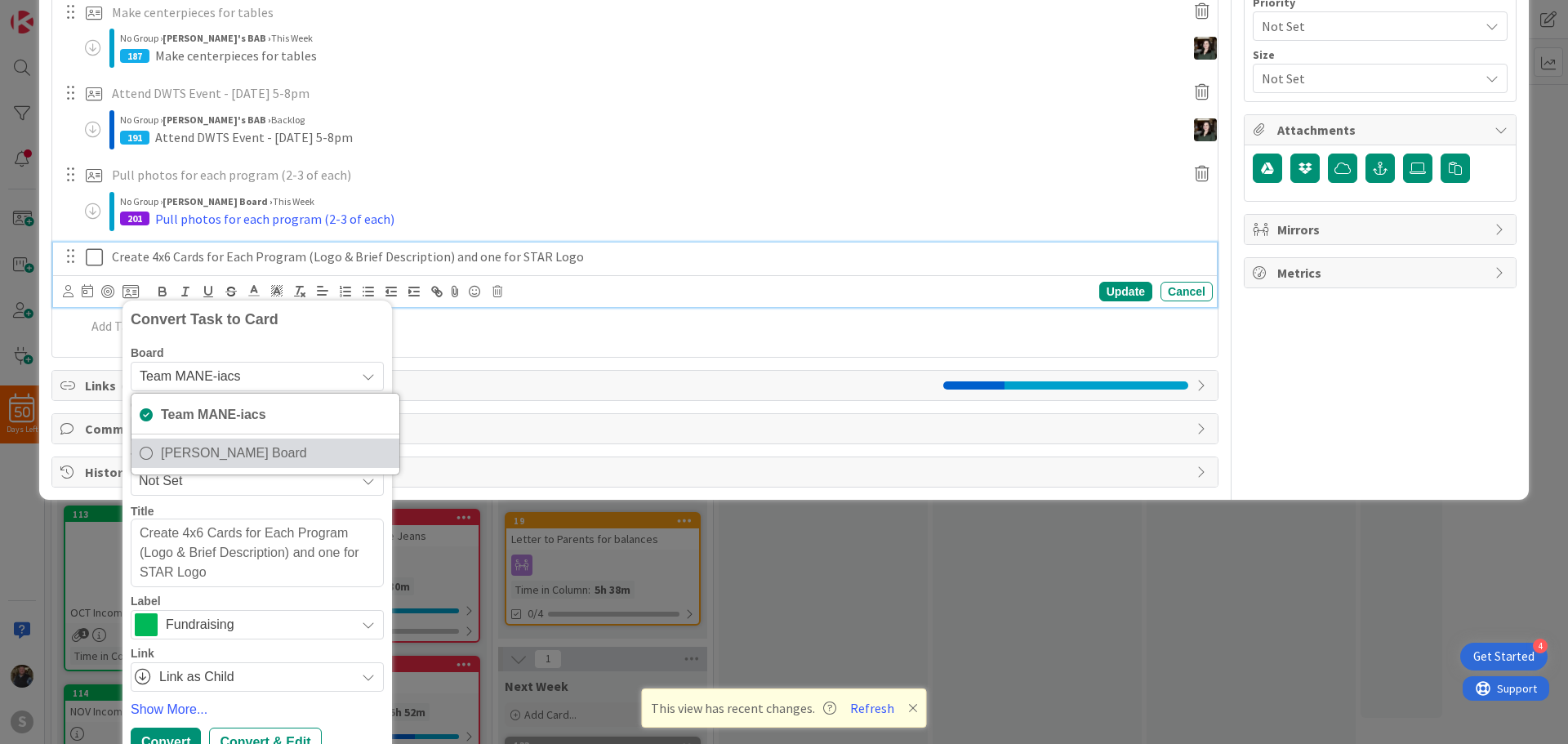
click at [148, 447] on icon at bounding box center [146, 453] width 13 height 25
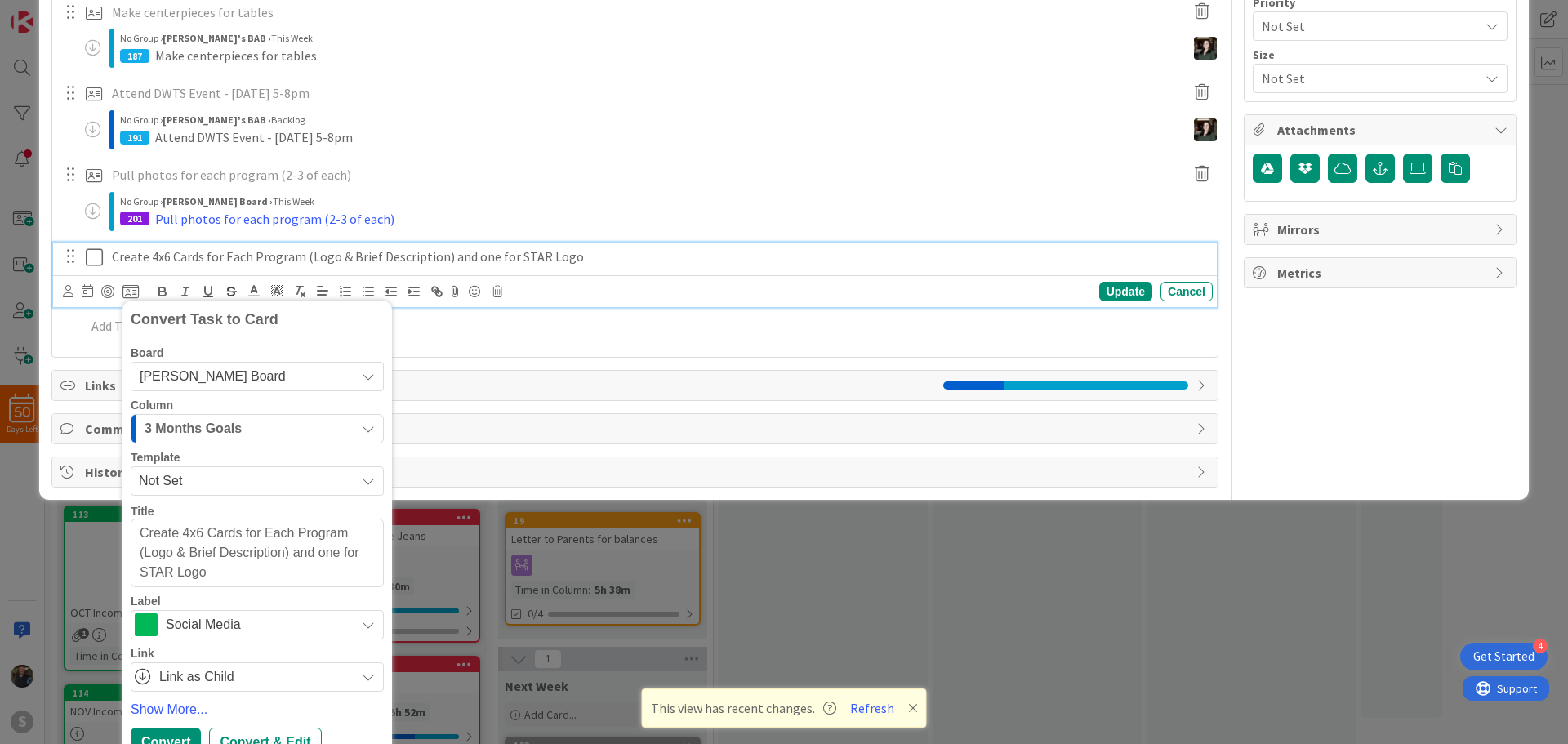
click at [187, 428] on span "3 Months Goals" at bounding box center [193, 428] width 97 height 21
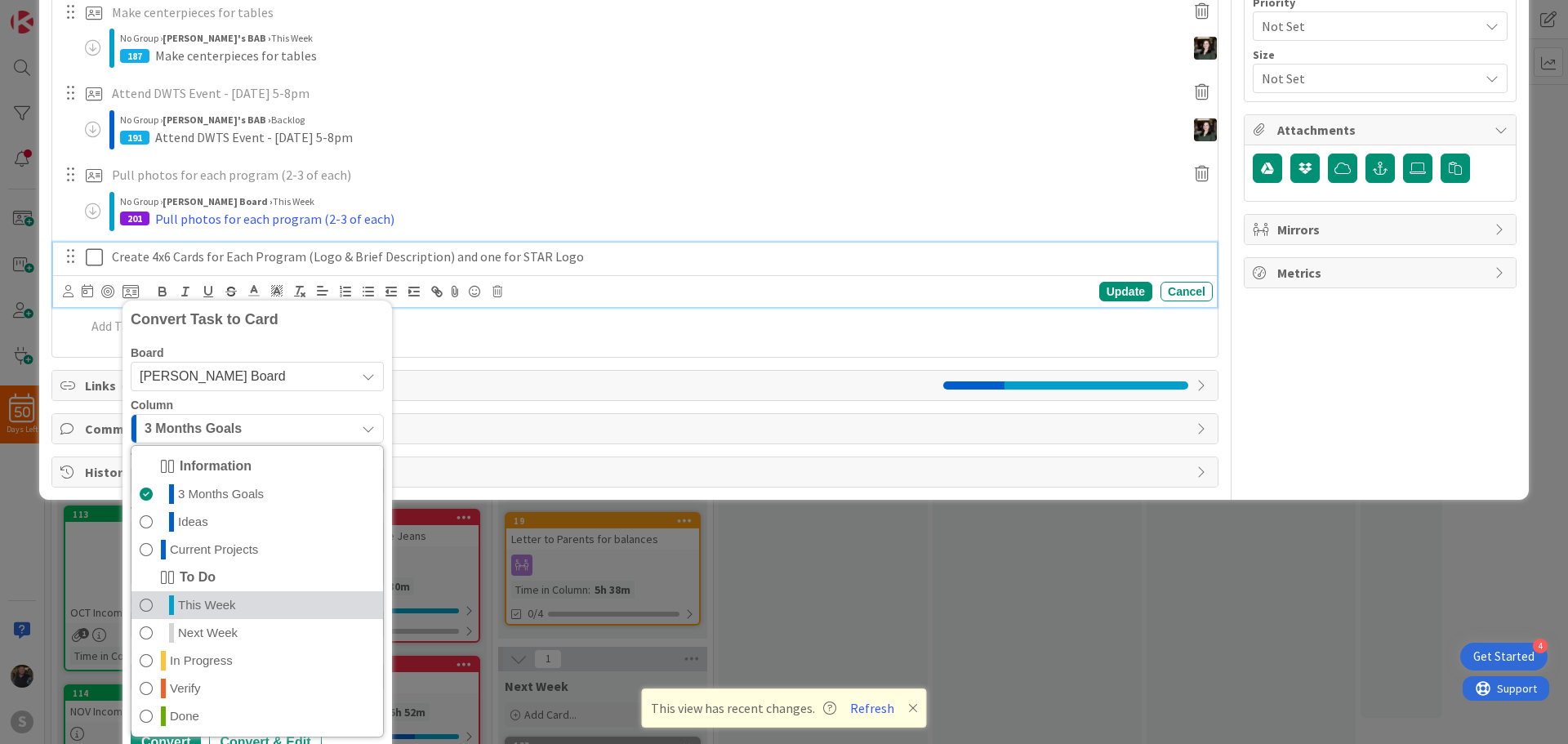
click at [141, 599] on span at bounding box center [146, 605] width 13 height 20
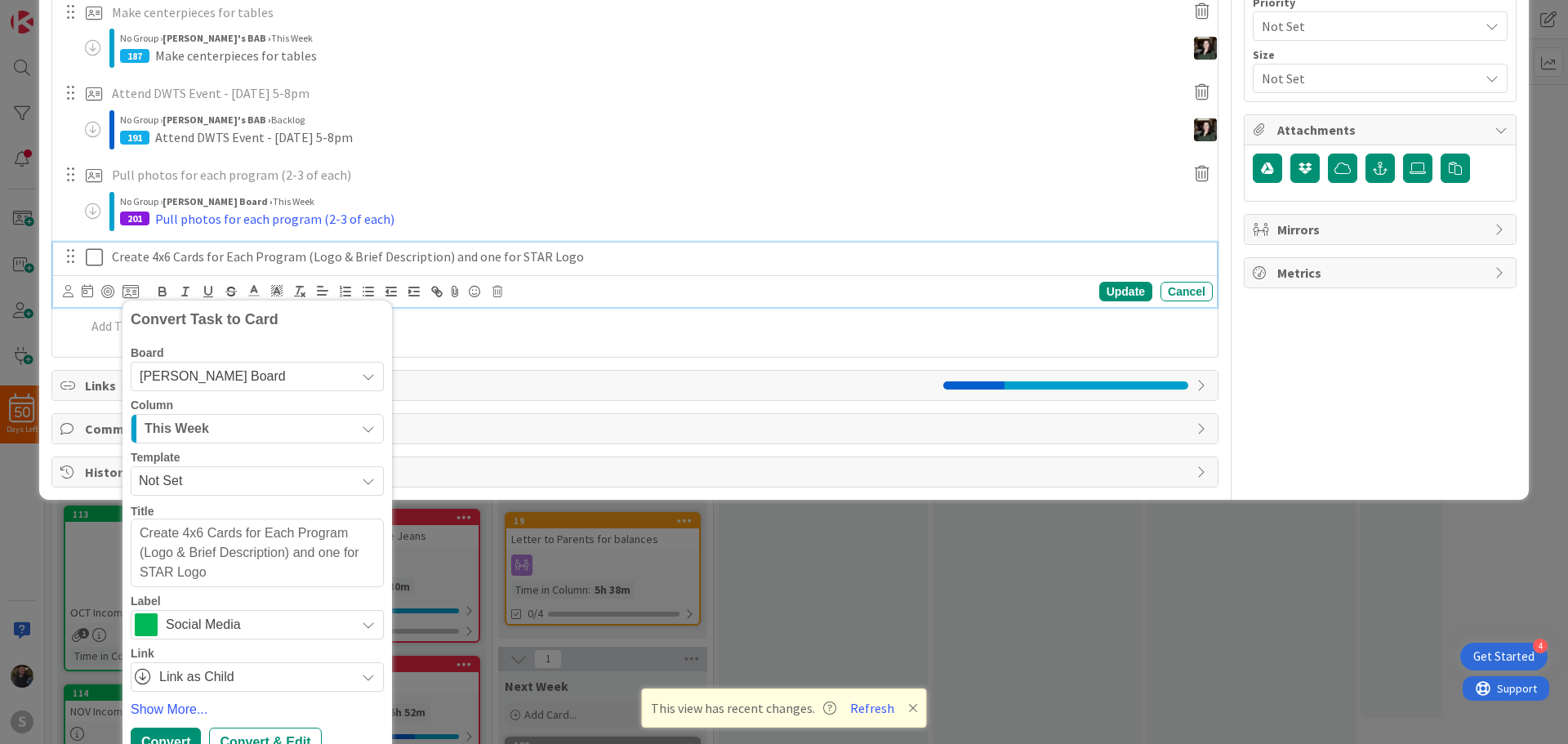
click at [168, 635] on span "Social Media" at bounding box center [257, 625] width 181 height 23
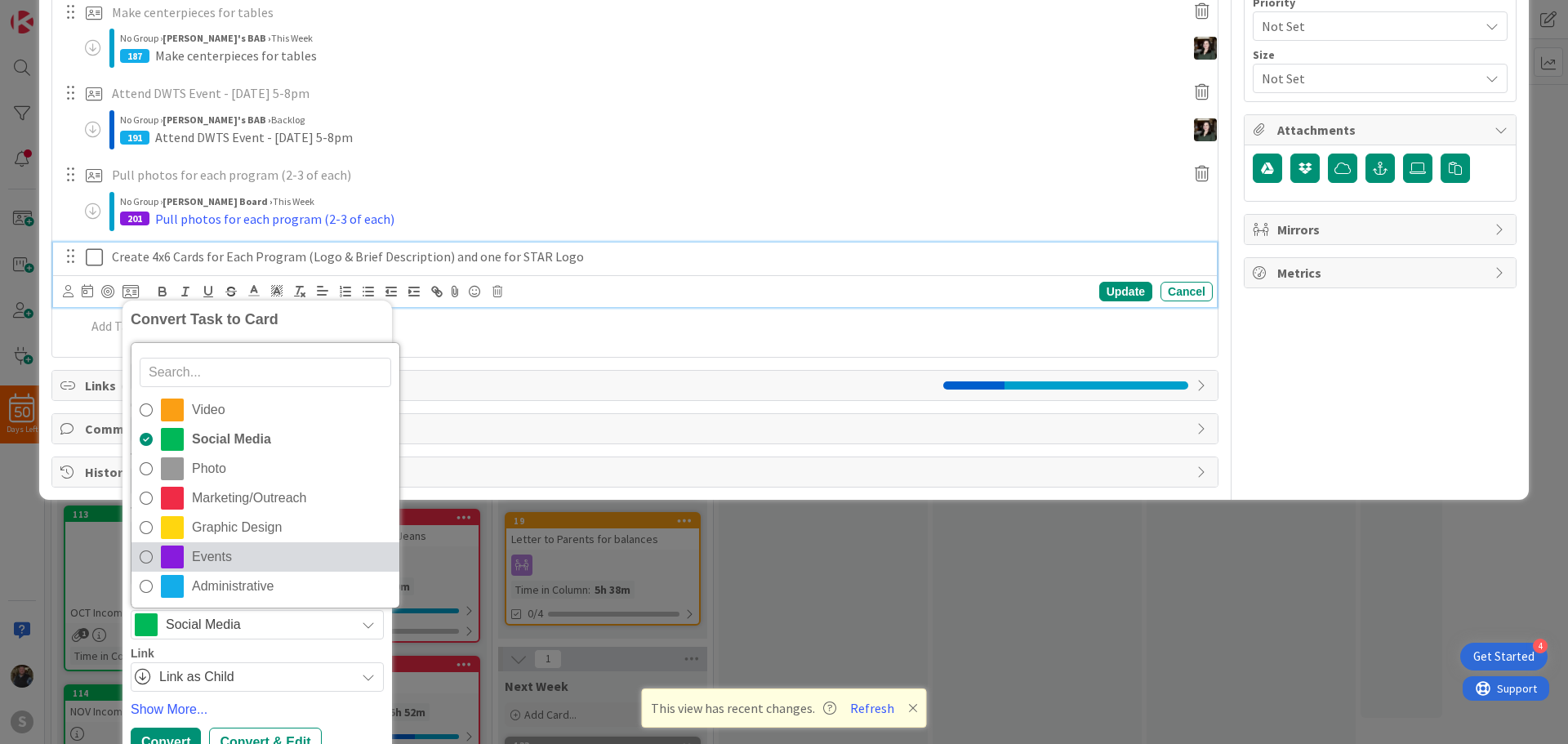
click at [146, 558] on icon at bounding box center [146, 557] width 13 height 25
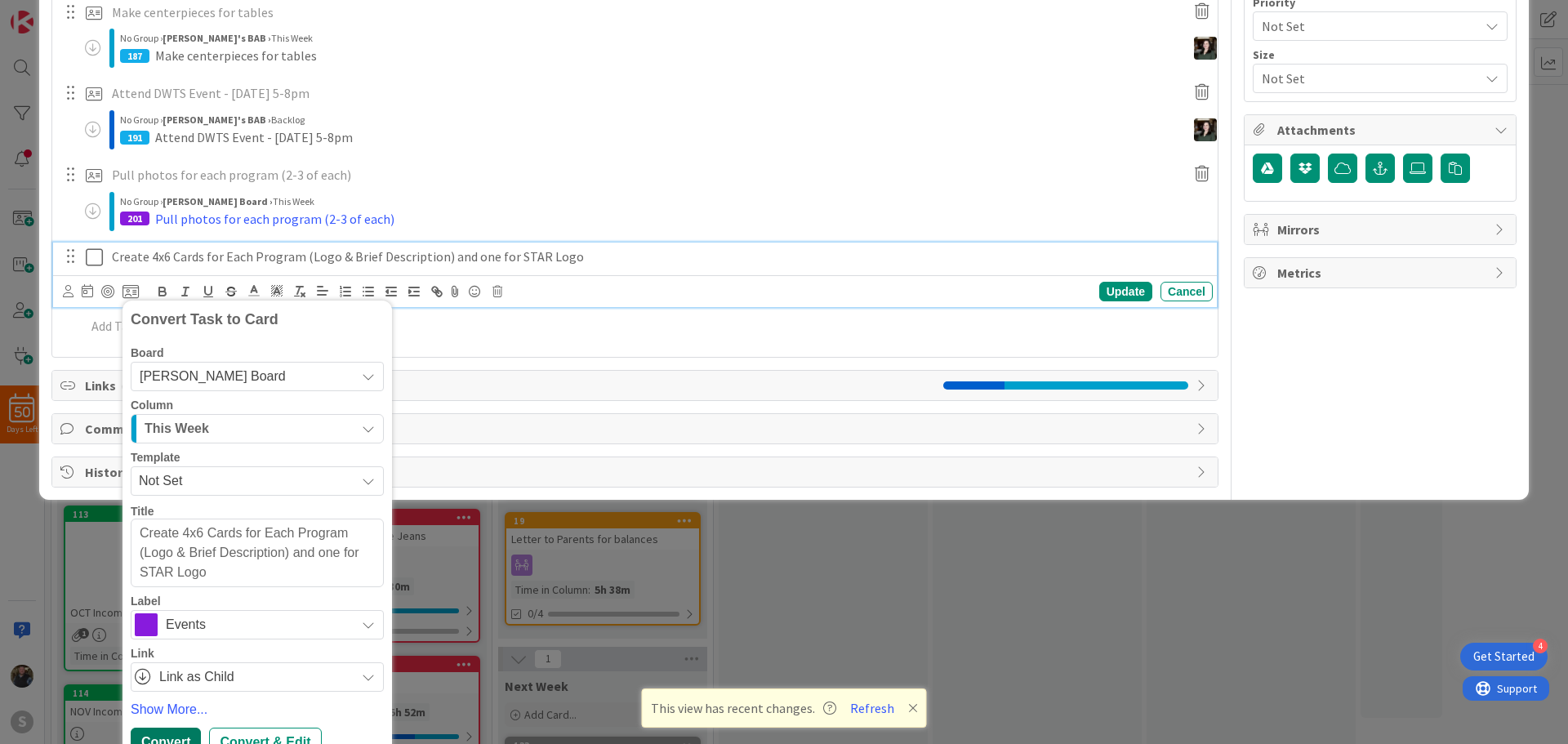
click at [176, 732] on div "Convert" at bounding box center [166, 742] width 70 height 29
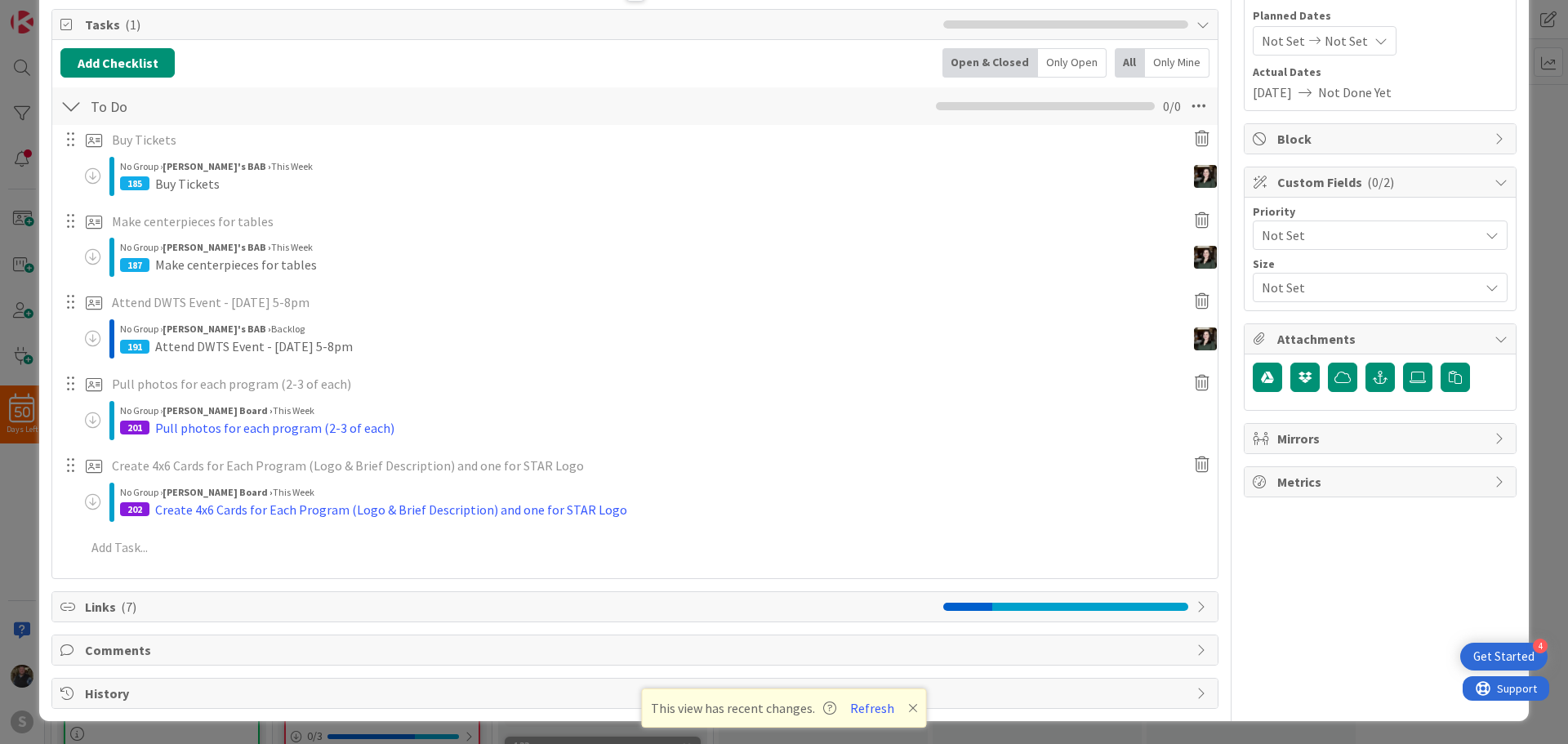
type textarea "x"
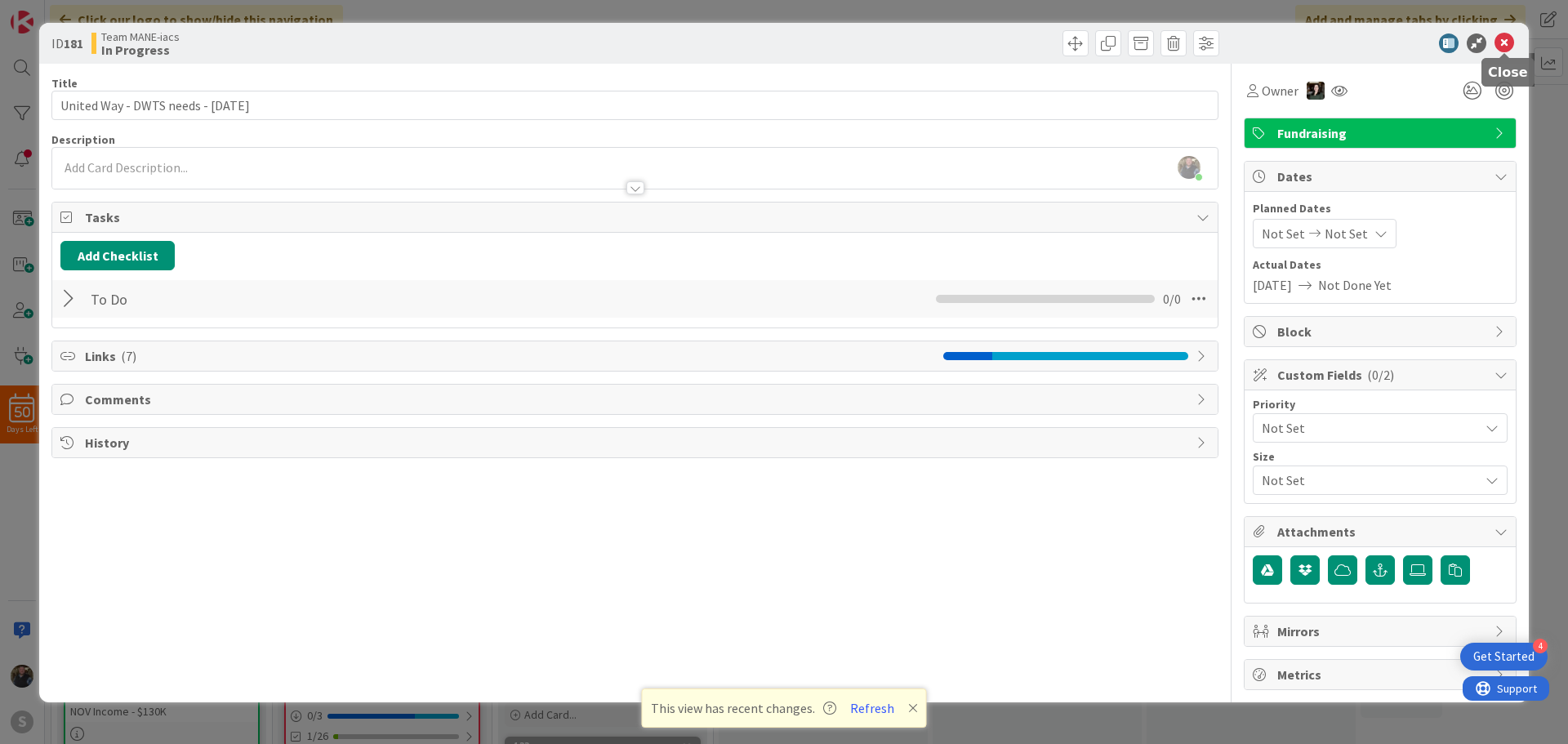
click at [1506, 39] on icon at bounding box center [1504, 43] width 20 height 20
